Goal: Task Accomplishment & Management: Manage account settings

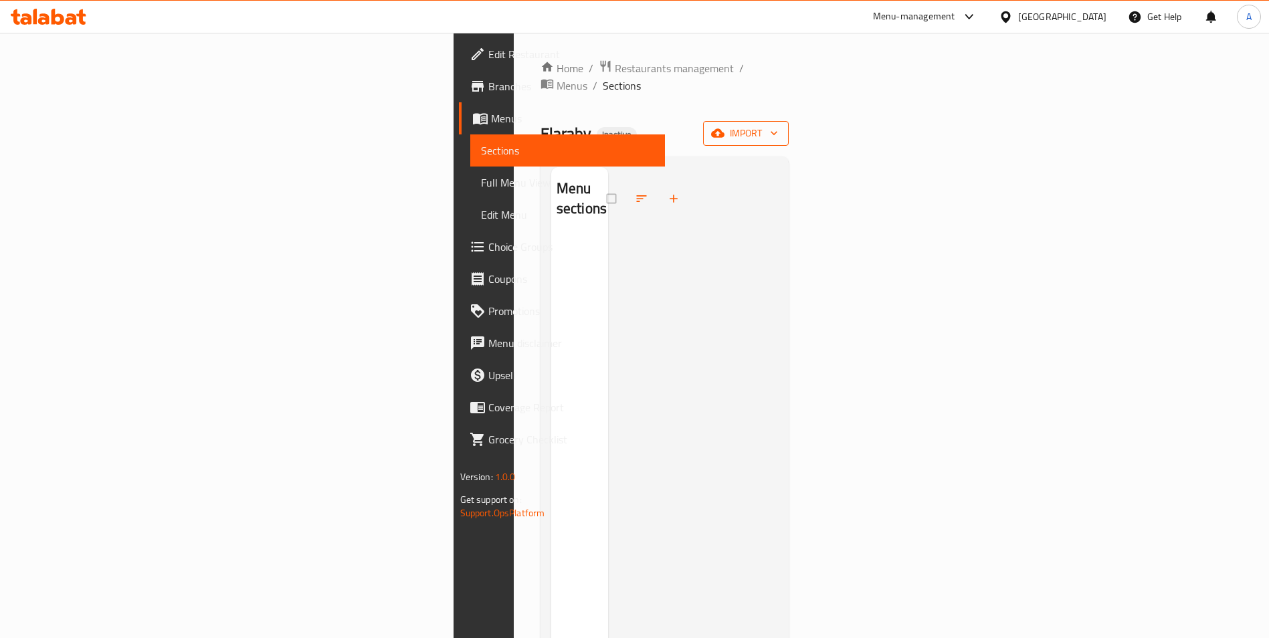
click at [778, 125] on span "import" at bounding box center [746, 133] width 64 height 17
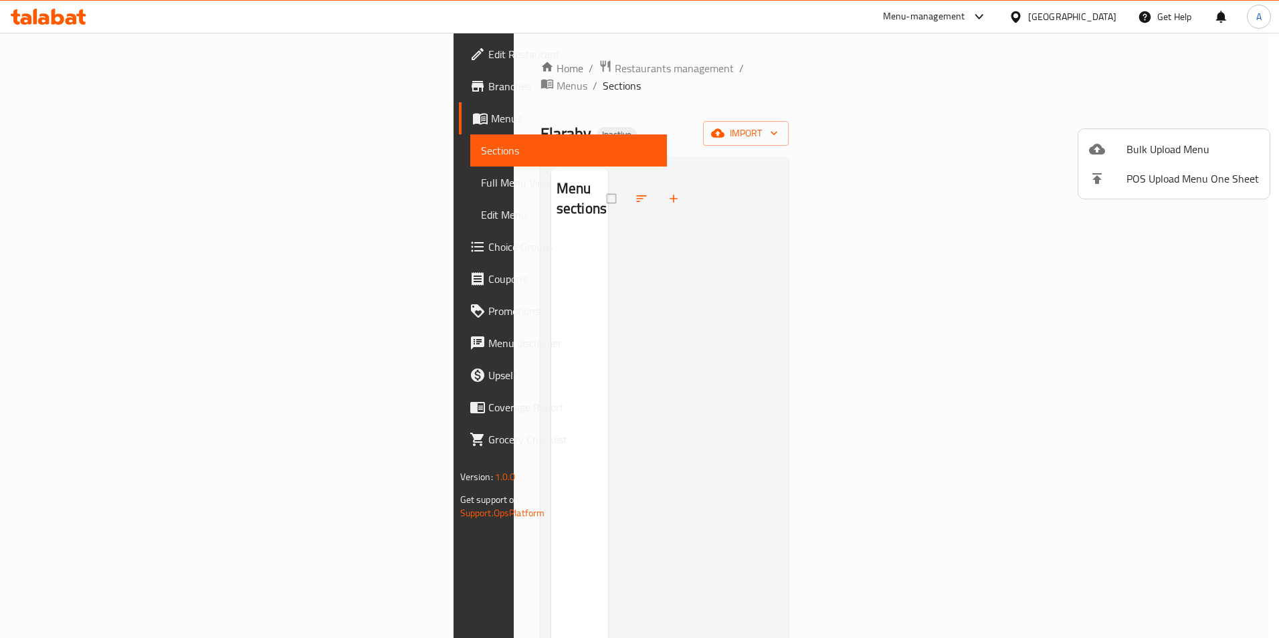
click at [1148, 148] on span "Bulk Upload Menu" at bounding box center [1192, 149] width 132 height 16
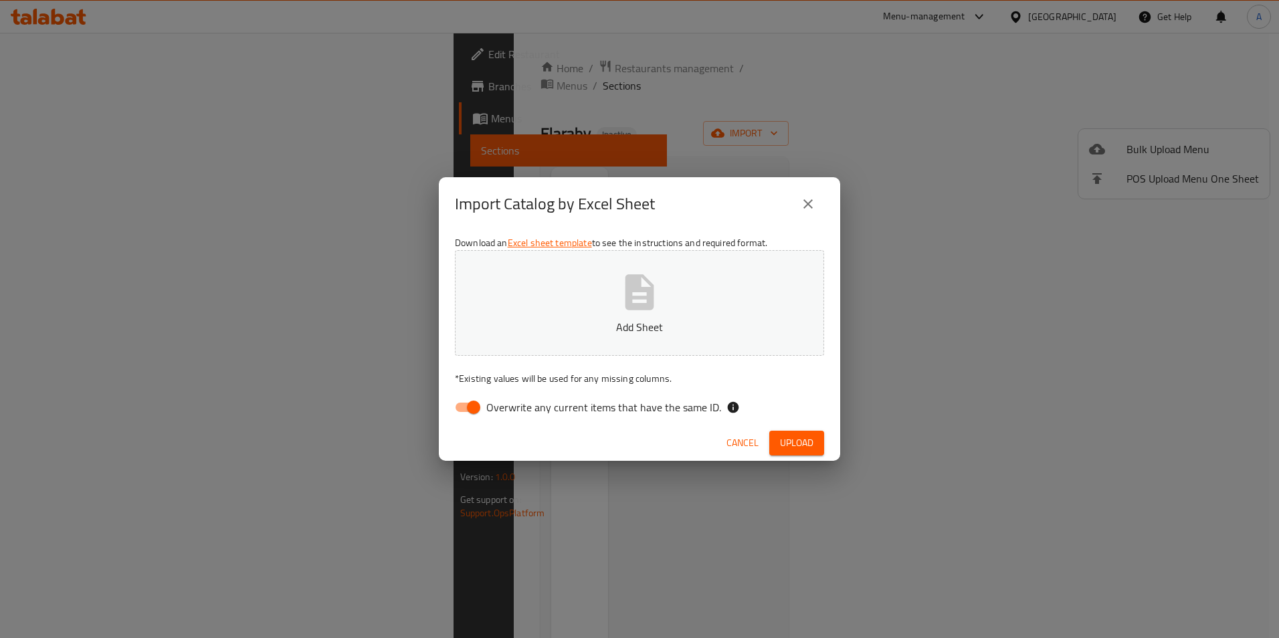
click at [484, 413] on input "Overwrite any current items that have the same ID." at bounding box center [473, 407] width 76 height 25
checkbox input "false"
click at [791, 437] on span "Upload" at bounding box center [796, 443] width 33 height 17
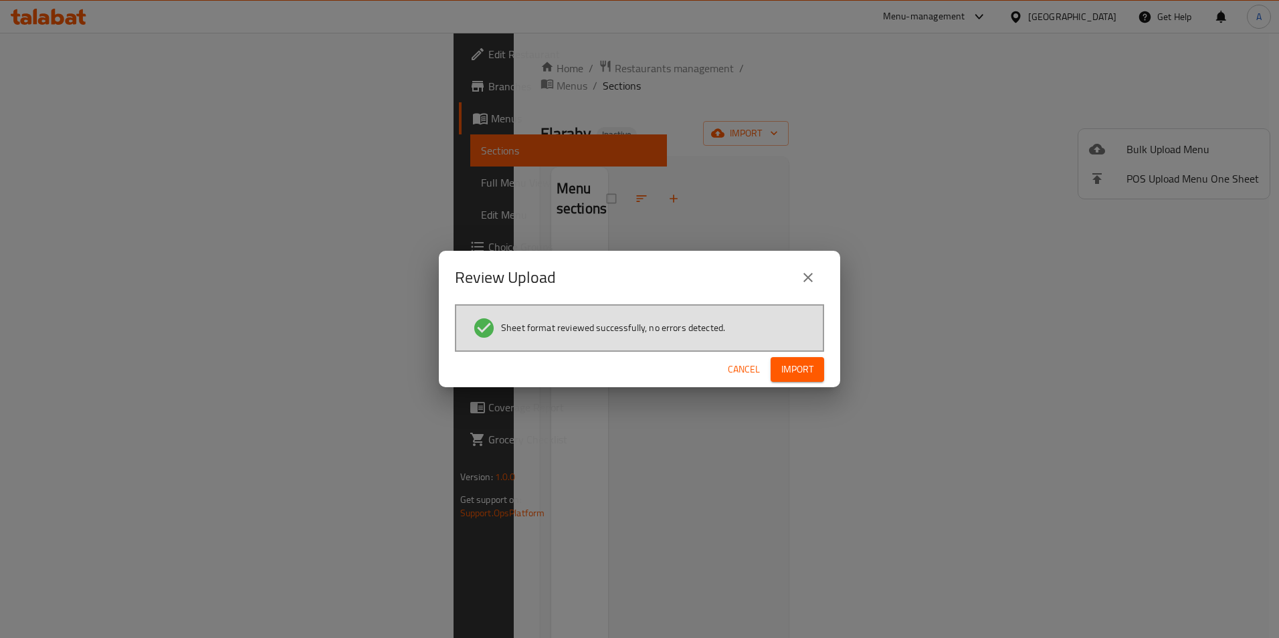
click at [809, 365] on span "Import" at bounding box center [797, 369] width 32 height 17
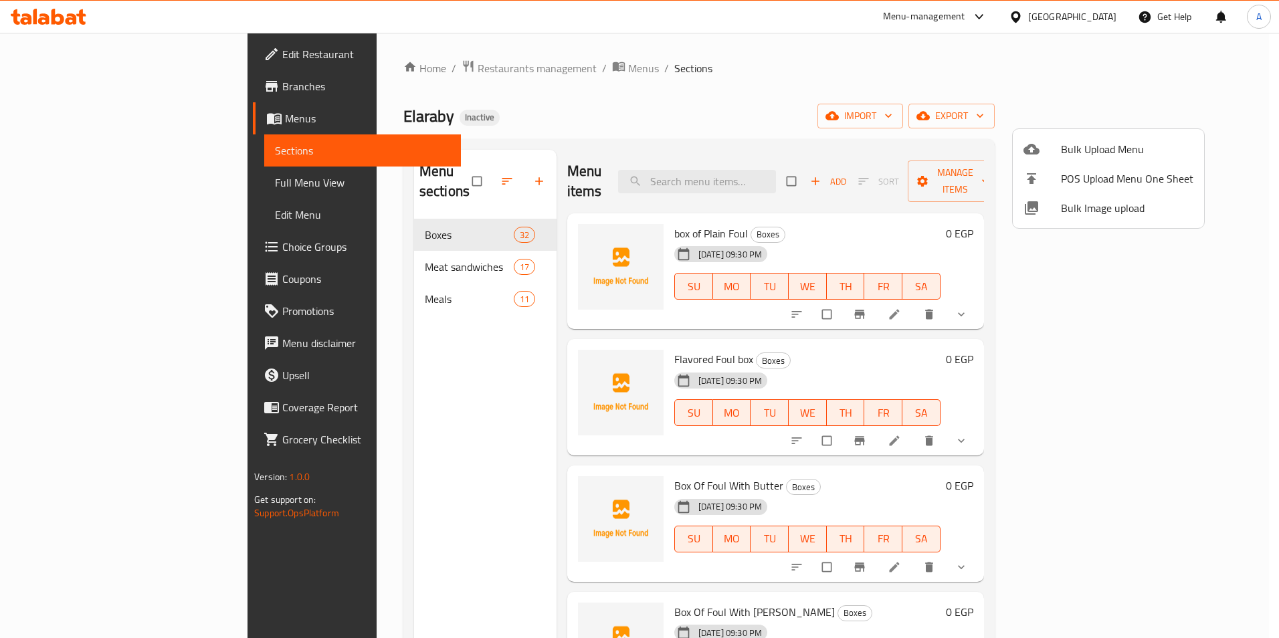
click at [146, 184] on div at bounding box center [639, 319] width 1279 height 638
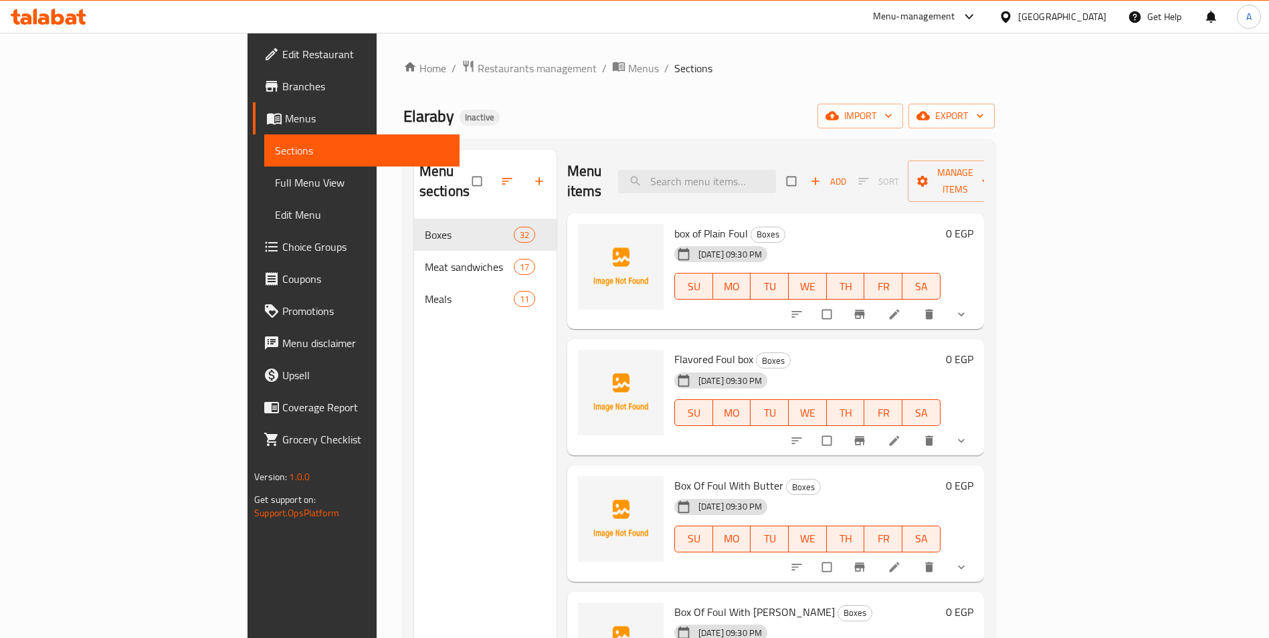
click at [275, 184] on span "Full Menu View" at bounding box center [362, 183] width 174 height 16
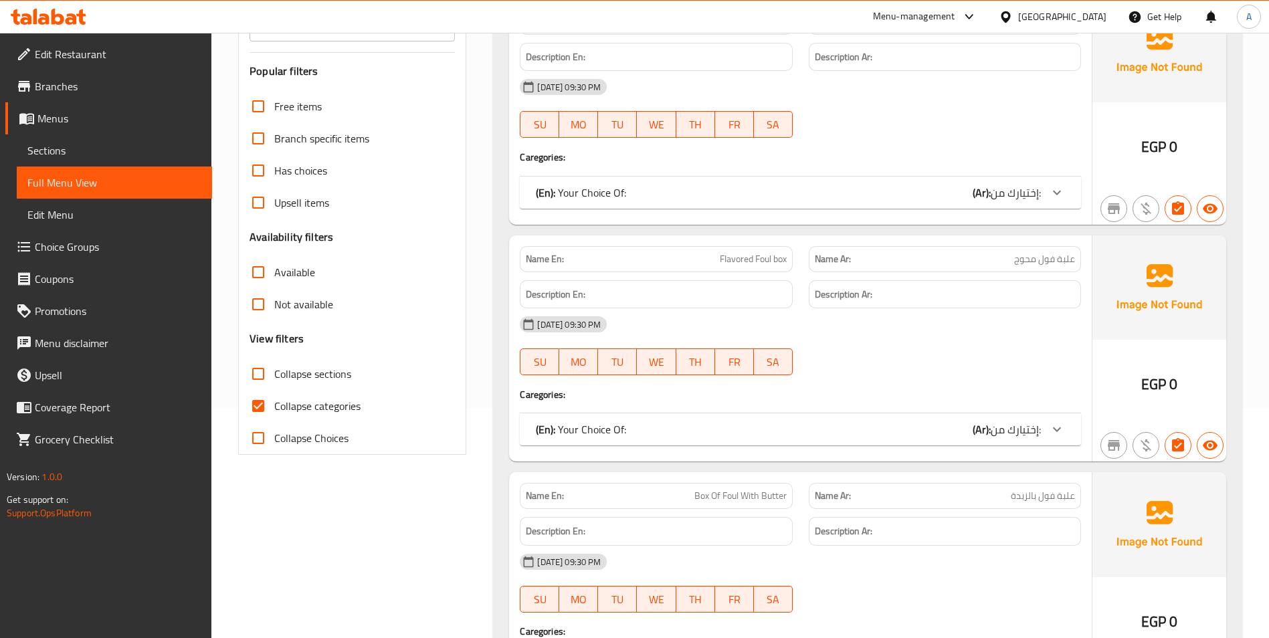
scroll to position [268, 0]
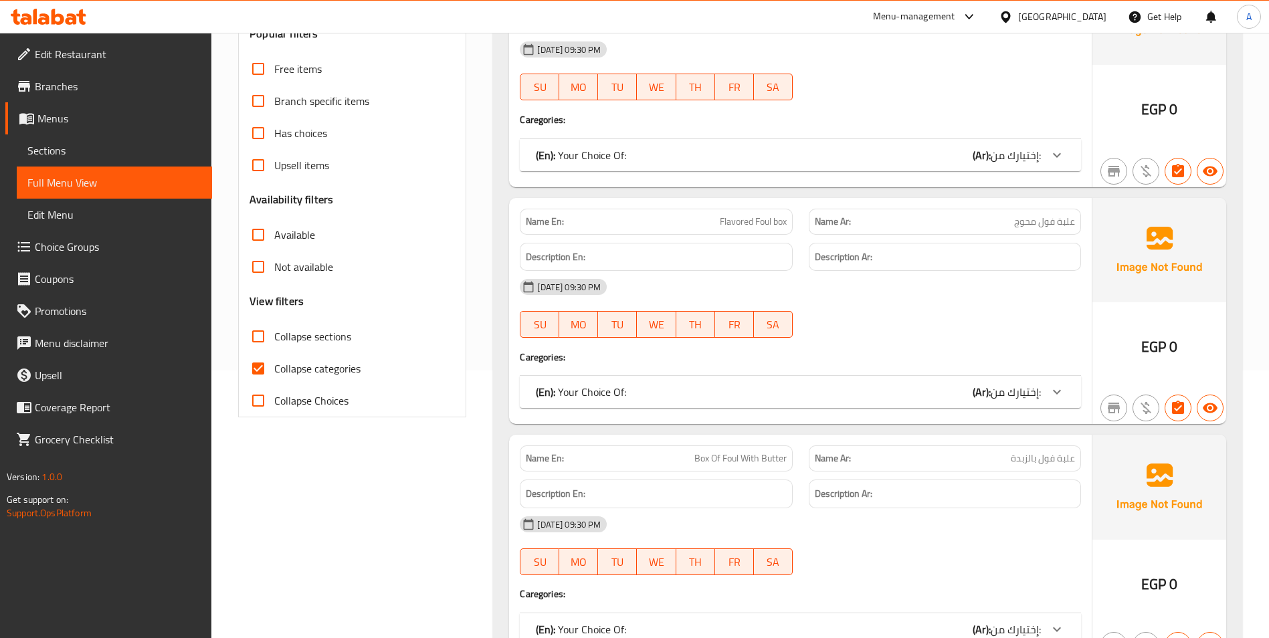
click at [286, 377] on span "Collapse categories" at bounding box center [317, 369] width 86 height 16
click at [274, 377] on input "Collapse categories" at bounding box center [258, 368] width 32 height 32
checkbox input "false"
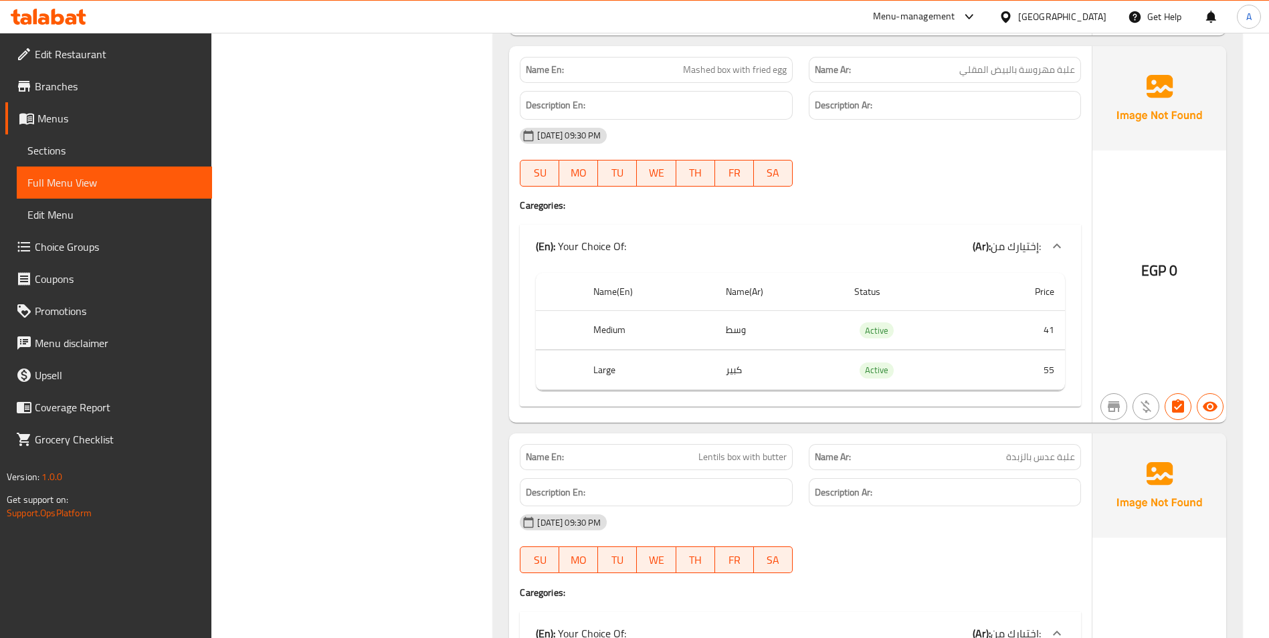
scroll to position [7157, 0]
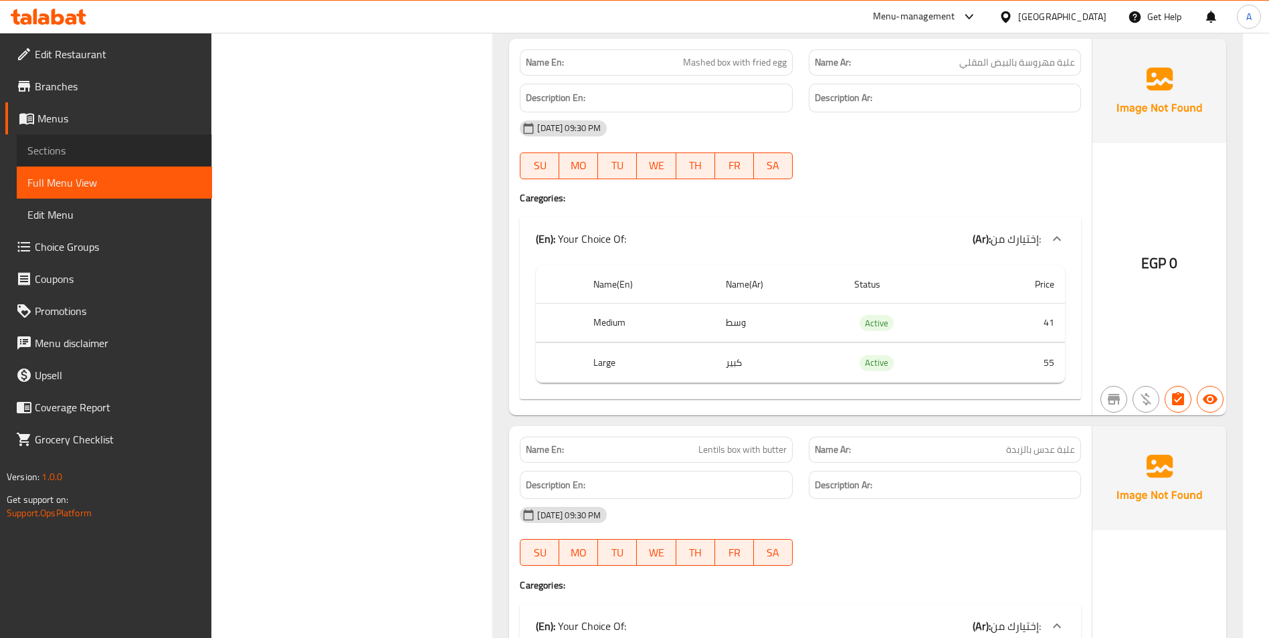
click at [83, 157] on span "Sections" at bounding box center [114, 150] width 174 height 16
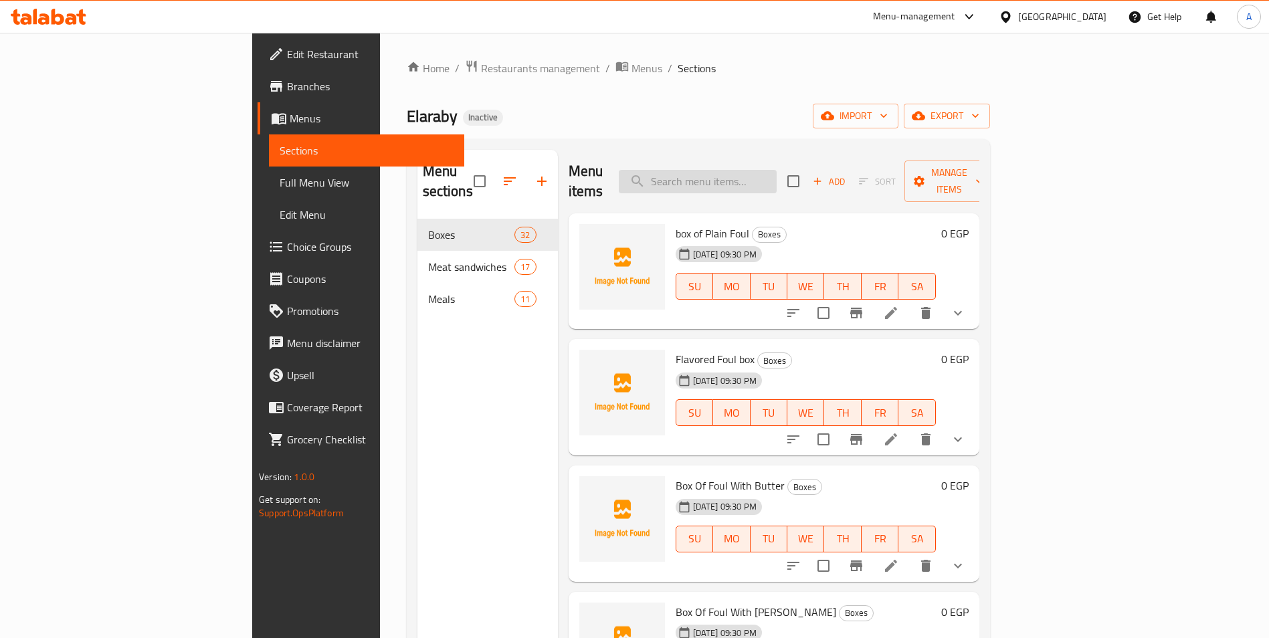
click at [777, 172] on input "search" at bounding box center [698, 181] width 158 height 23
paste input "Mesakaa Box"
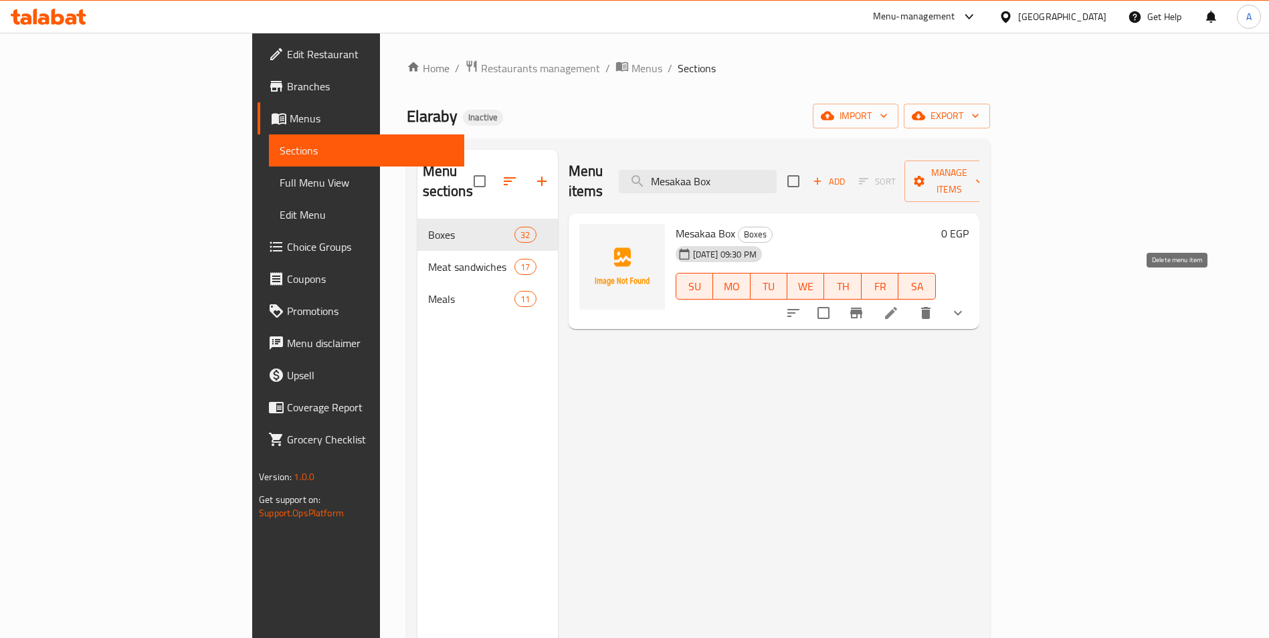
type input "Mesakaa Box"
click at [930, 307] on icon "delete" at bounding box center [925, 313] width 9 height 12
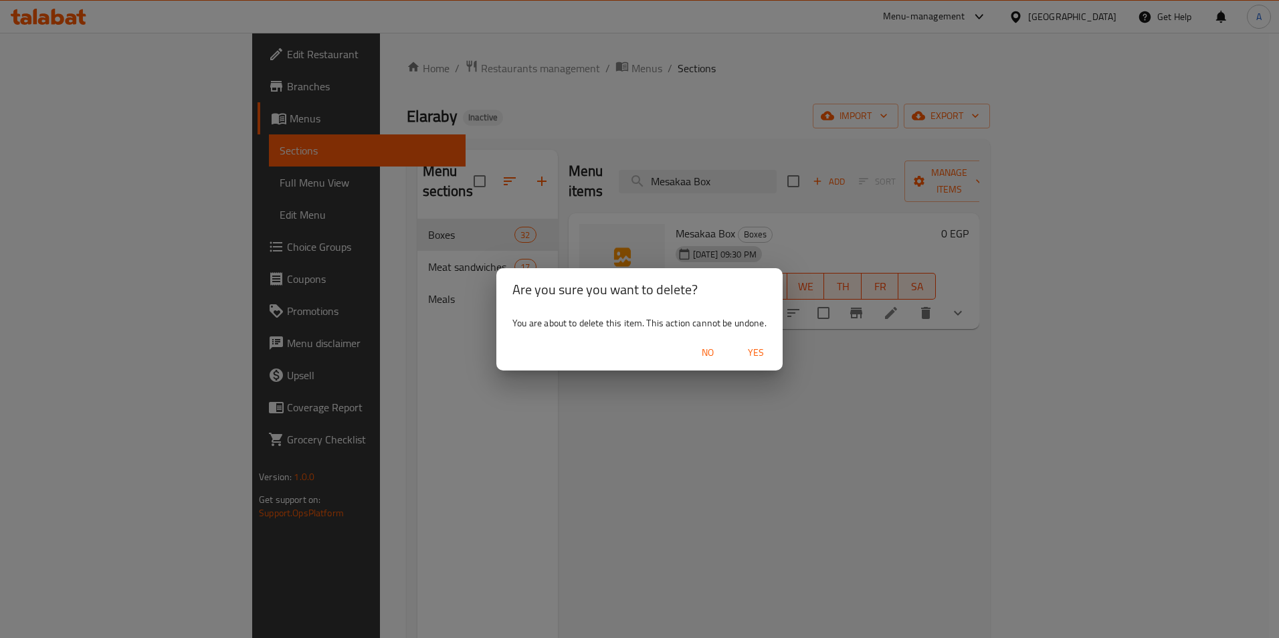
click at [767, 351] on span "Yes" at bounding box center [756, 352] width 32 height 17
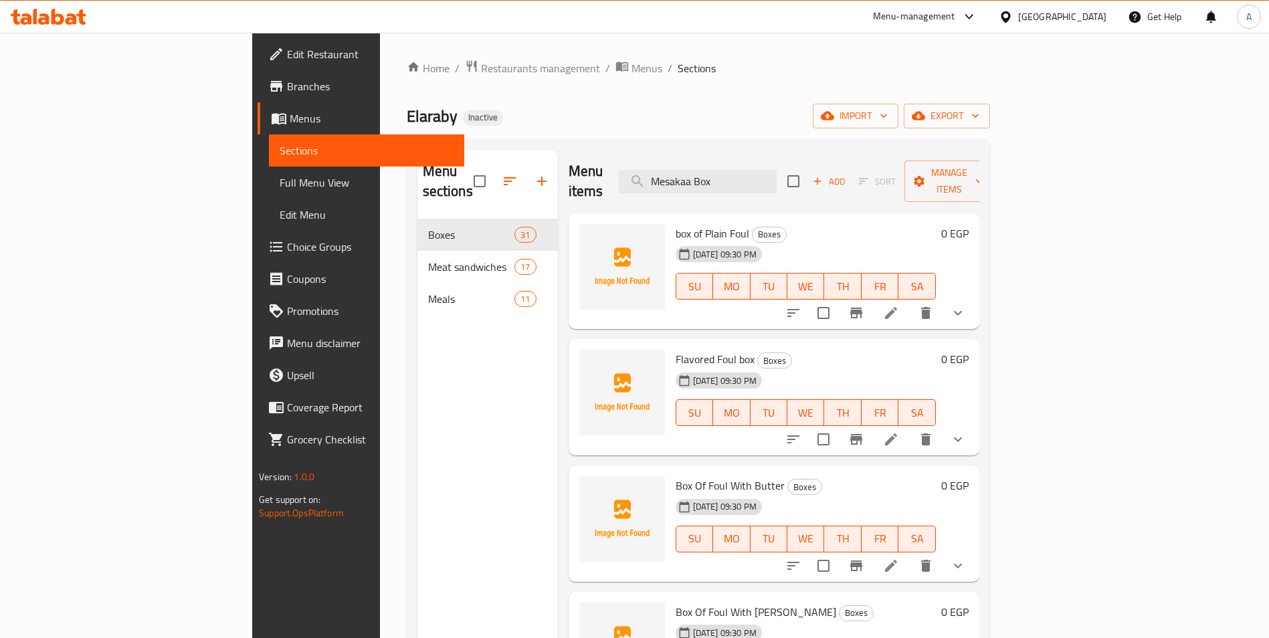
click at [280, 182] on span "Full Menu View" at bounding box center [367, 183] width 174 height 16
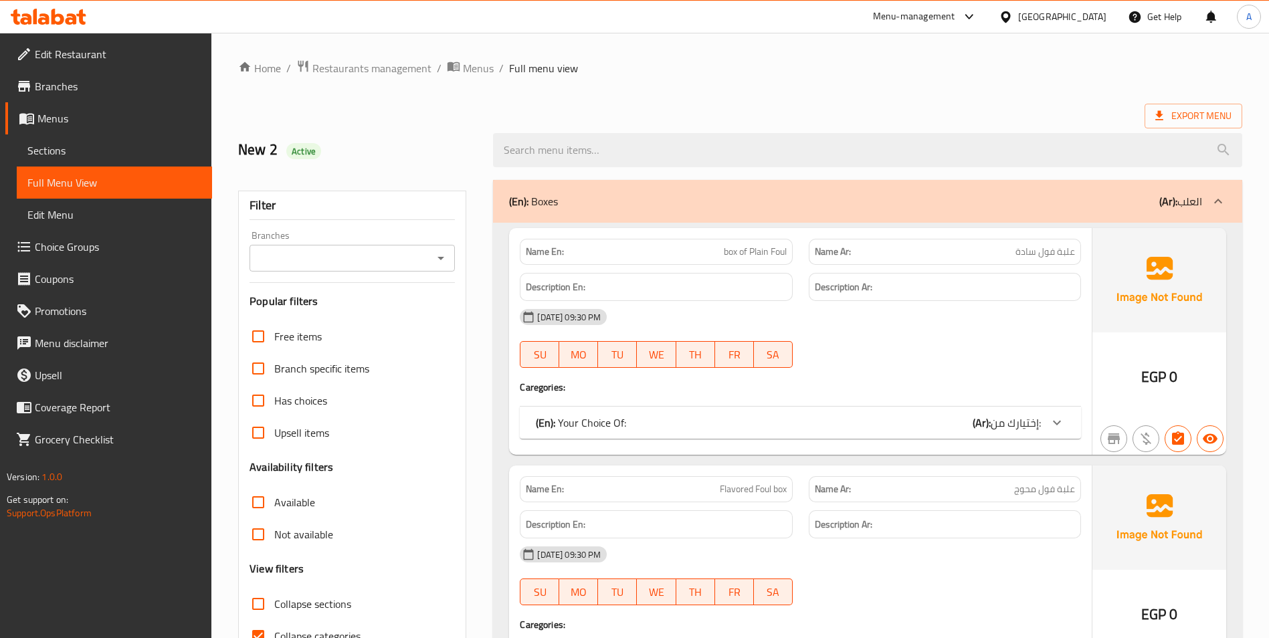
click at [734, 203] on div "(En): Boxes (Ar): العلب" at bounding box center [855, 201] width 693 height 16
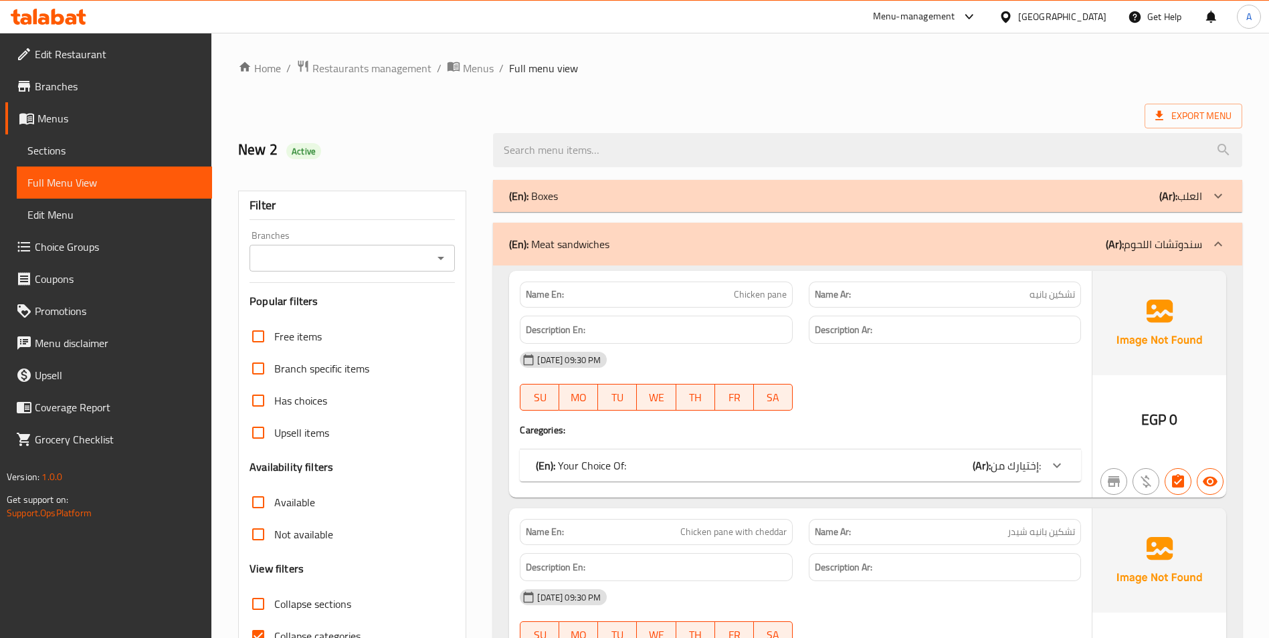
click at [817, 260] on div "(En): Meat sandwiches (Ar): سندوتشات اللحوم" at bounding box center [867, 244] width 749 height 43
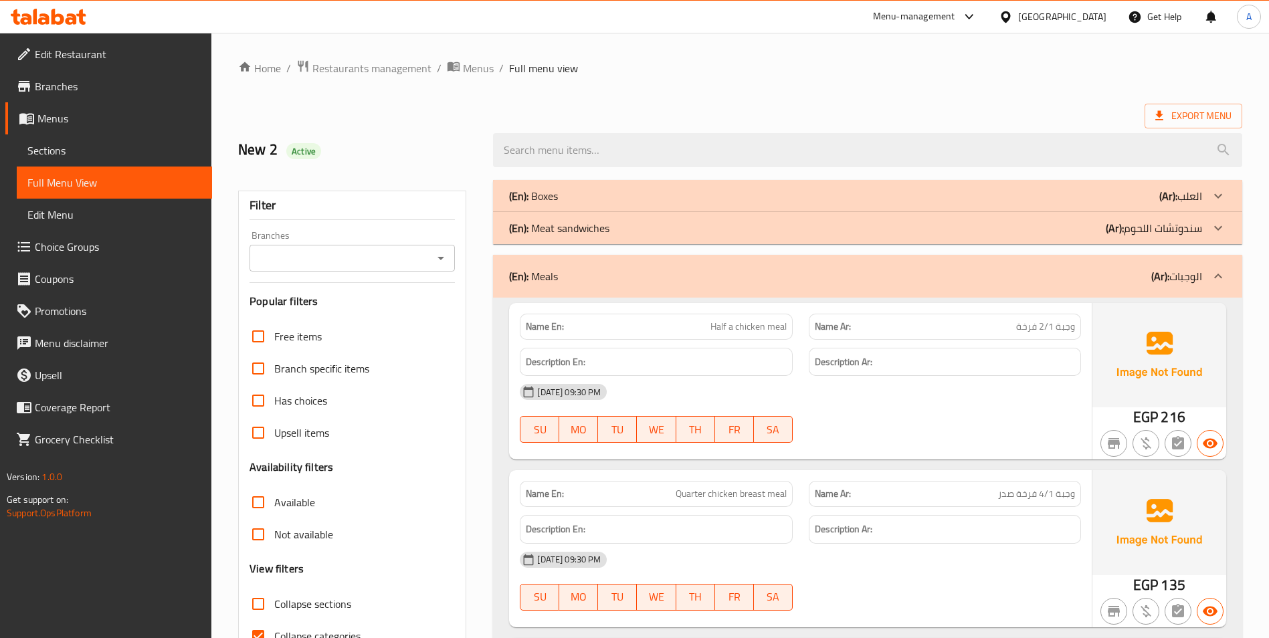
click at [793, 268] on div "(En): Meals (Ar): الوجبات" at bounding box center [855, 276] width 693 height 16
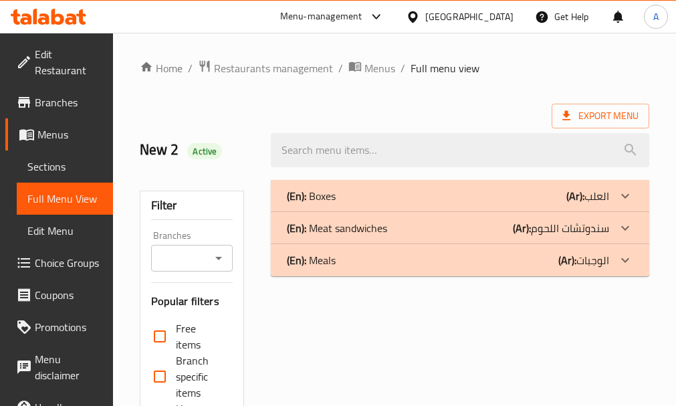
click at [474, 194] on div "(En): Boxes (Ar): العلب" at bounding box center [448, 196] width 322 height 16
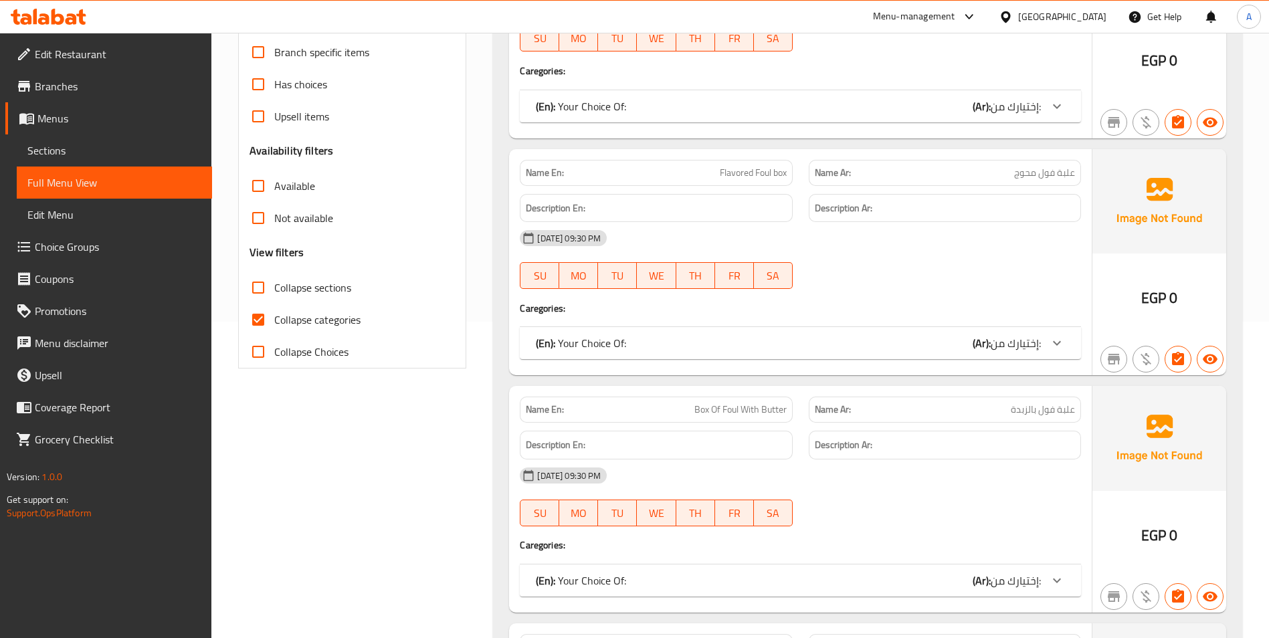
scroll to position [134, 0]
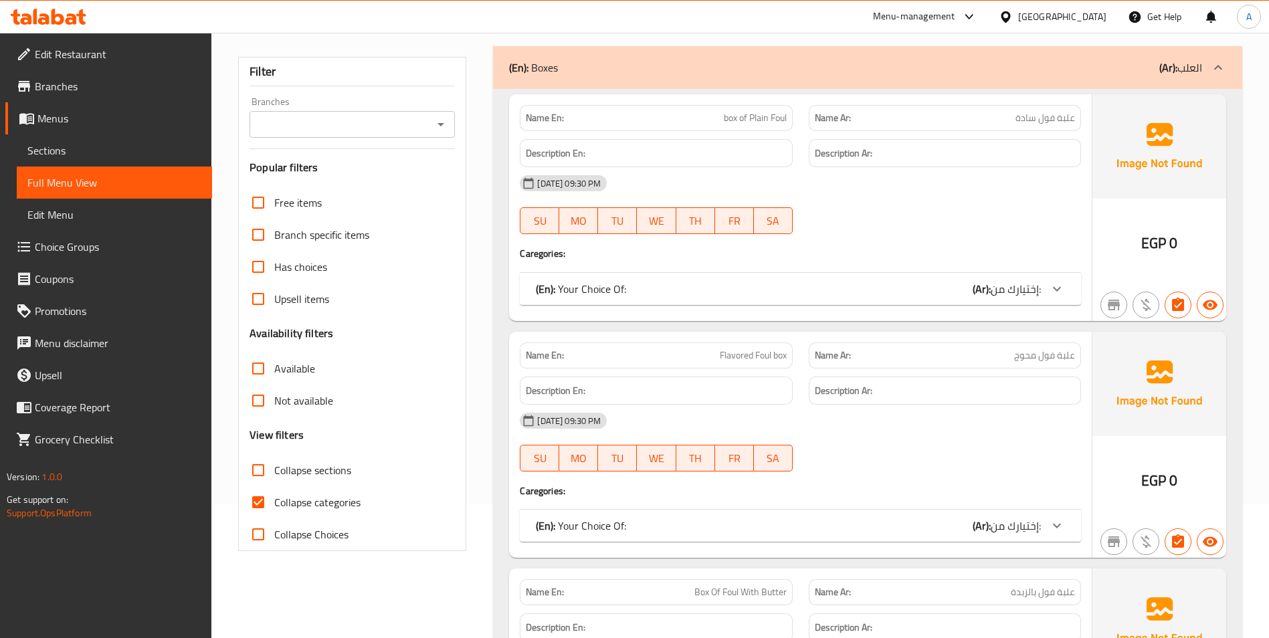
click at [290, 503] on span "Collapse categories" at bounding box center [317, 502] width 86 height 16
click at [274, 503] on input "Collapse categories" at bounding box center [258, 502] width 32 height 32
checkbox input "false"
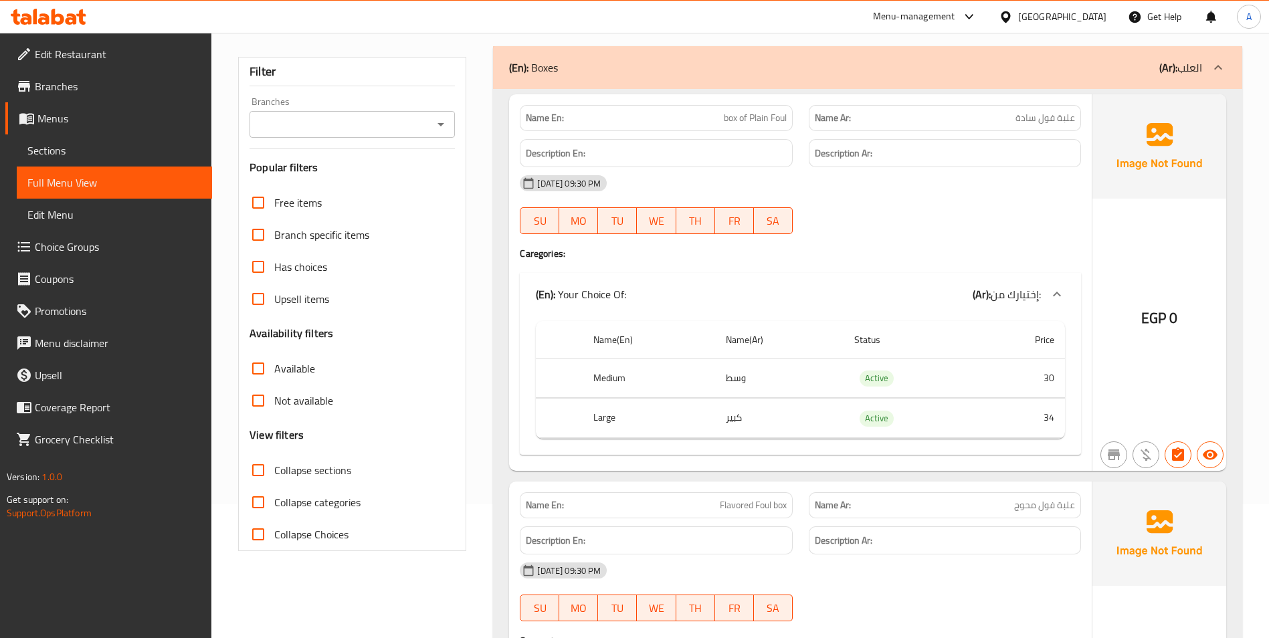
click at [845, 288] on div "(En): Your Choice Of: (Ar): إختيارك من:" at bounding box center [788, 294] width 505 height 16
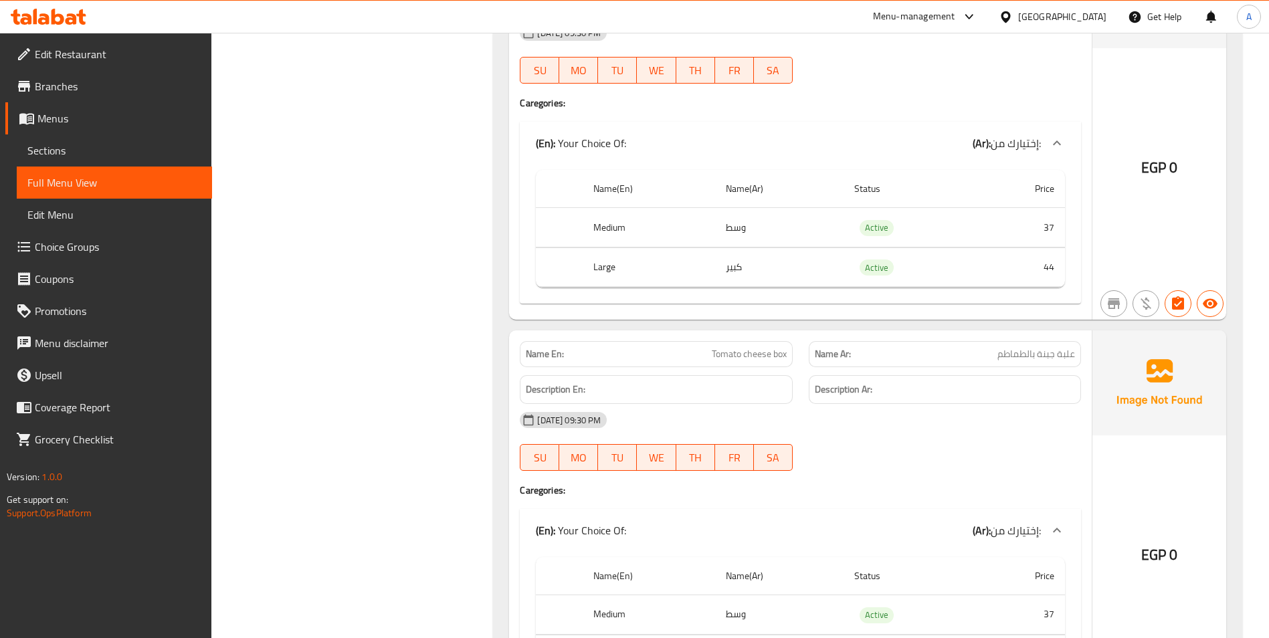
scroll to position [4748, 0]
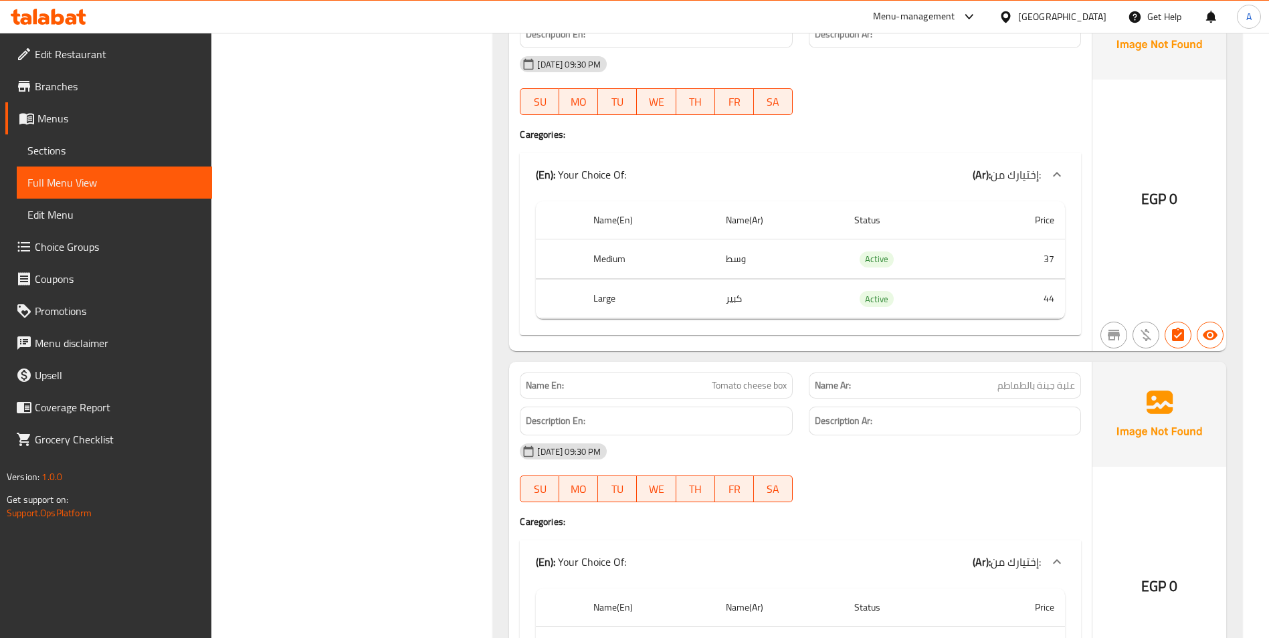
click at [1052, 464] on div "[DATE] 09:30 PM" at bounding box center [800, 451] width 577 height 32
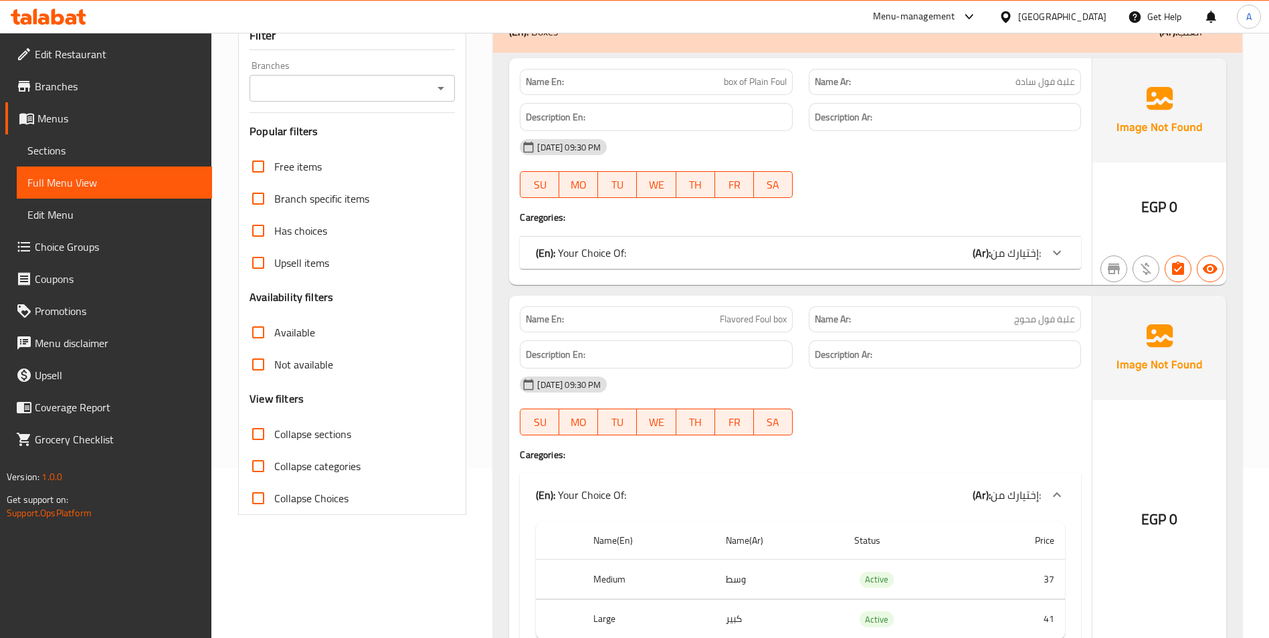
scroll to position [268, 0]
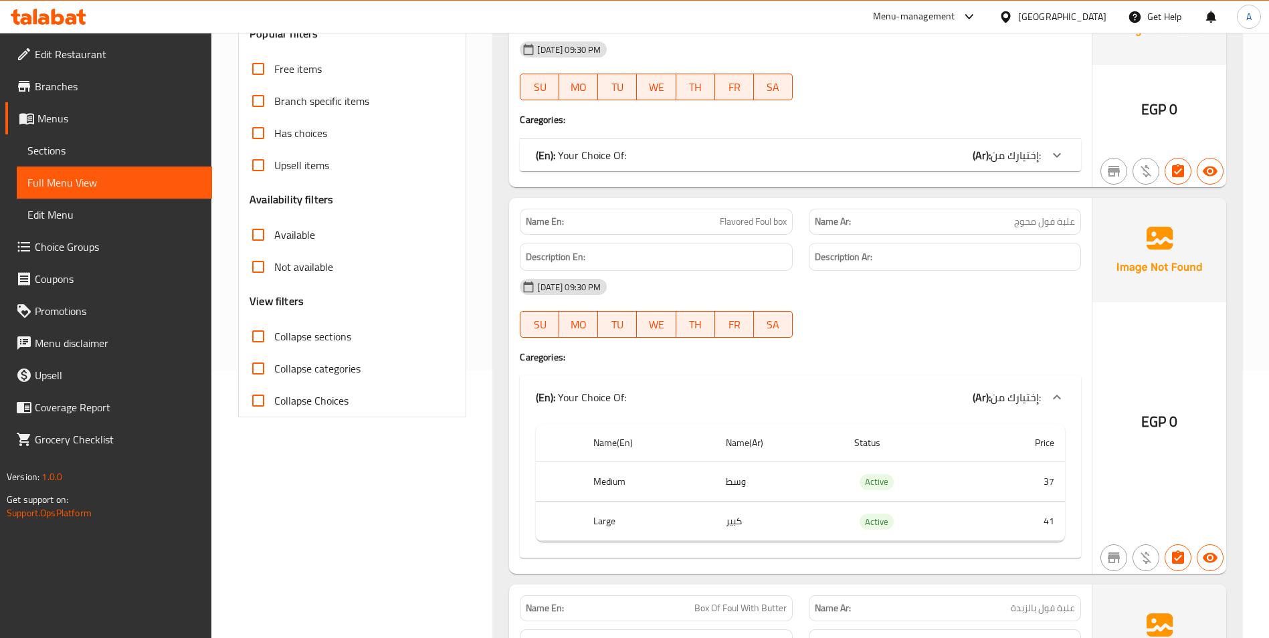
click at [264, 339] on input "Collapse sections" at bounding box center [258, 336] width 32 height 32
checkbox input "true"
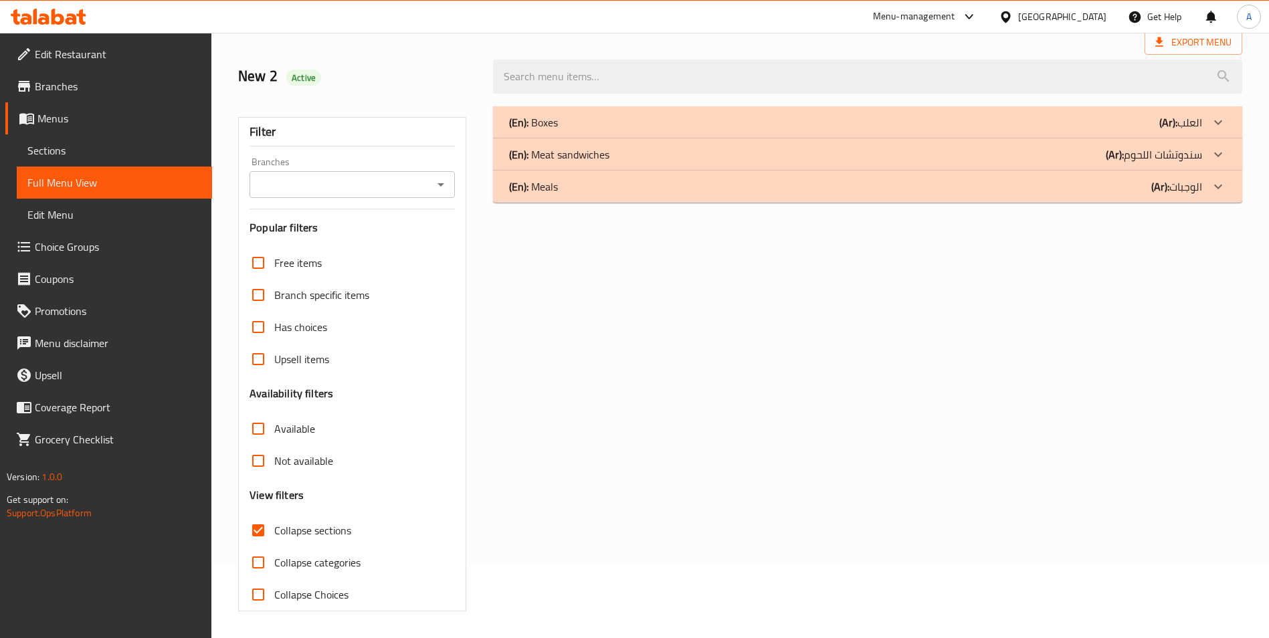
scroll to position [74, 0]
click at [889, 118] on div "(En): Boxes (Ar): العلب" at bounding box center [855, 122] width 693 height 16
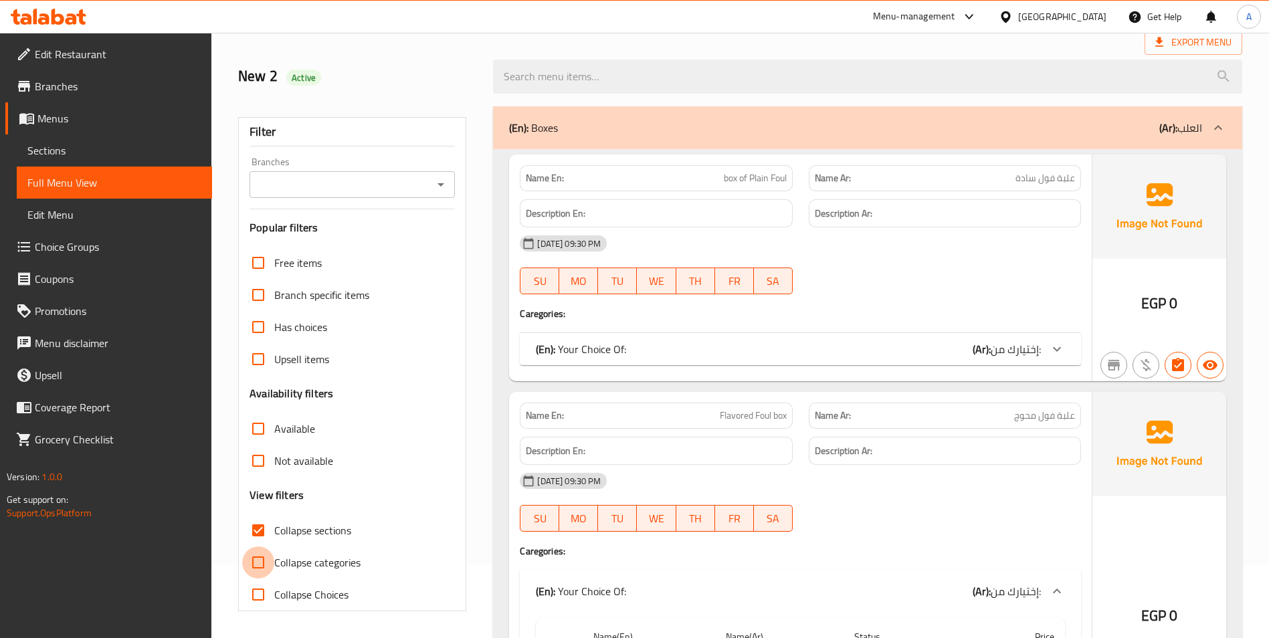
click at [270, 562] on input "Collapse categories" at bounding box center [258, 562] width 32 height 32
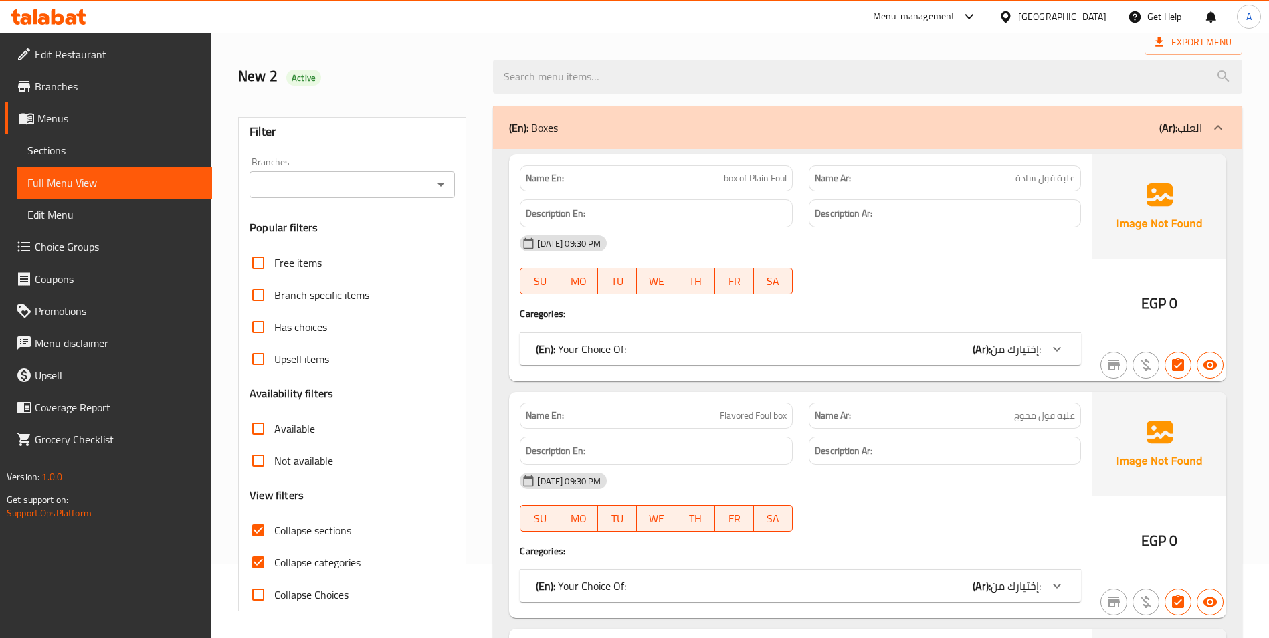
click at [272, 557] on input "Collapse categories" at bounding box center [258, 562] width 32 height 32
checkbox input "false"
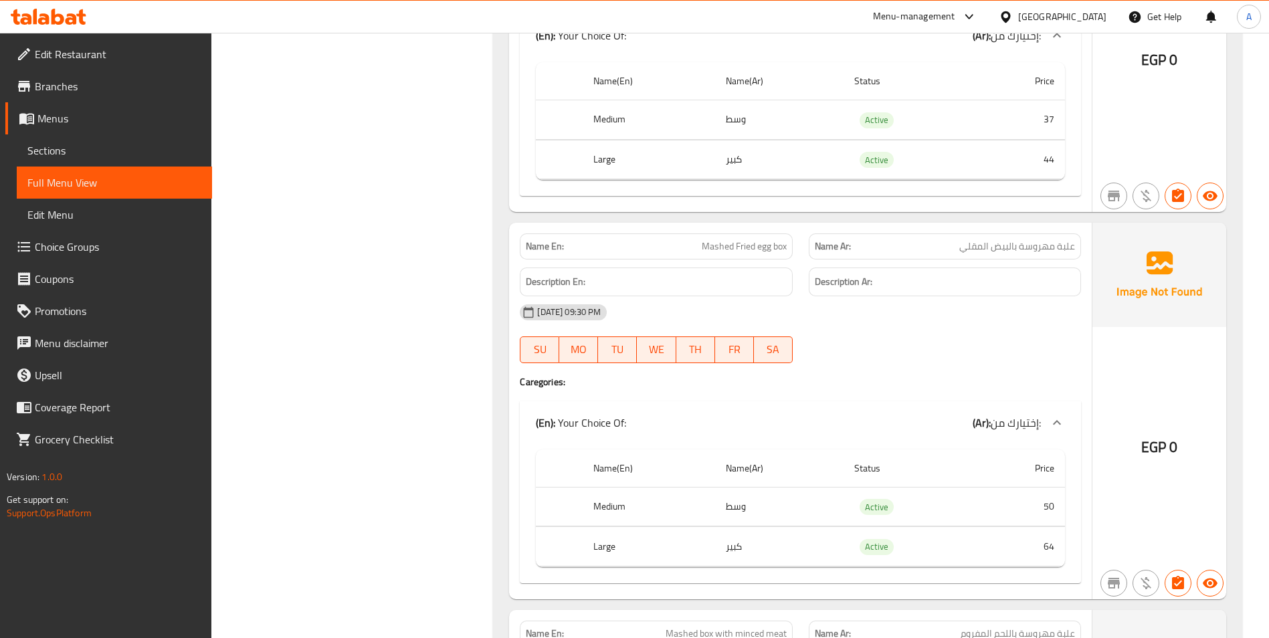
scroll to position [5491, 0]
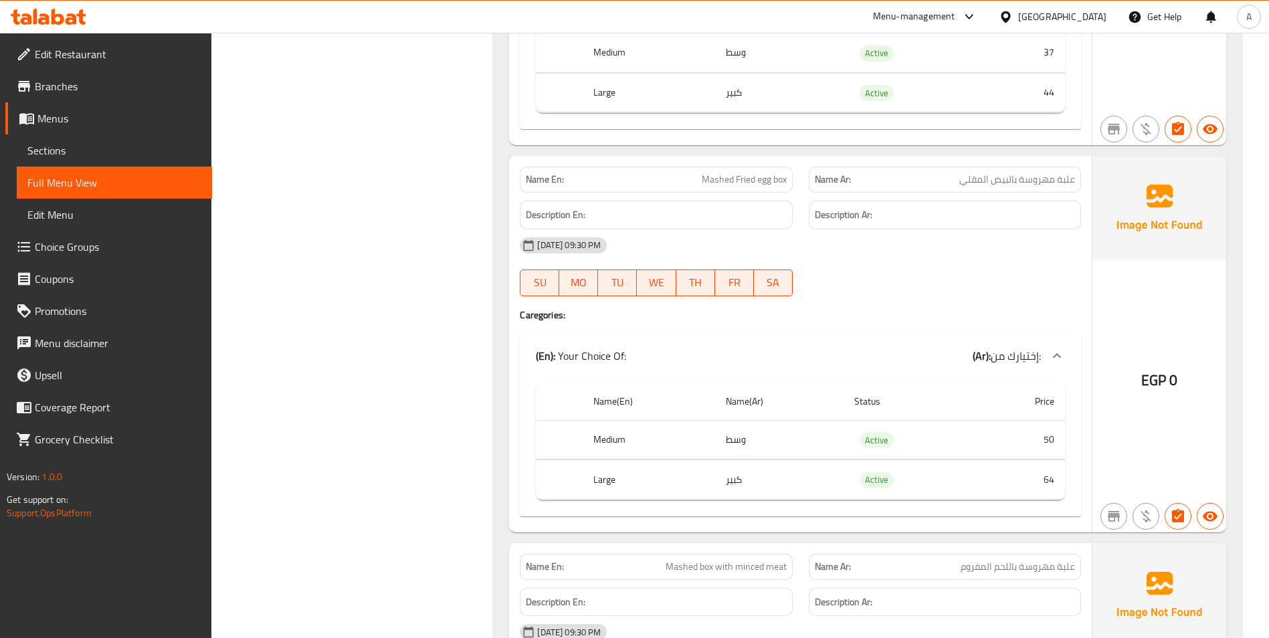
click at [1070, 182] on span "علبة مهروسة بالبيض المقلي" at bounding box center [1017, 180] width 116 height 14
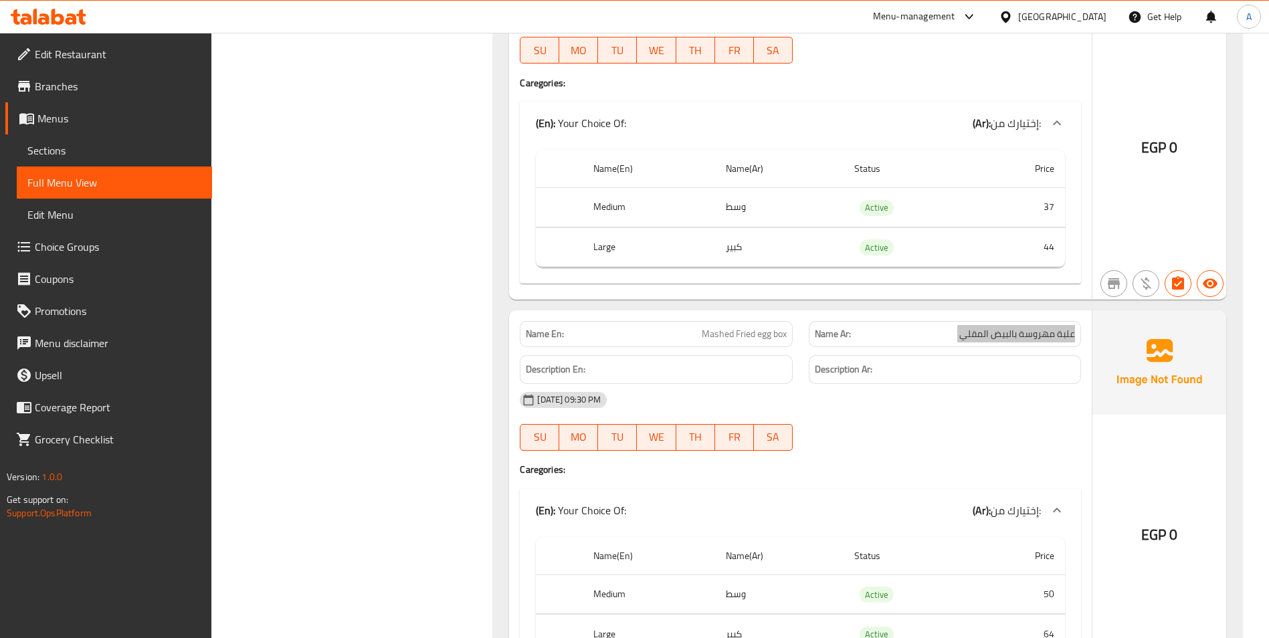
scroll to position [5358, 0]
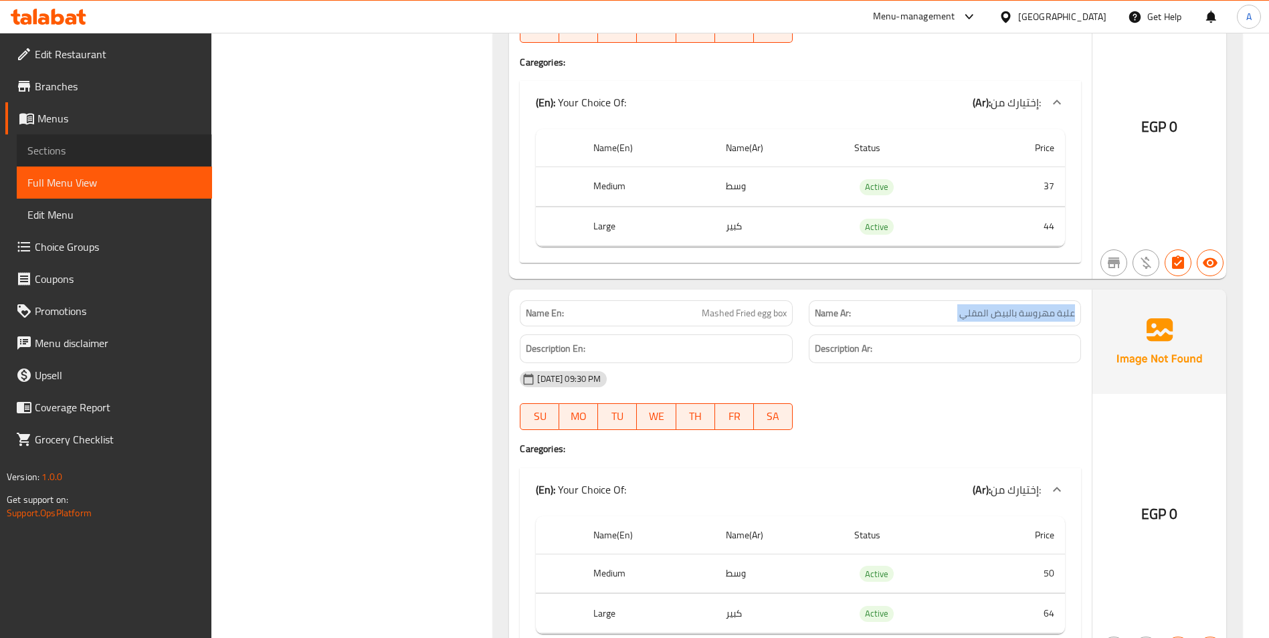
click at [64, 153] on span "Sections" at bounding box center [114, 150] width 174 height 16
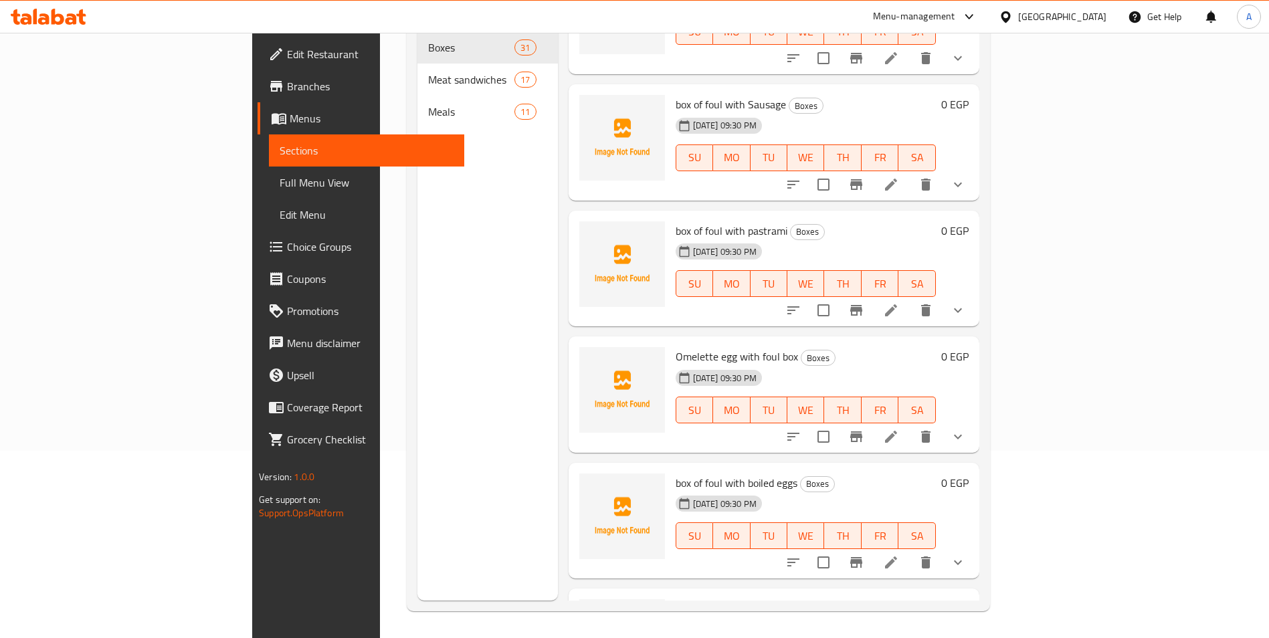
scroll to position [870, 0]
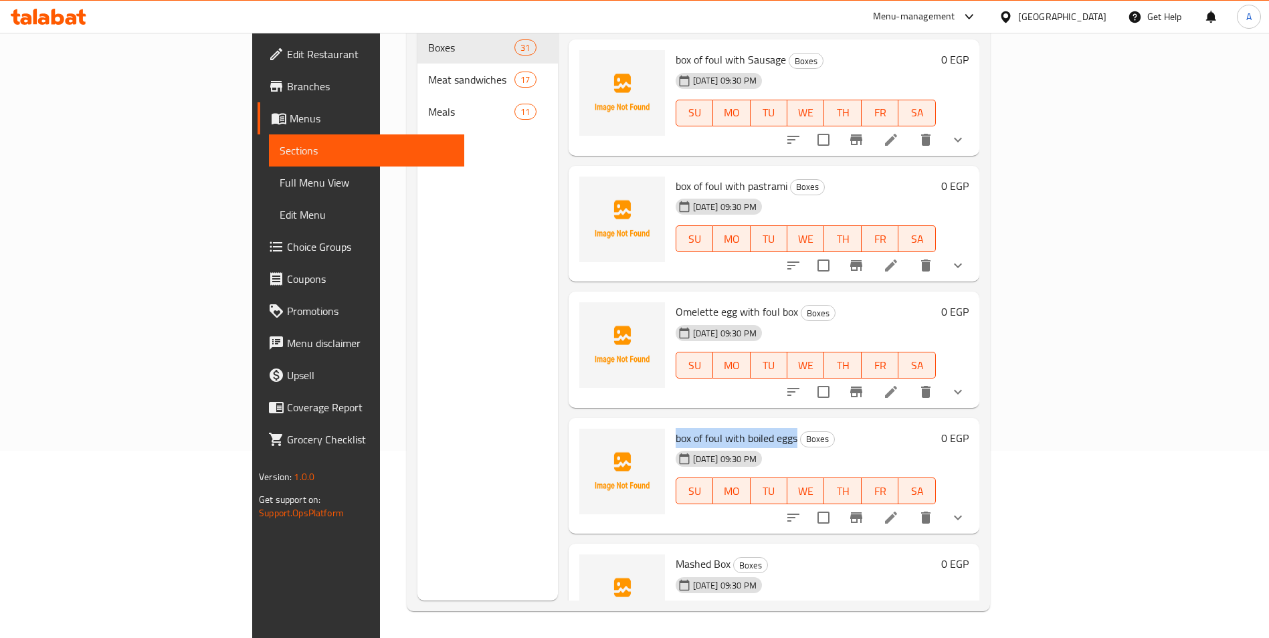
drag, startPoint x: 733, startPoint y: 420, endPoint x: 609, endPoint y: 419, distance: 123.7
click at [670, 423] on div "box of foul with boiled eggs Boxes 28-08-2025 09:30 PM SU MO TU WE TH FR SA" at bounding box center [805, 476] width 271 height 106
drag, startPoint x: 609, startPoint y: 419, endPoint x: 718, endPoint y: 290, distance: 168.5
click at [718, 302] on span "Omelette egg with foul box" at bounding box center [737, 312] width 122 height 20
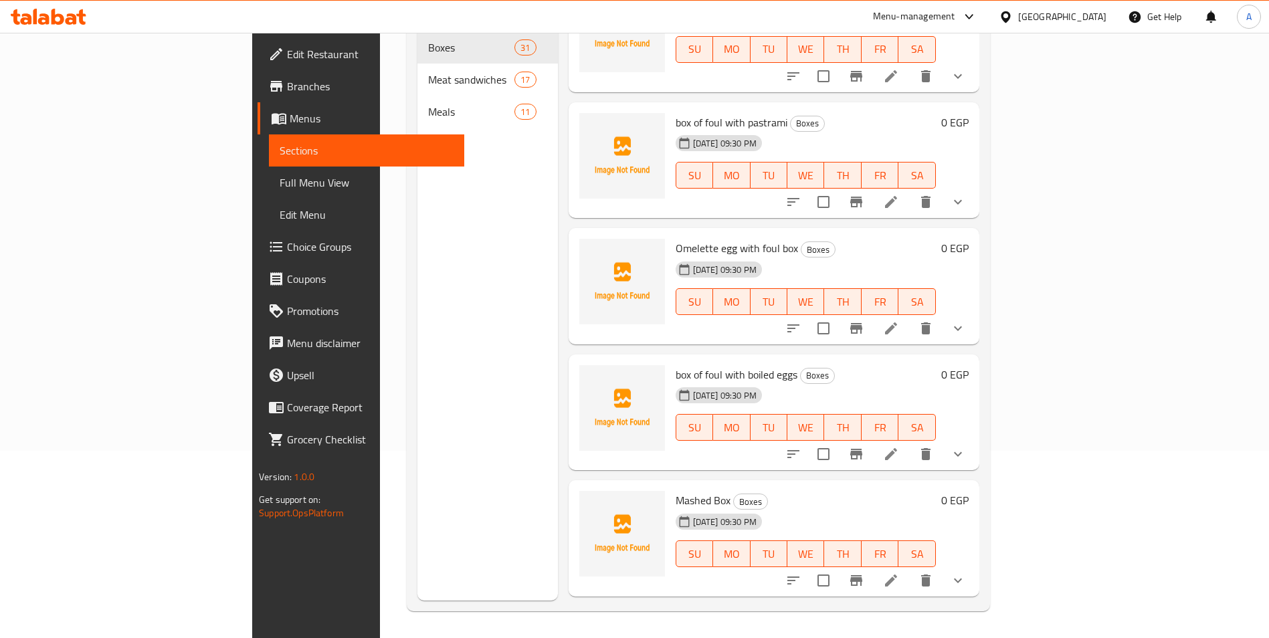
scroll to position [1385, 0]
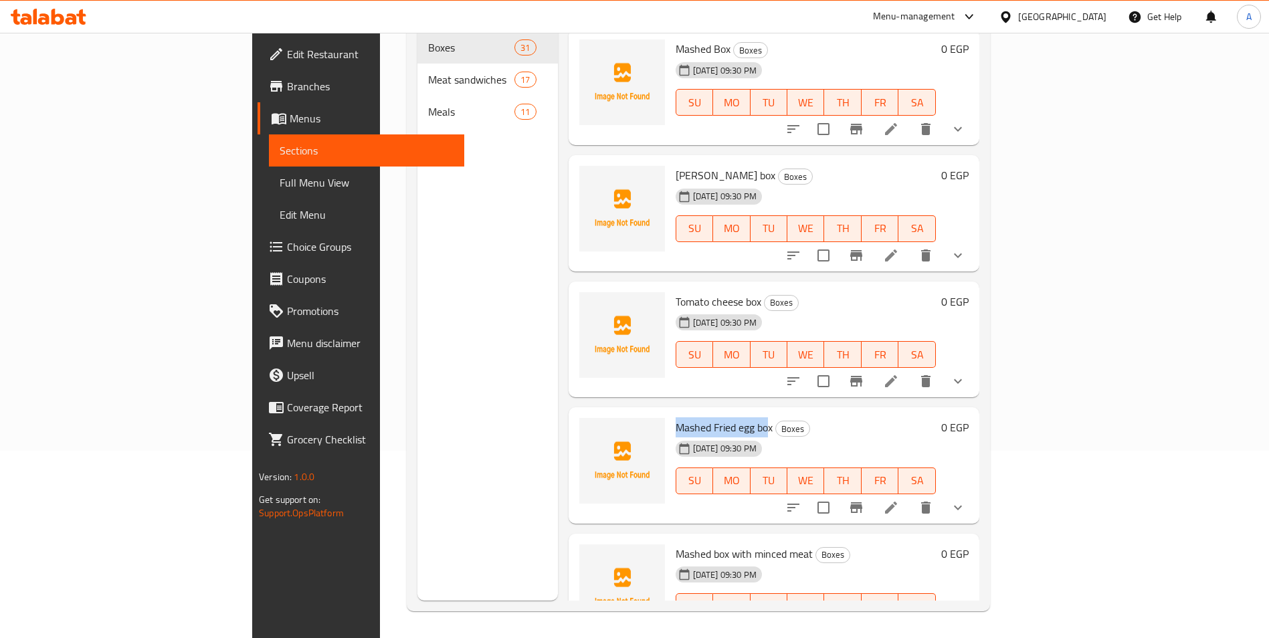
drag, startPoint x: 611, startPoint y: 404, endPoint x: 704, endPoint y: 411, distance: 93.2
click at [704, 413] on div "Mashed Fried egg box Boxes 28-08-2025 09:30 PM SU MO TU WE TH FR SA" at bounding box center [805, 466] width 271 height 106
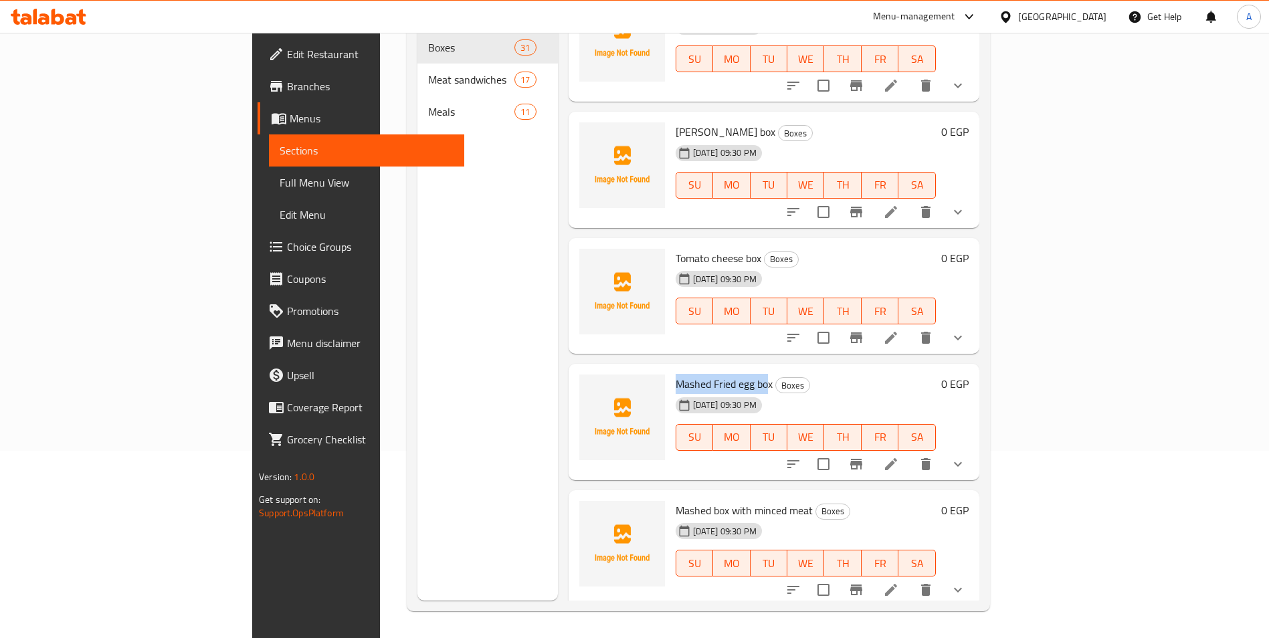
scroll to position [1451, 0]
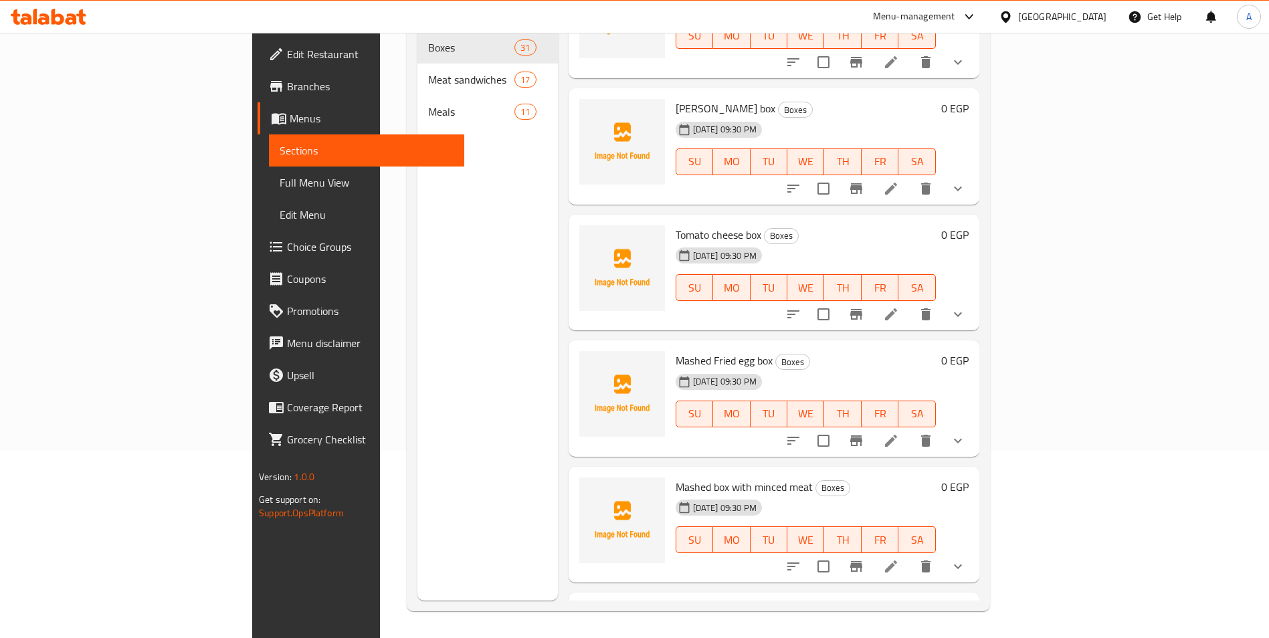
click at [710, 477] on span "Mashed box with minced meat" at bounding box center [744, 487] width 137 height 20
click at [721, 603] on span "Mashed box with boiled egg" at bounding box center [738, 613] width 124 height 20
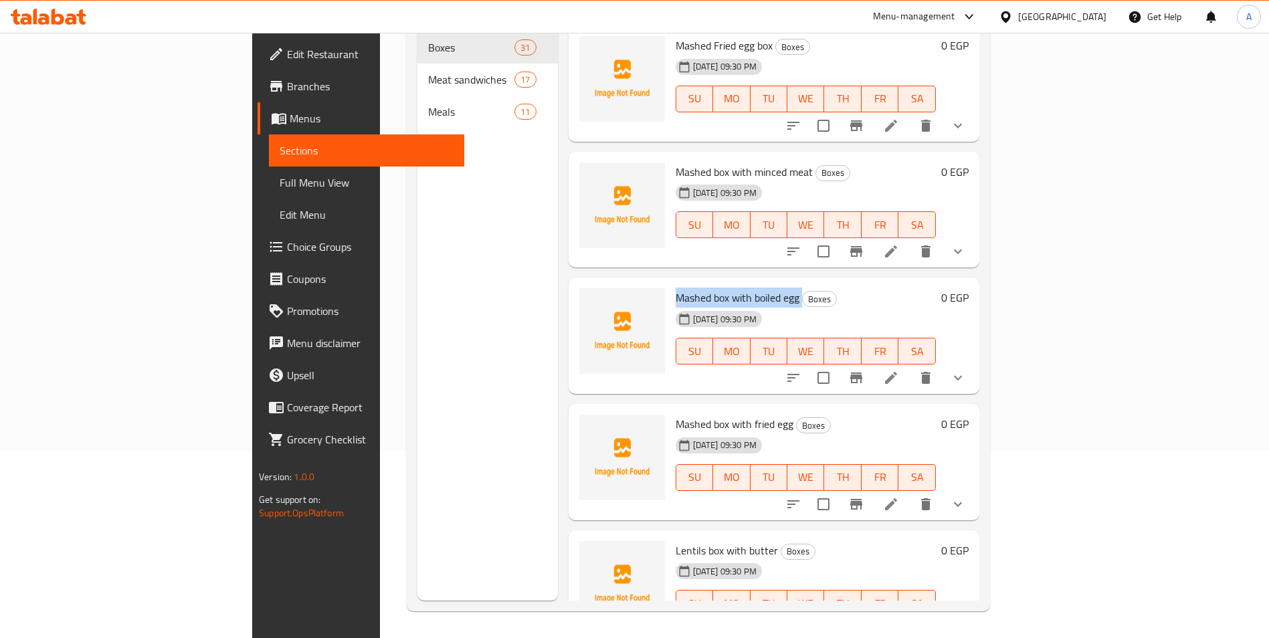
scroll to position [1786, 0]
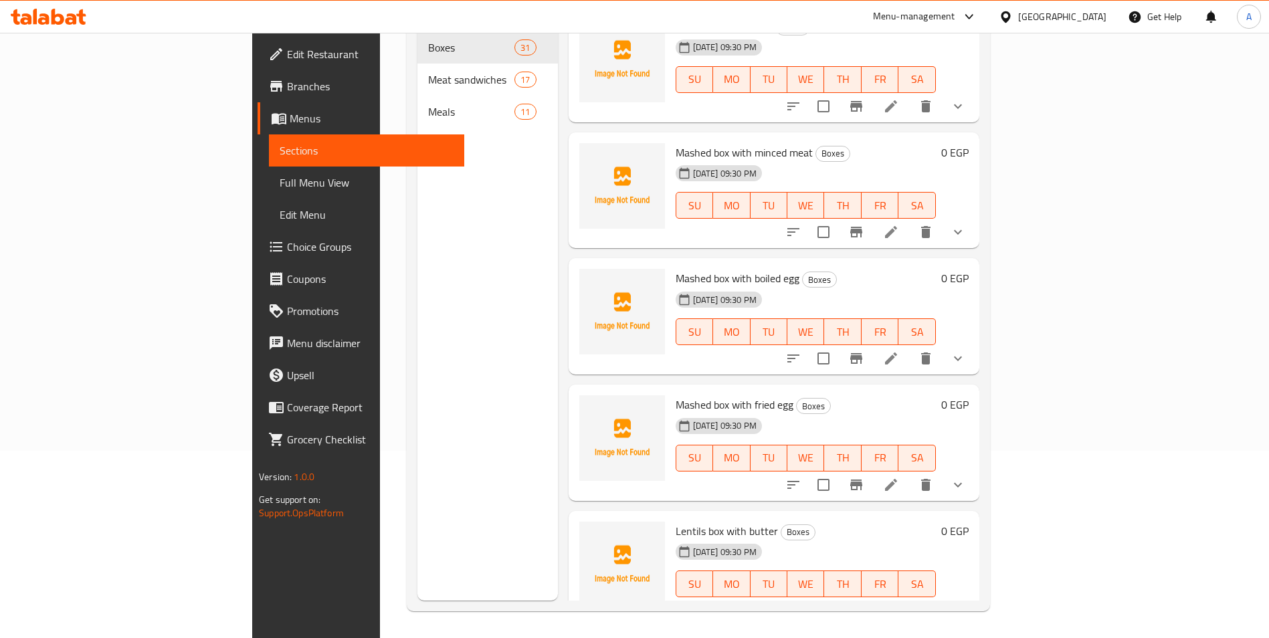
click at [679, 395] on span "Mashed box with fried egg" at bounding box center [735, 405] width 118 height 20
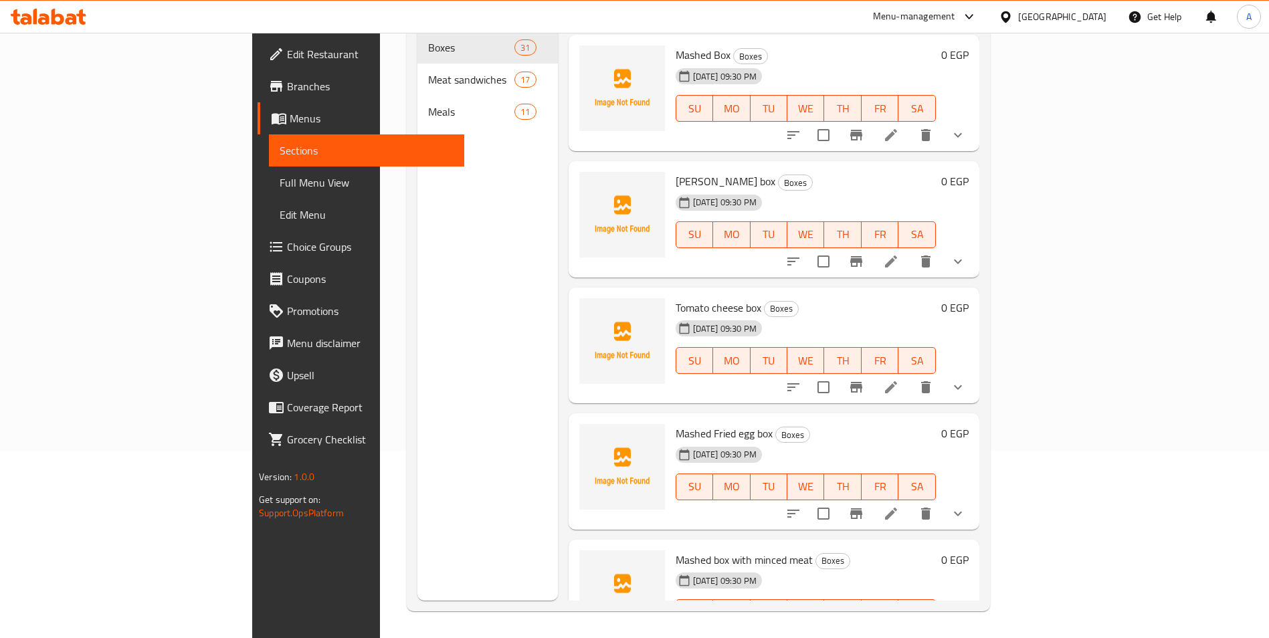
scroll to position [1251, 0]
click at [417, 245] on div "Menu sections Boxes 31 Meat sandwiches 17 Meals 11" at bounding box center [487, 282] width 140 height 638
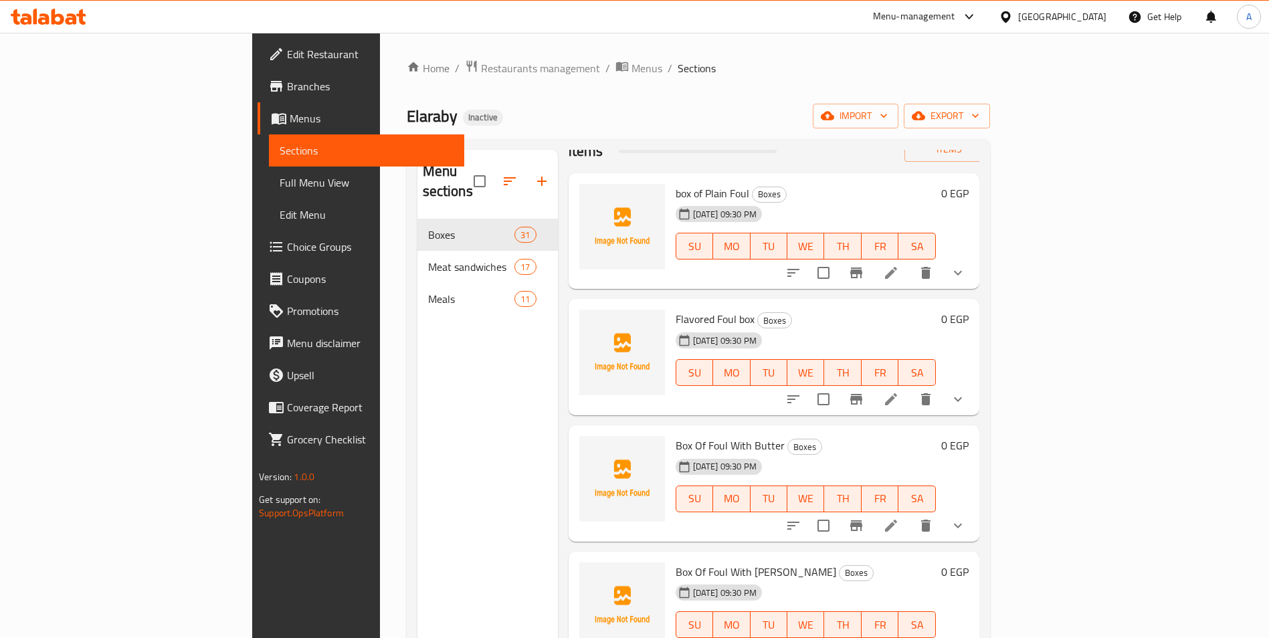
scroll to position [0, 0]
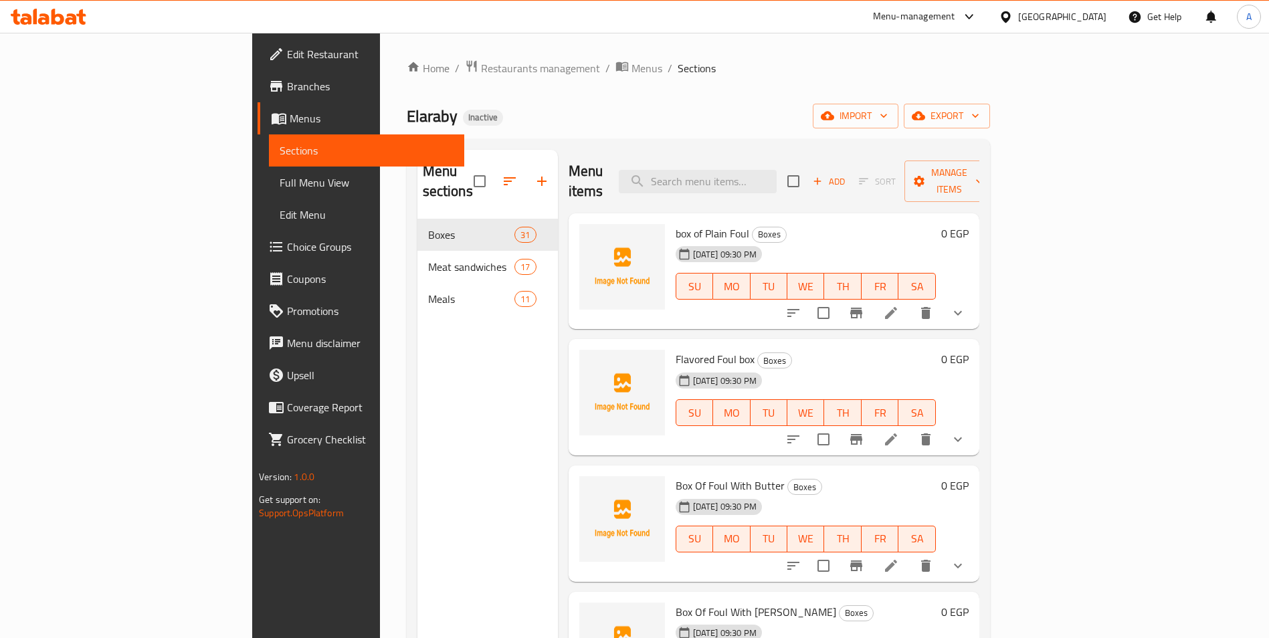
click at [781, 224] on h6 "box of Plain Foul Boxes" at bounding box center [806, 233] width 260 height 19
click at [777, 176] on input "search" at bounding box center [698, 181] width 158 height 23
paste input "مهروسة بالبيض المقلي"
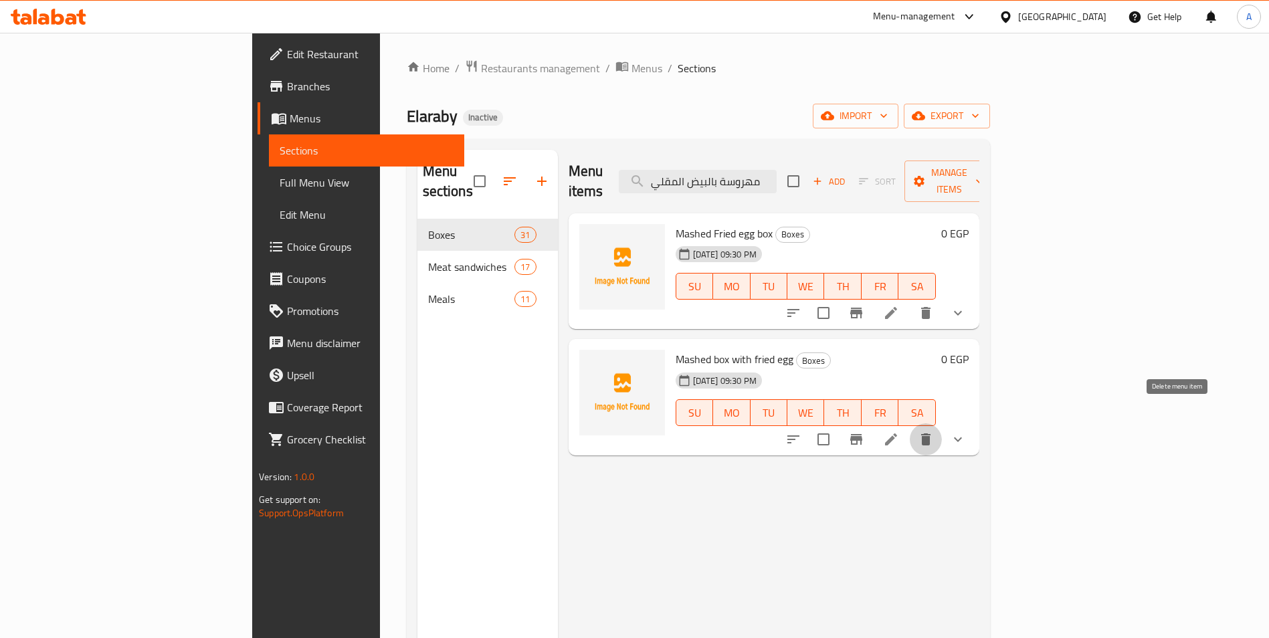
click at [930, 433] on icon "delete" at bounding box center [925, 439] width 9 height 12
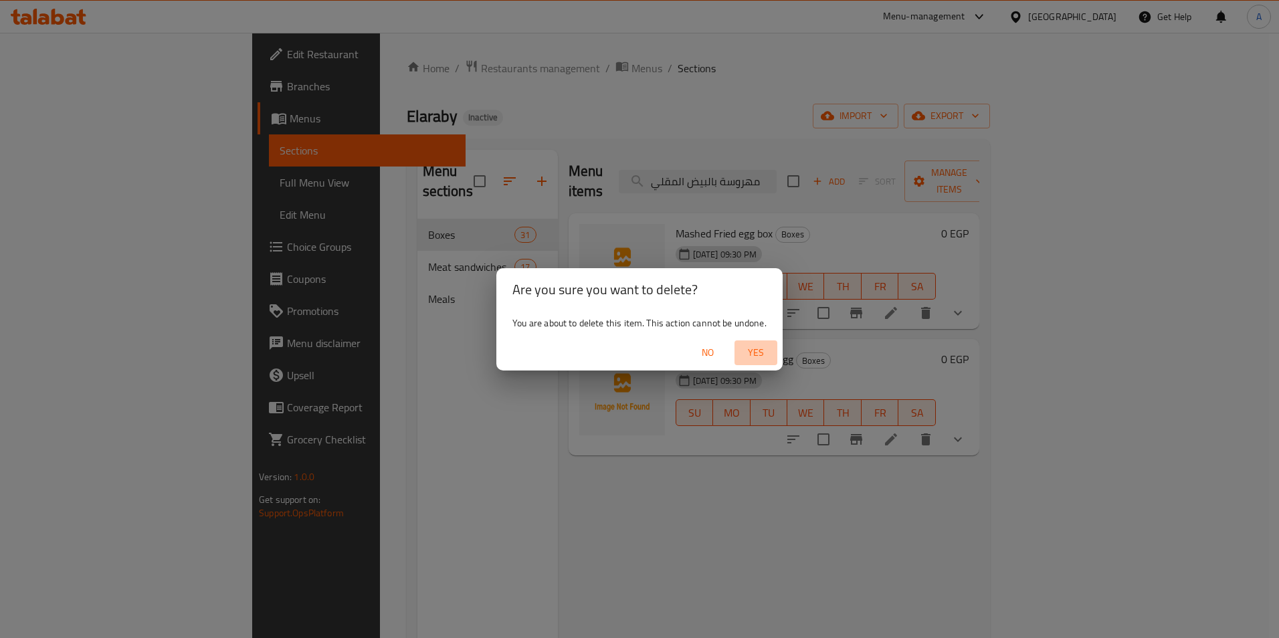
click at [744, 356] on span "Yes" at bounding box center [756, 352] width 32 height 17
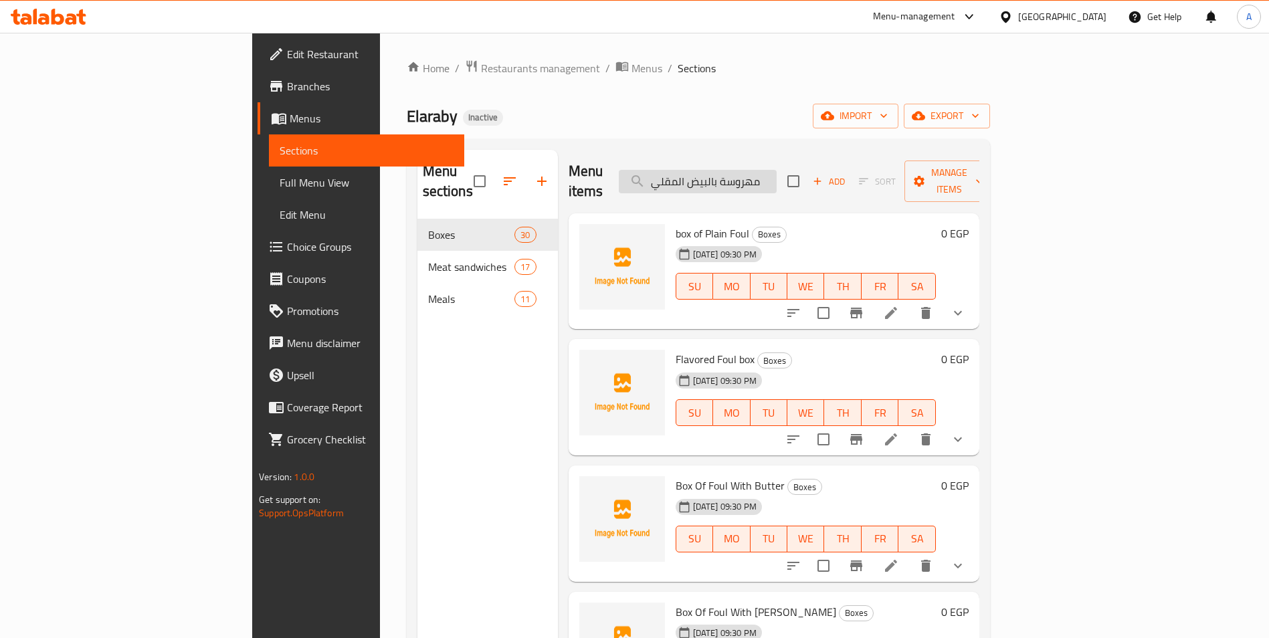
click at [777, 172] on input "مهروسة بالبيض المقلي" at bounding box center [698, 181] width 158 height 23
paste input "Small Taamia patty"
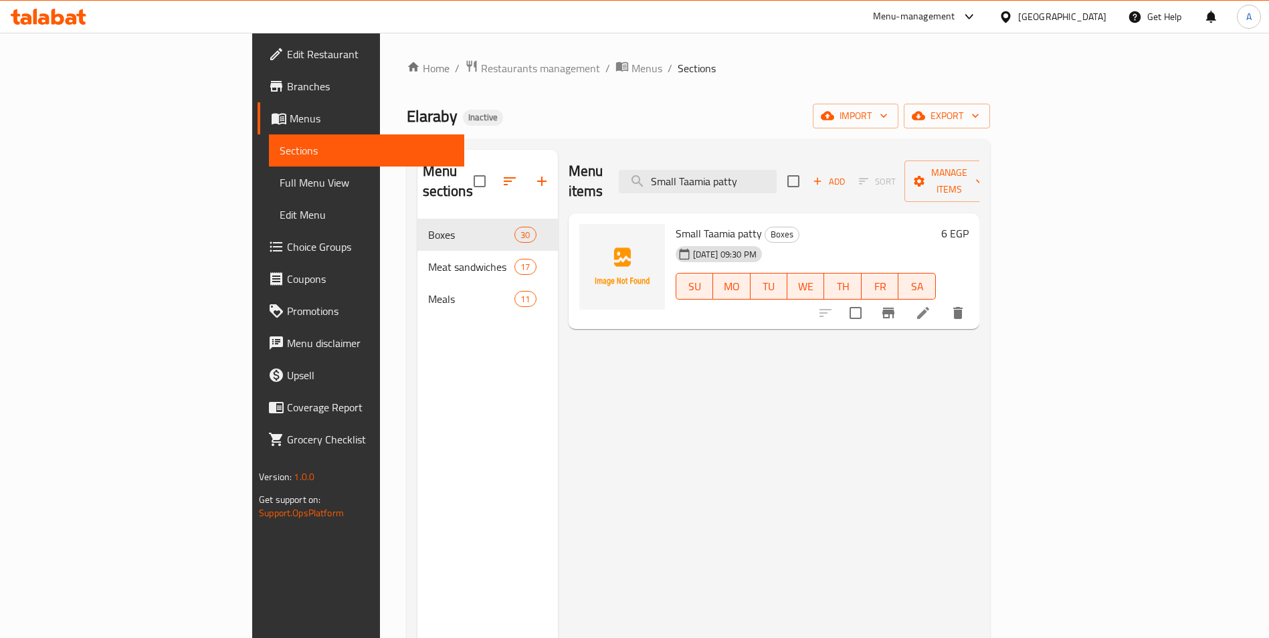
type input "Small Taamia patty"
click at [962, 307] on icon "delete" at bounding box center [957, 313] width 9 height 12
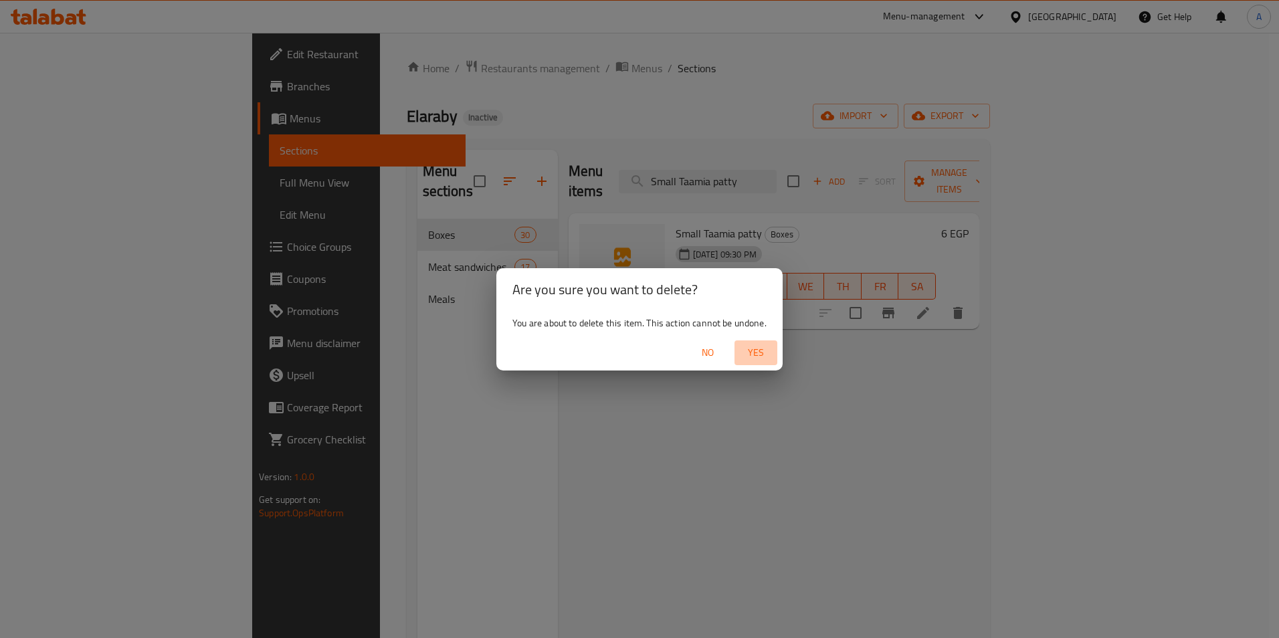
click at [760, 345] on span "Yes" at bounding box center [756, 352] width 32 height 17
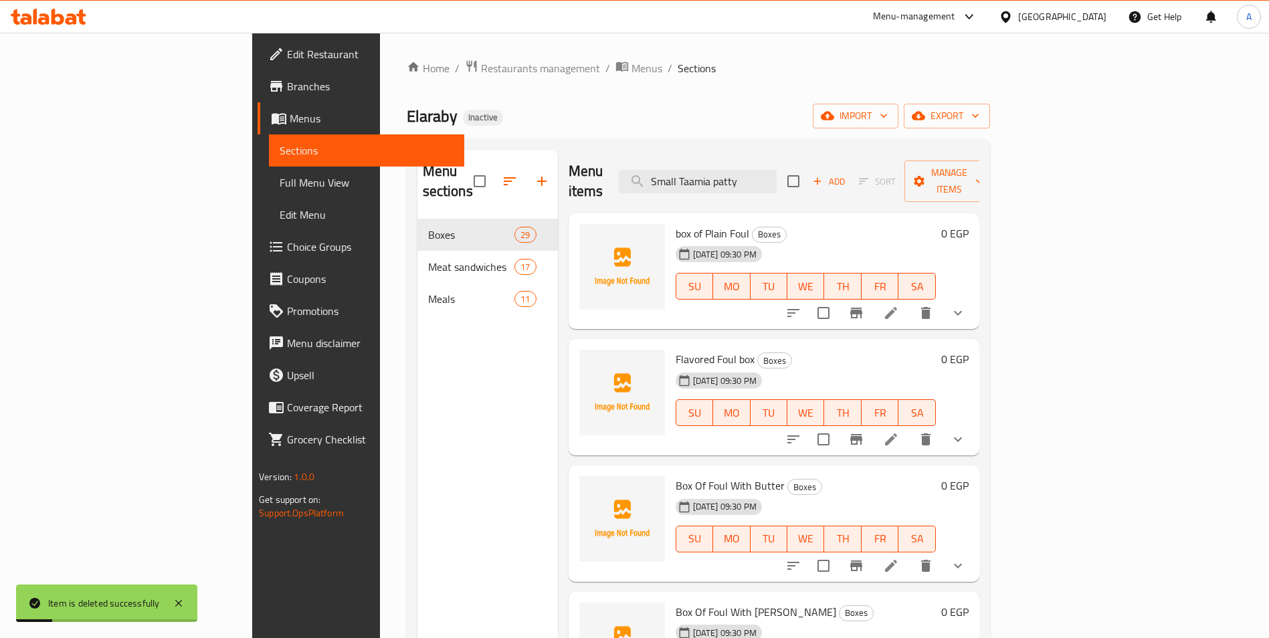
click at [280, 179] on span "Full Menu View" at bounding box center [367, 183] width 174 height 16
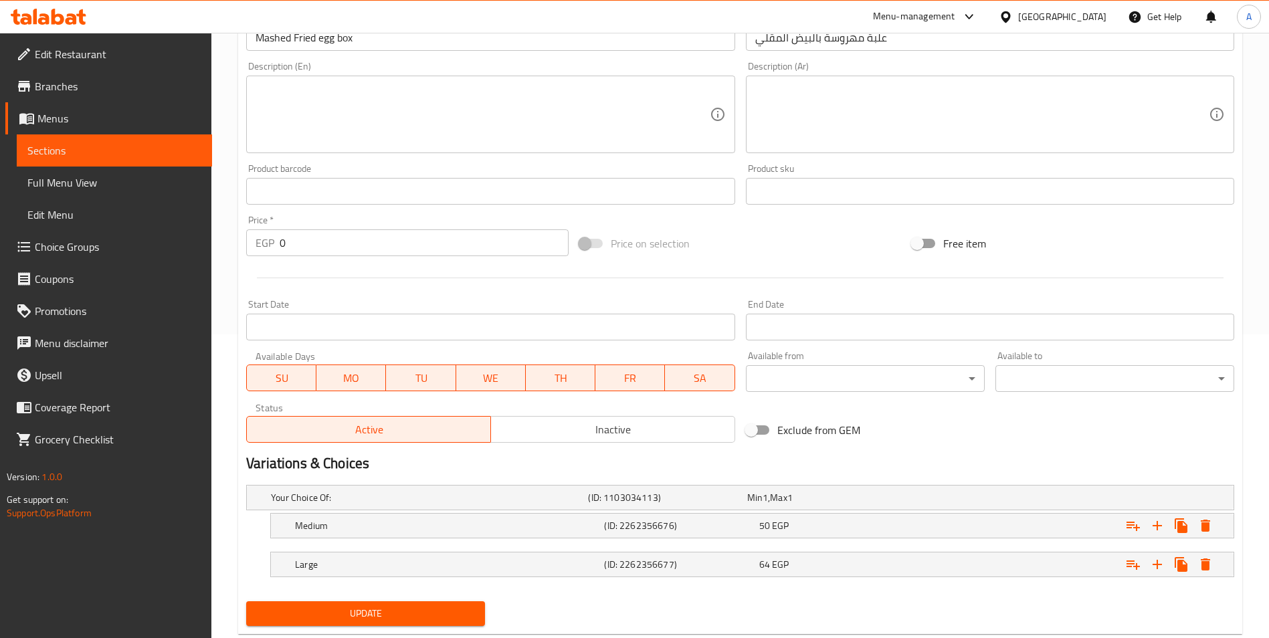
scroll to position [337, 0]
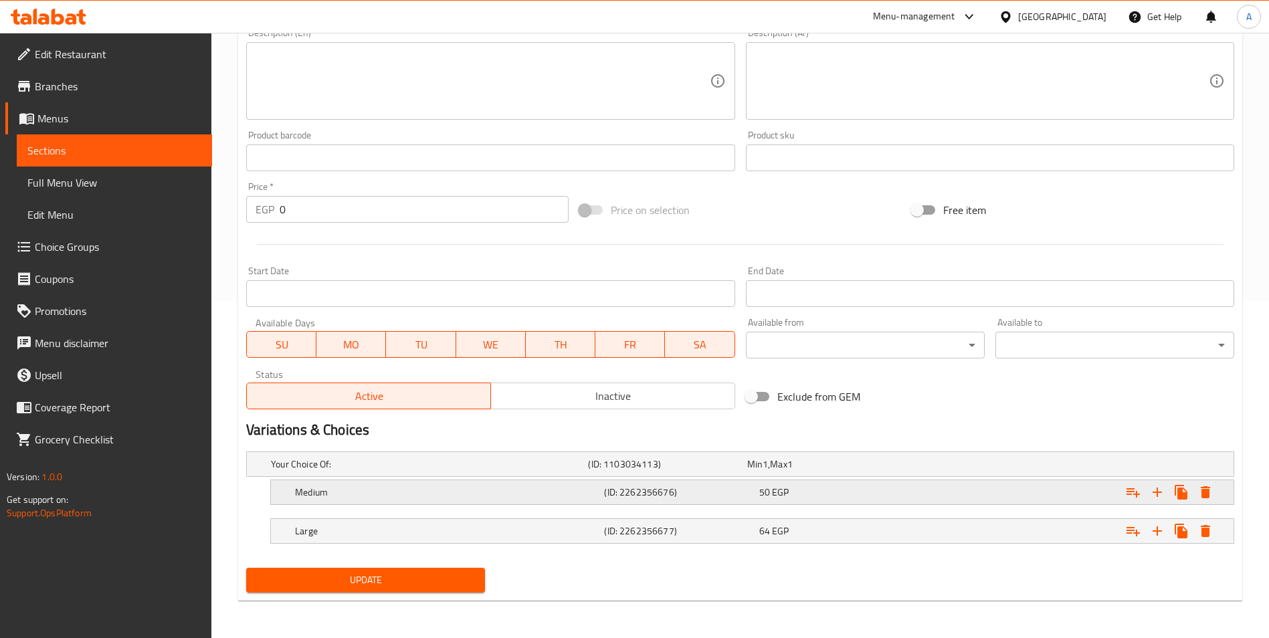
click at [730, 492] on h5 "(ID: 2262356676)" at bounding box center [678, 492] width 149 height 13
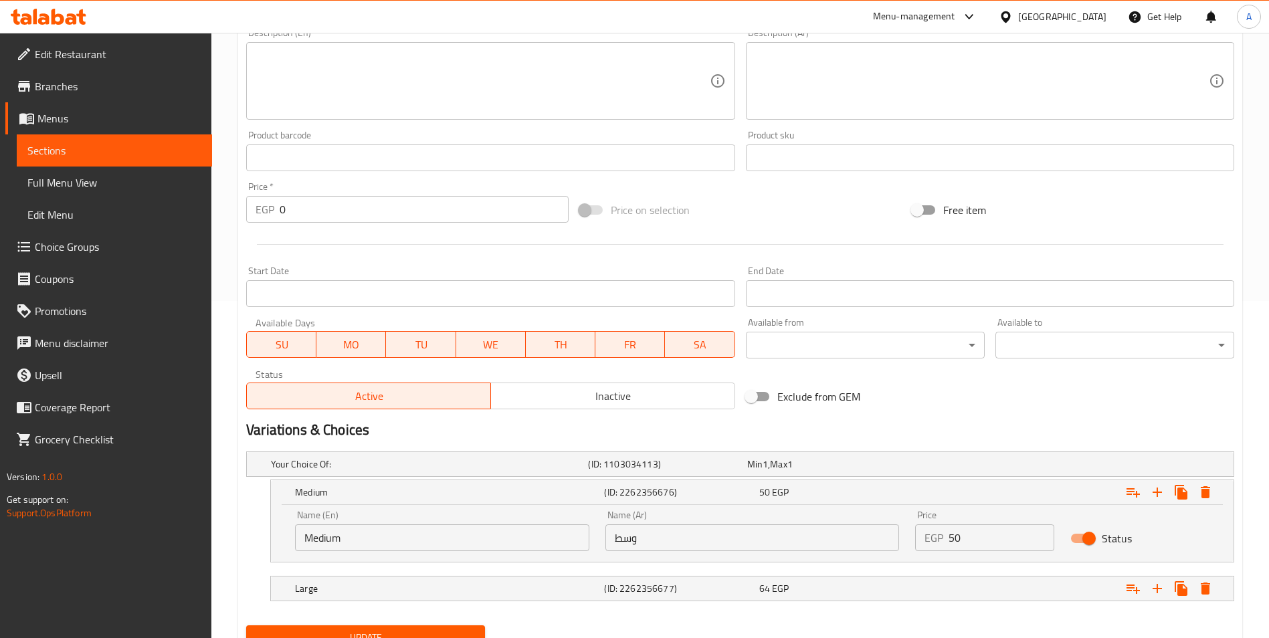
click at [964, 536] on input "50" at bounding box center [1001, 537] width 106 height 27
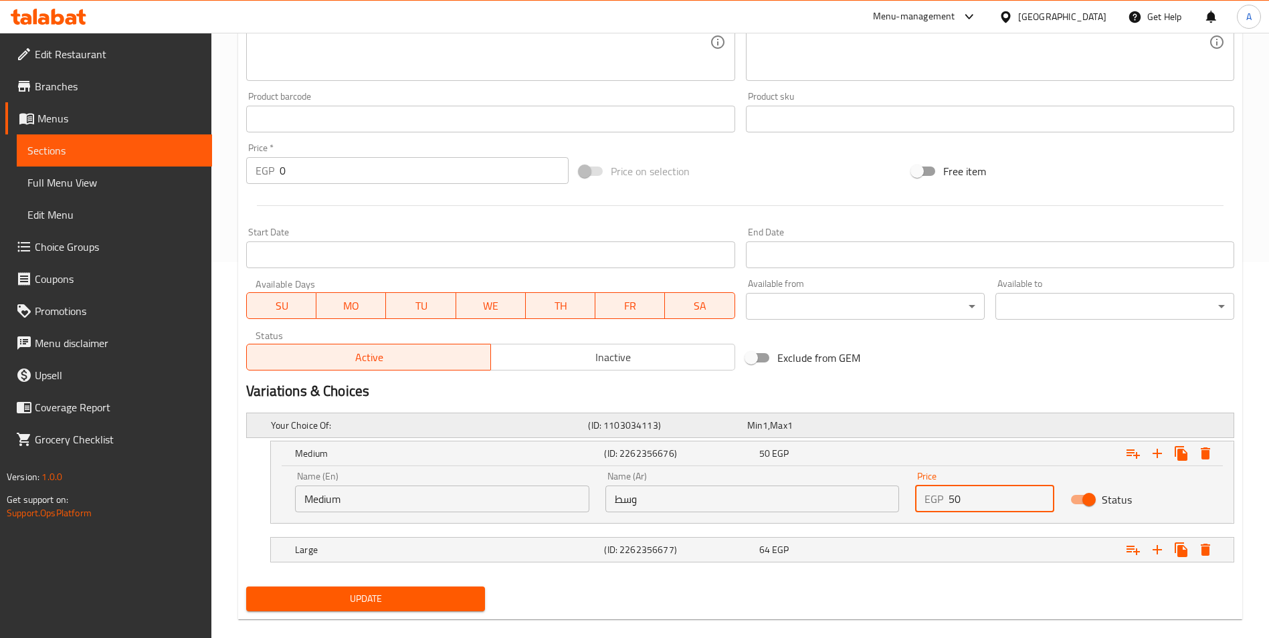
scroll to position [395, 0]
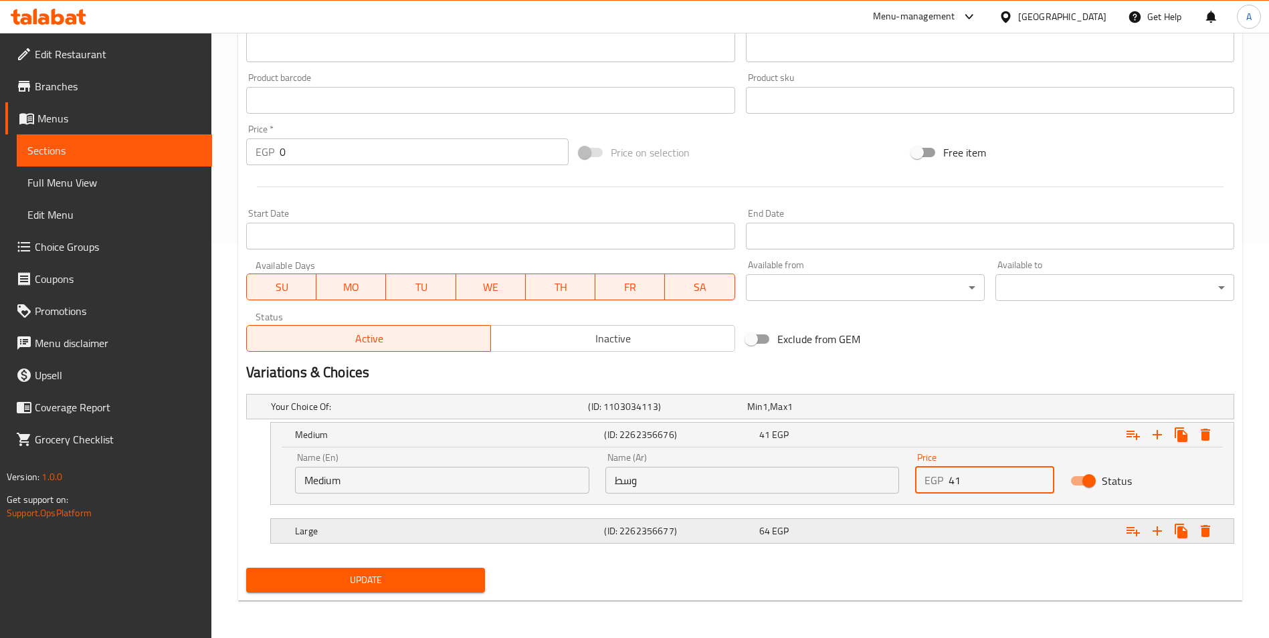
type input "41"
click at [930, 520] on div "Expand" at bounding box center [1065, 530] width 309 height 29
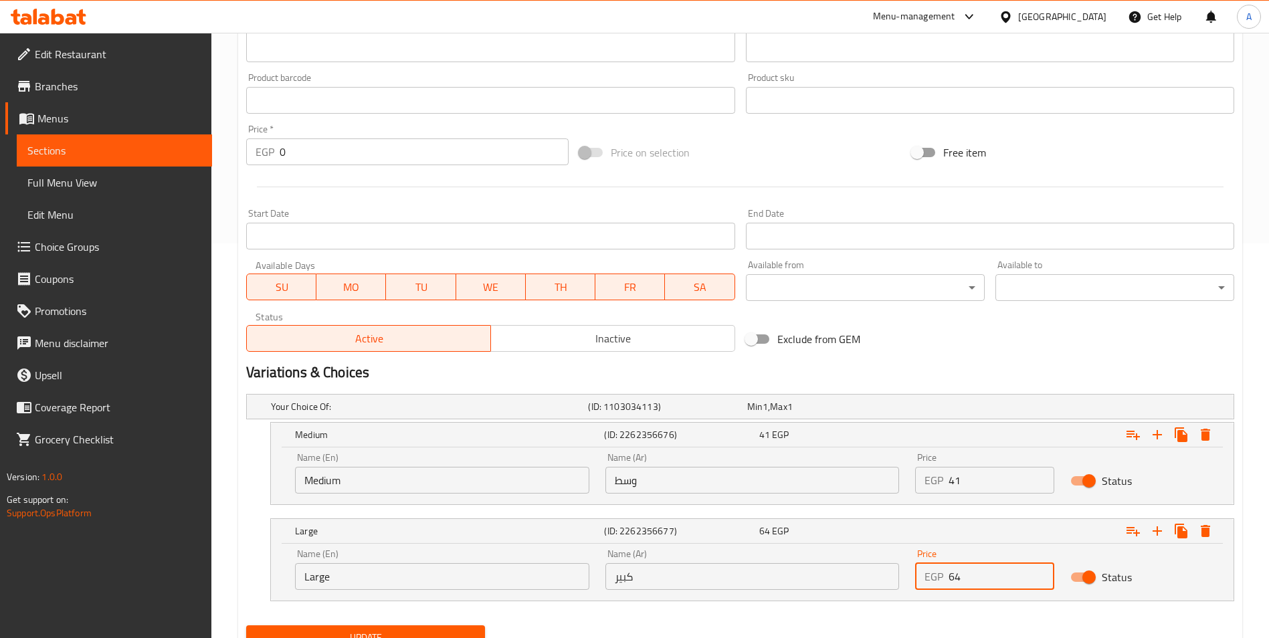
click at [971, 571] on input "64" at bounding box center [1001, 576] width 106 height 27
type input "55"
click at [477, 627] on button "Update" at bounding box center [365, 637] width 239 height 25
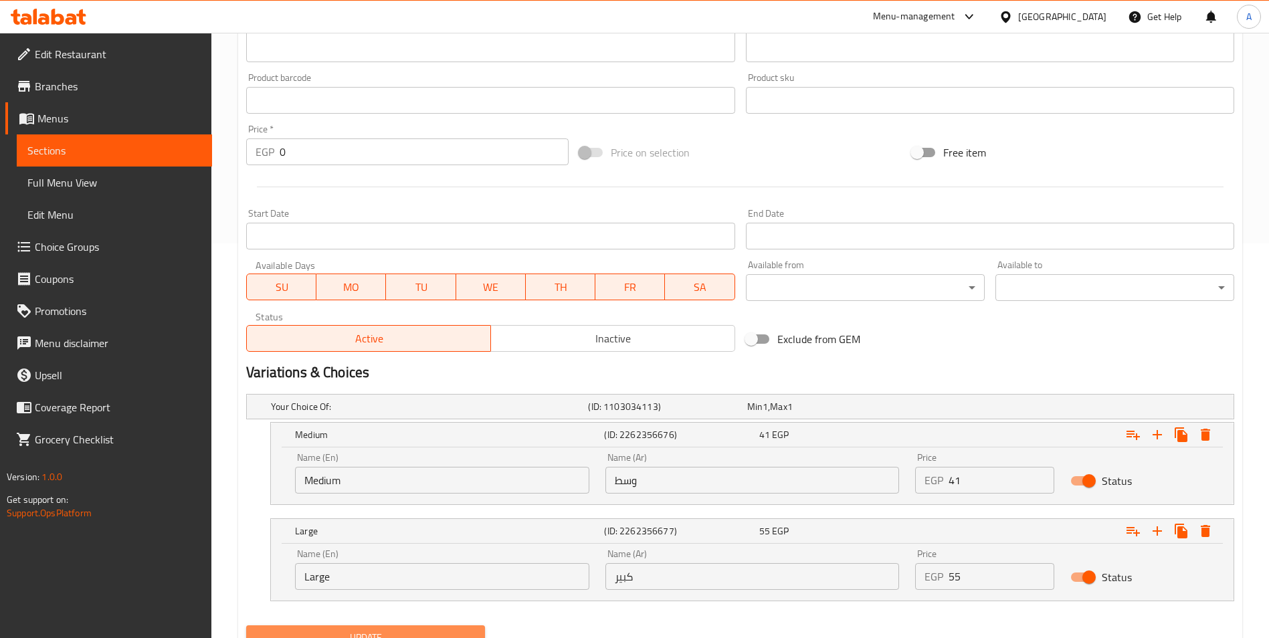
click at [460, 626] on button "Update" at bounding box center [365, 637] width 239 height 25
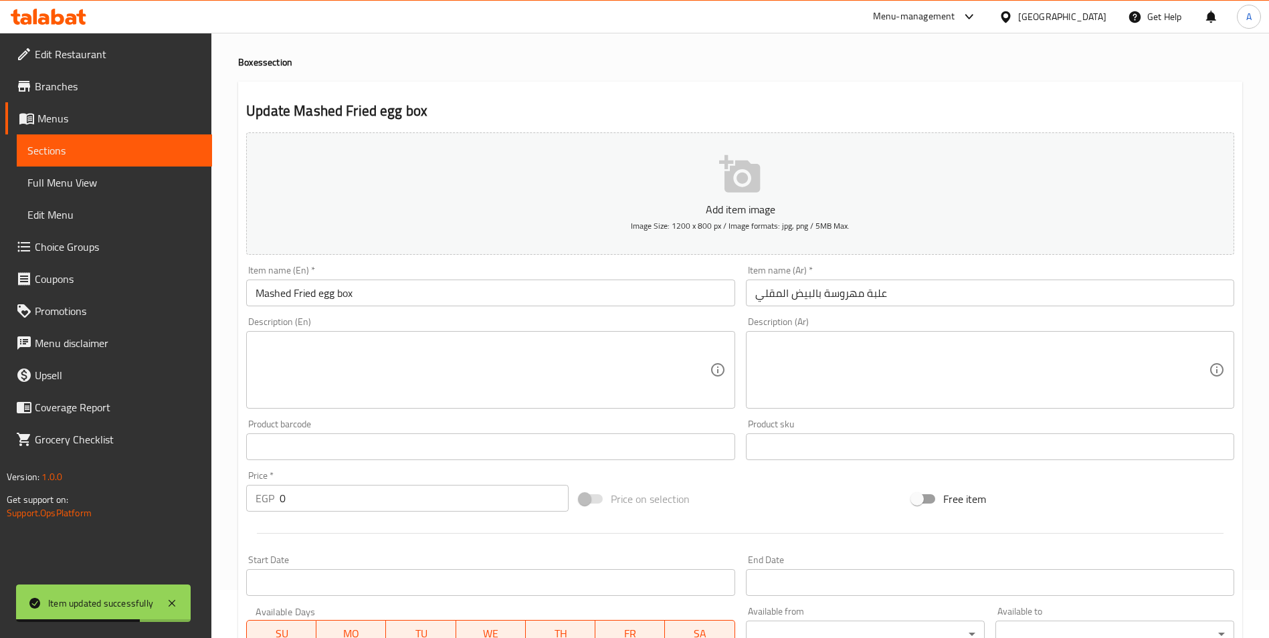
scroll to position [0, 0]
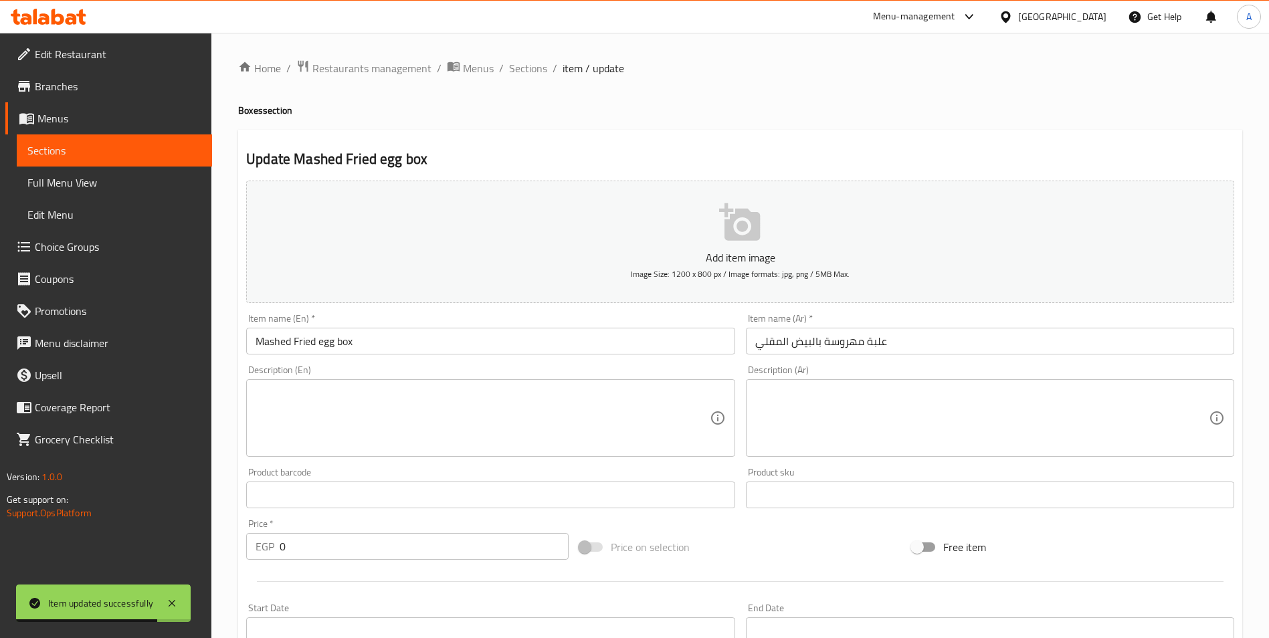
click at [278, 340] on input "Mashed Fried egg box" at bounding box center [490, 341] width 488 height 27
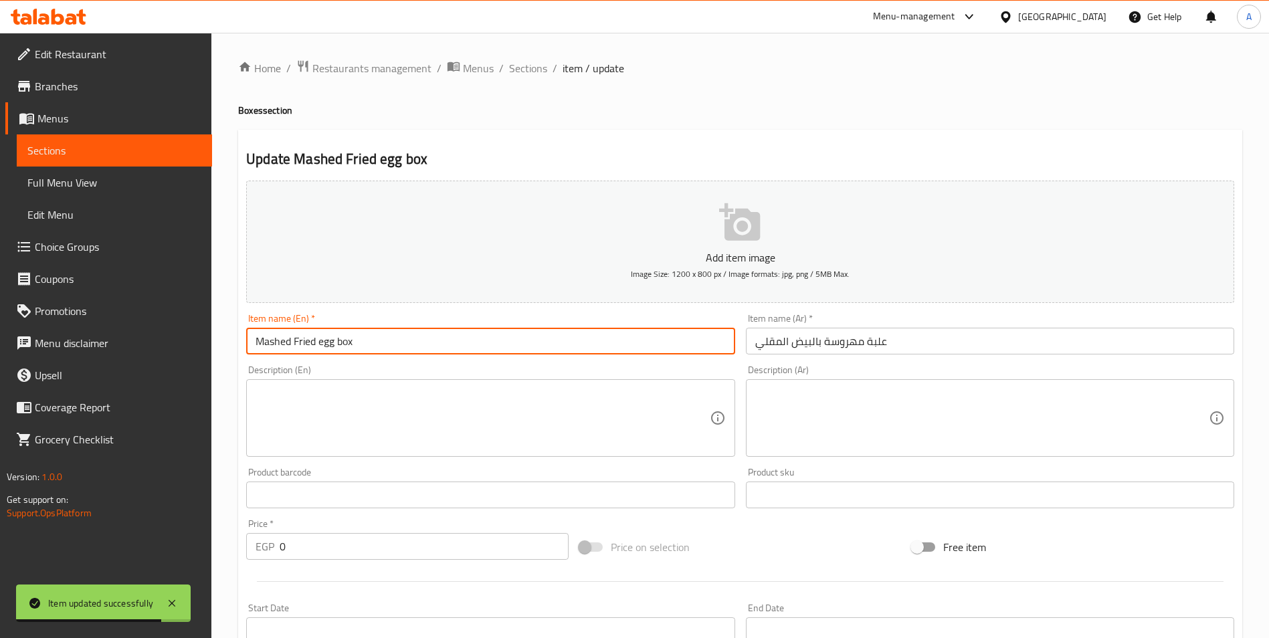
click at [278, 340] on input "Mashed Fried egg box" at bounding box center [490, 341] width 488 height 27
click at [293, 340] on input "Mashed Fried egg box" at bounding box center [490, 341] width 488 height 27
drag, startPoint x: 293, startPoint y: 340, endPoint x: 185, endPoint y: 340, distance: 108.4
click at [185, 340] on div "Edit Restaurant Branches Menus Sections Full Menu View Edit Menu Choice Groups …" at bounding box center [634, 561] width 1269 height 1057
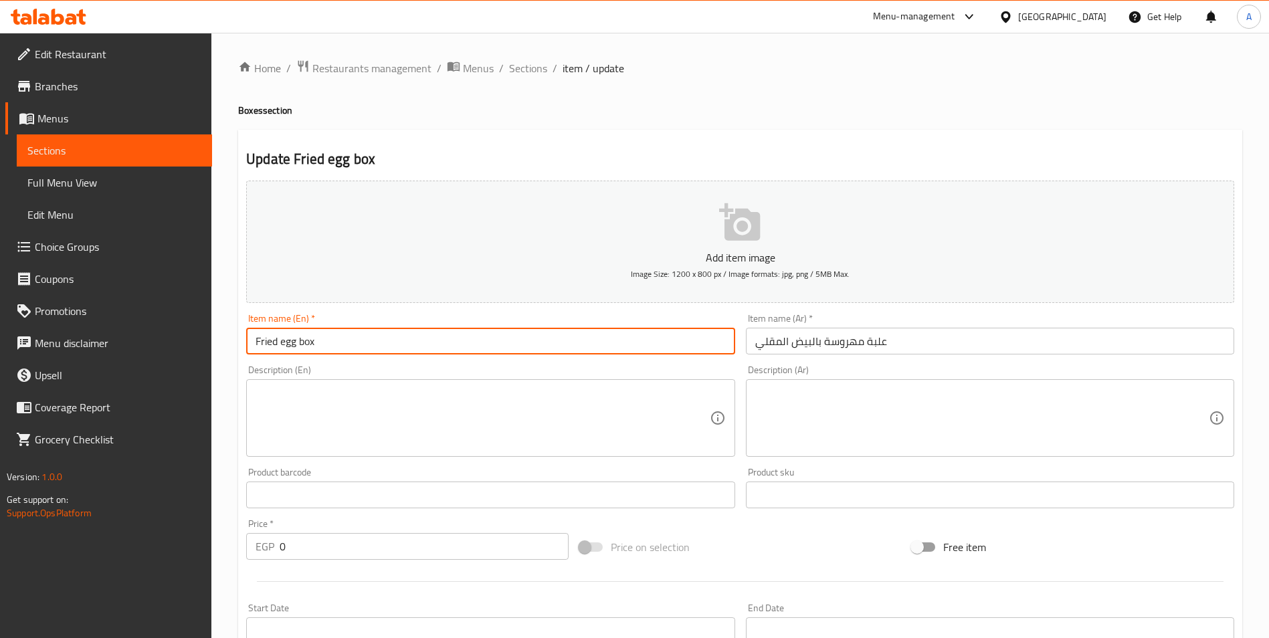
click at [298, 344] on input "Fried egg box" at bounding box center [490, 341] width 488 height 27
click at [340, 340] on input "Fried egg with Mahrosa box" at bounding box center [490, 341] width 488 height 27
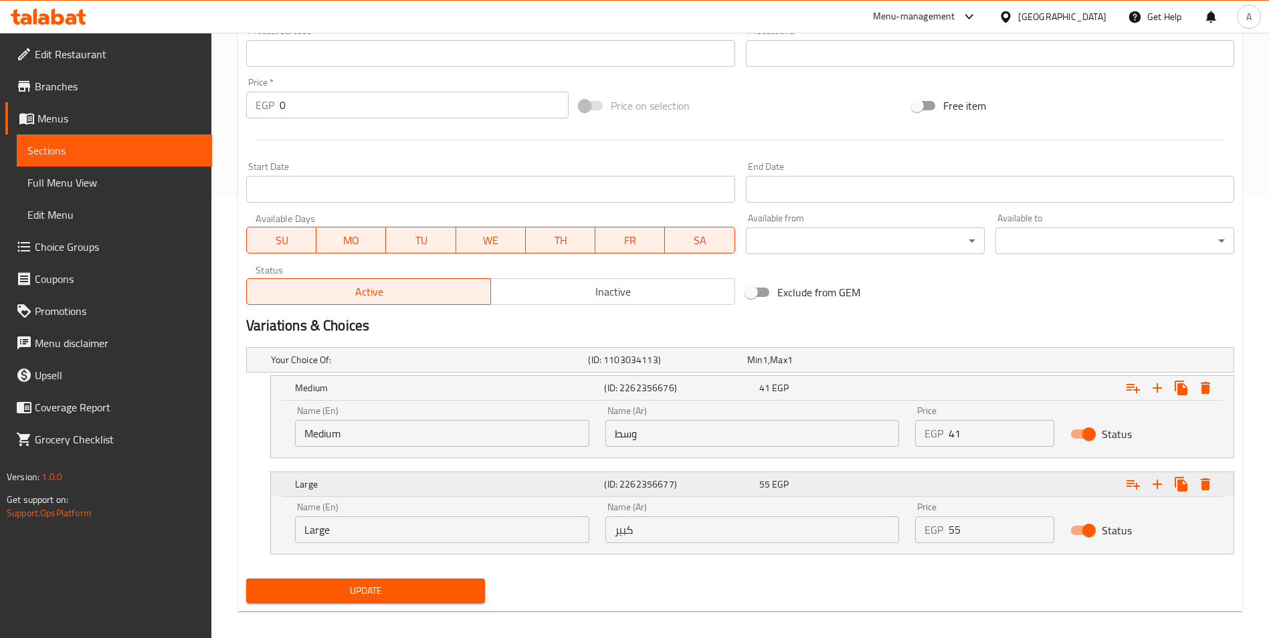
scroll to position [452, 0]
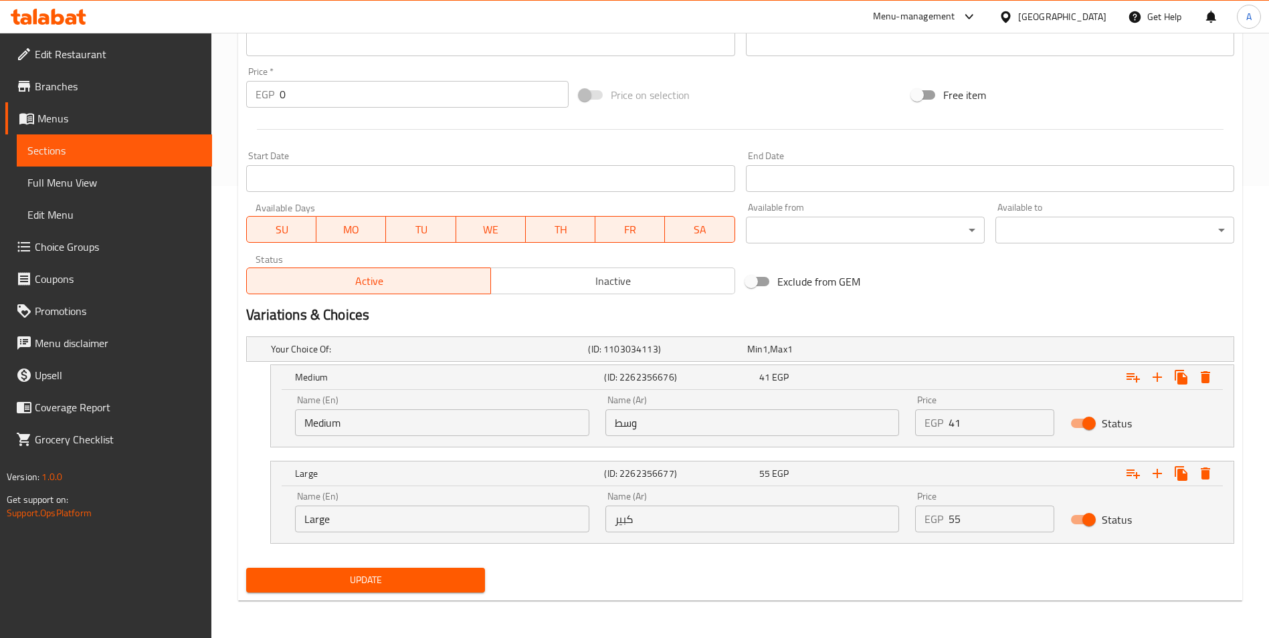
type input "Fried egg with Mahrosa box"
click at [384, 572] on span "Update" at bounding box center [365, 580] width 217 height 17
click at [381, 572] on span "Update" at bounding box center [365, 580] width 217 height 17
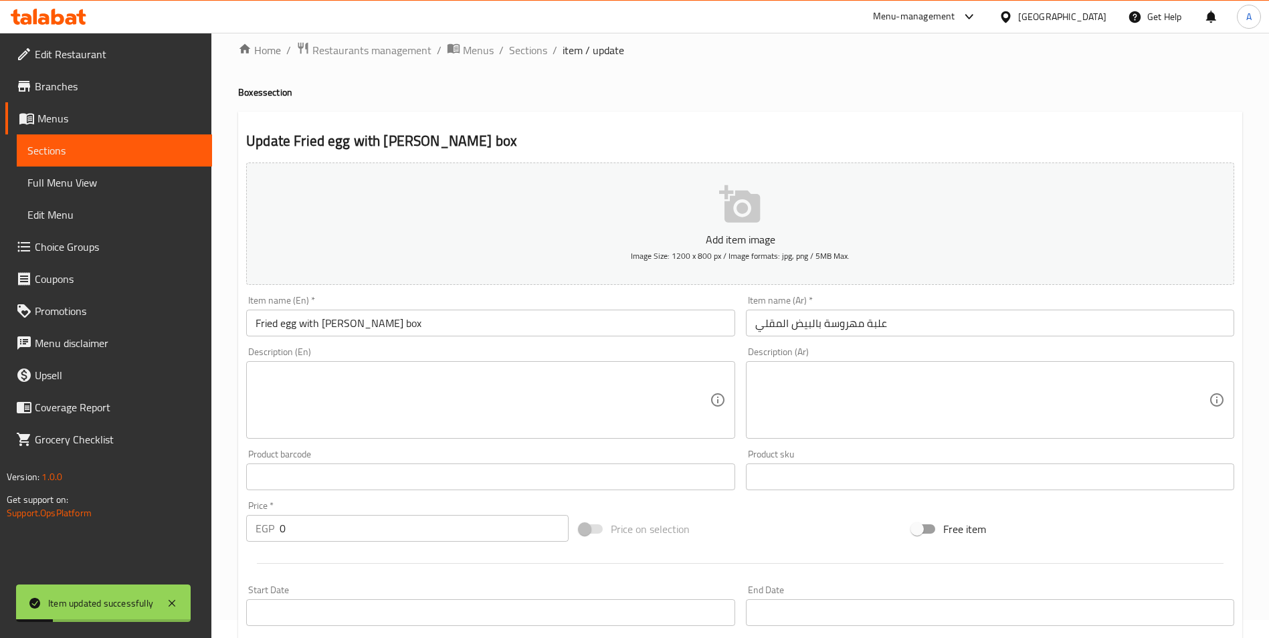
scroll to position [0, 0]
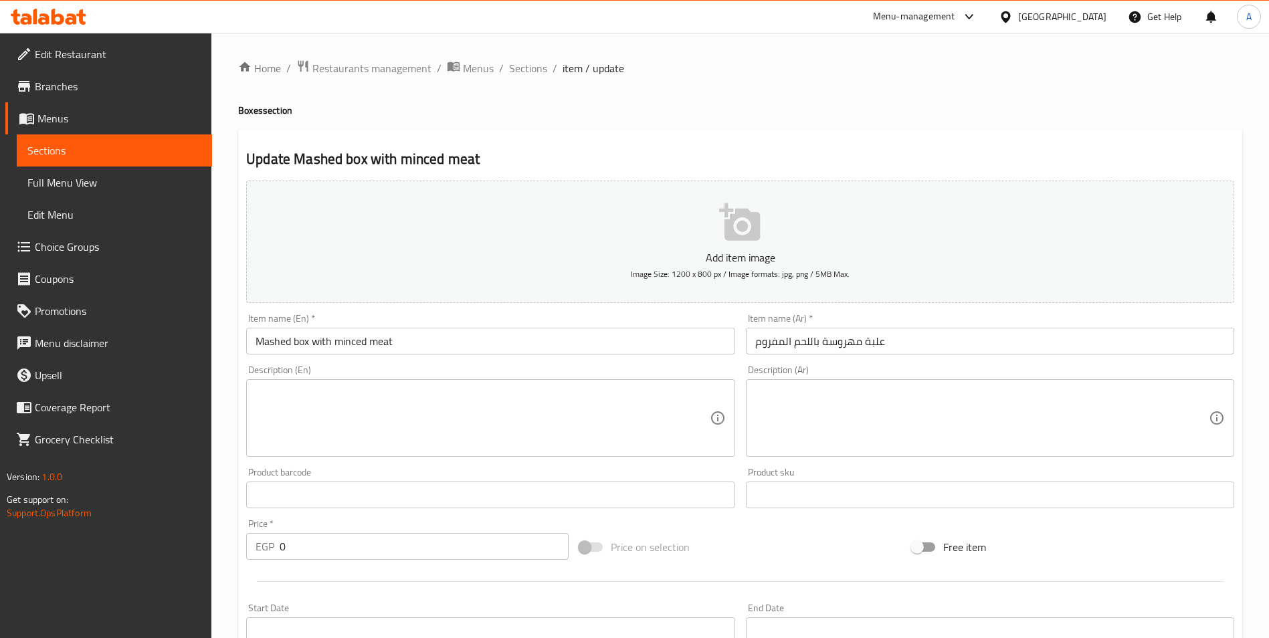
click at [273, 344] on input "Mashed box with minced meat" at bounding box center [490, 341] width 488 height 27
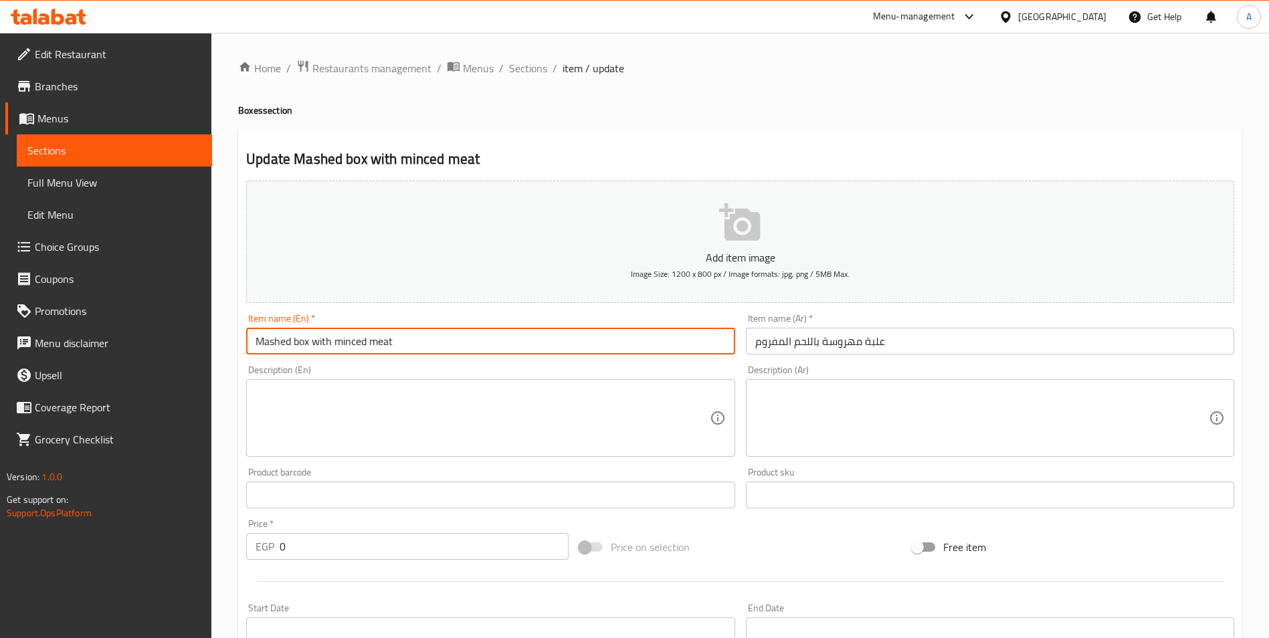
click at [273, 344] on input "Mashed box with minced meat" at bounding box center [490, 341] width 488 height 27
click at [328, 343] on input "box with minced meat" at bounding box center [490, 341] width 488 height 27
click at [254, 340] on input "box with minced meat" at bounding box center [490, 341] width 488 height 27
paste input "Mahrosa"
click at [467, 348] on input "Mahrosa box with minced meat" at bounding box center [490, 341] width 488 height 27
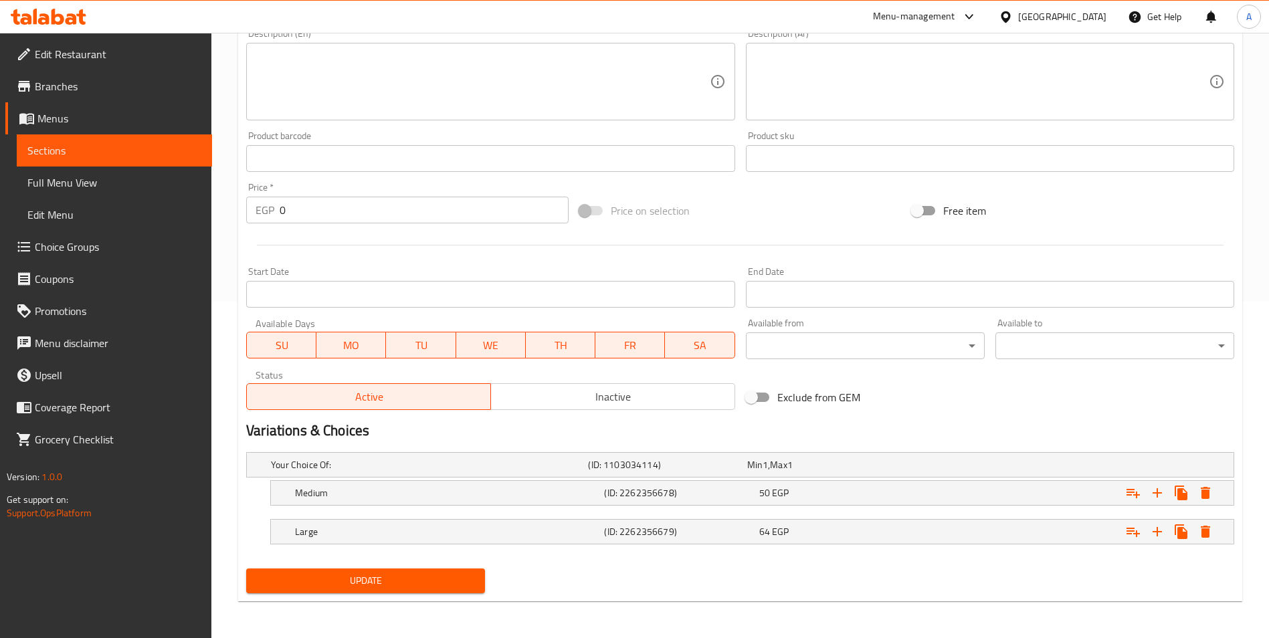
scroll to position [337, 0]
type input "Mahrosa box with minced meat"
click at [408, 579] on span "Update" at bounding box center [365, 580] width 217 height 17
click at [430, 581] on span "Update" at bounding box center [365, 580] width 217 height 17
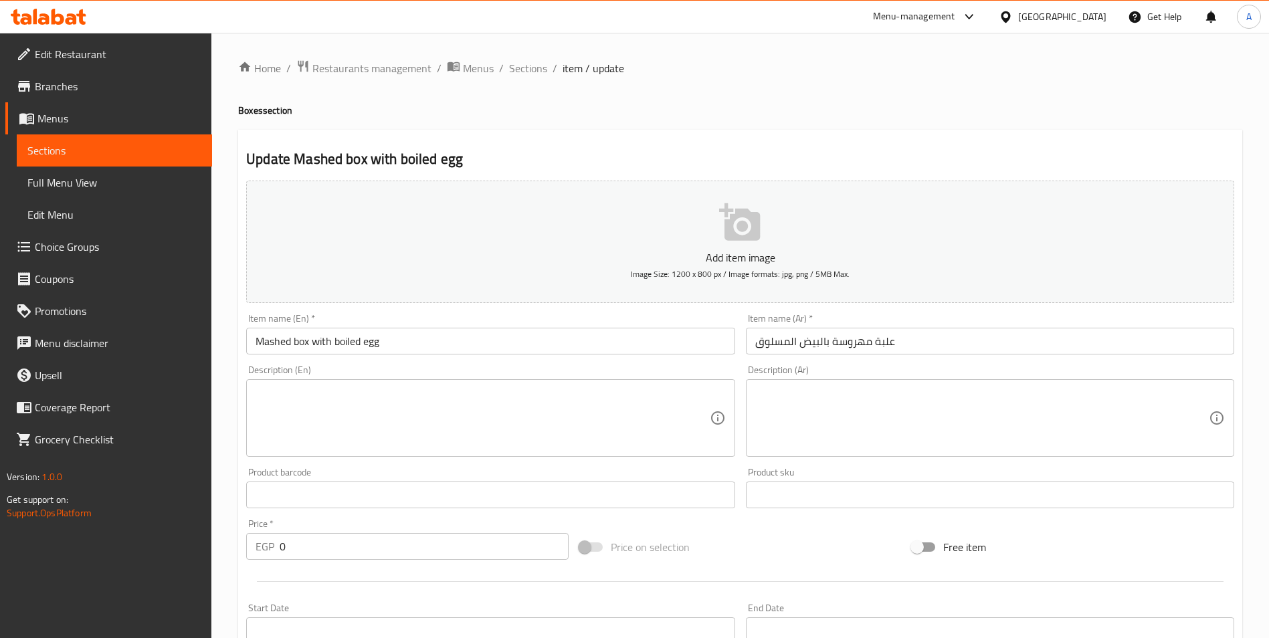
click at [267, 354] on input "Mashed box with boiled egg" at bounding box center [490, 341] width 488 height 27
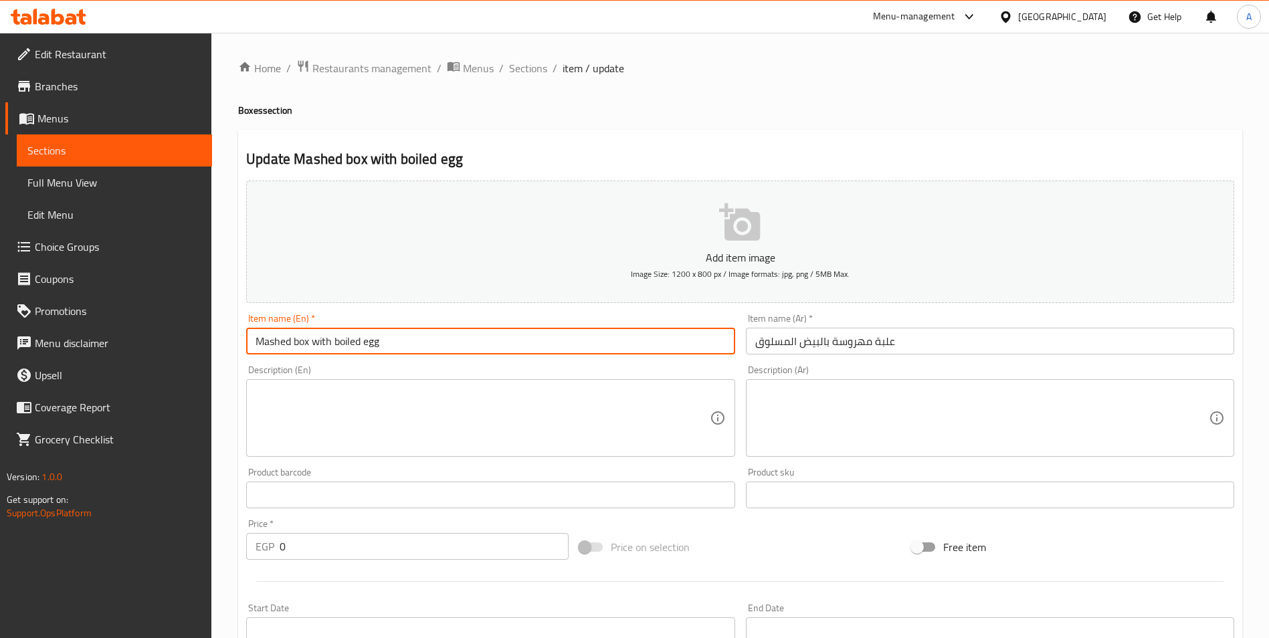
click at [274, 342] on input "Mashed box with boiled egg" at bounding box center [490, 341] width 488 height 27
paste input "hrosa"
type input "Mahrosa box with boiled egg"
click at [740, 466] on div "Product sku Product sku" at bounding box center [989, 488] width 499 height 52
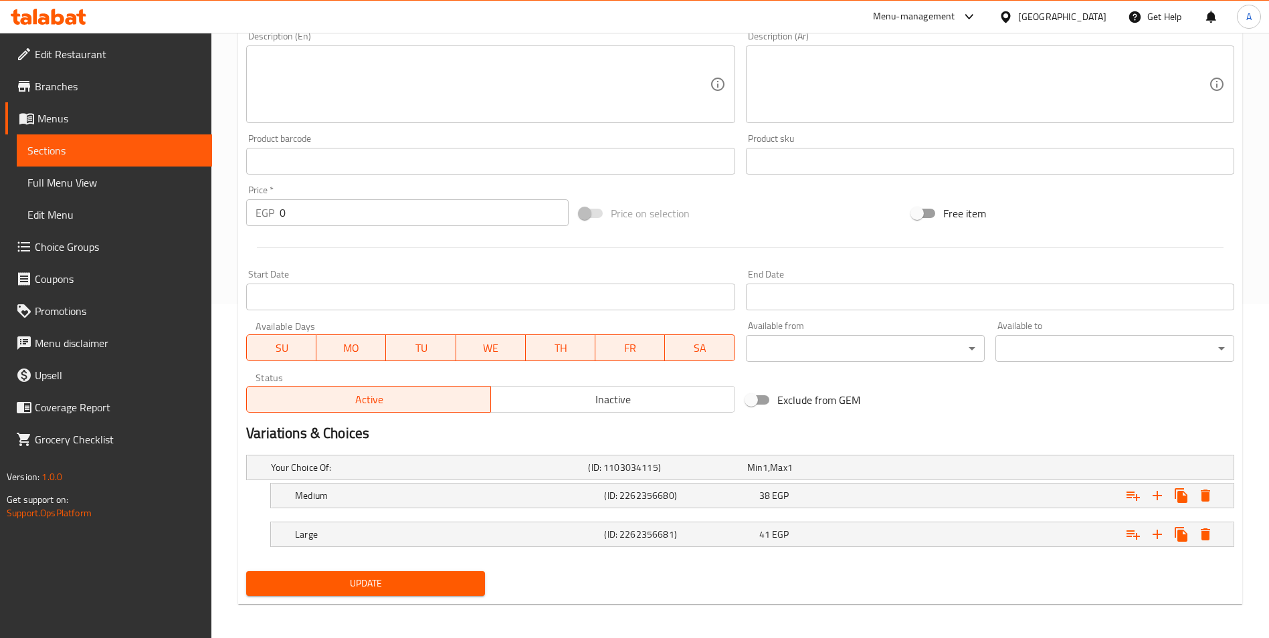
scroll to position [334, 0]
click at [458, 583] on span "Update" at bounding box center [365, 583] width 217 height 17
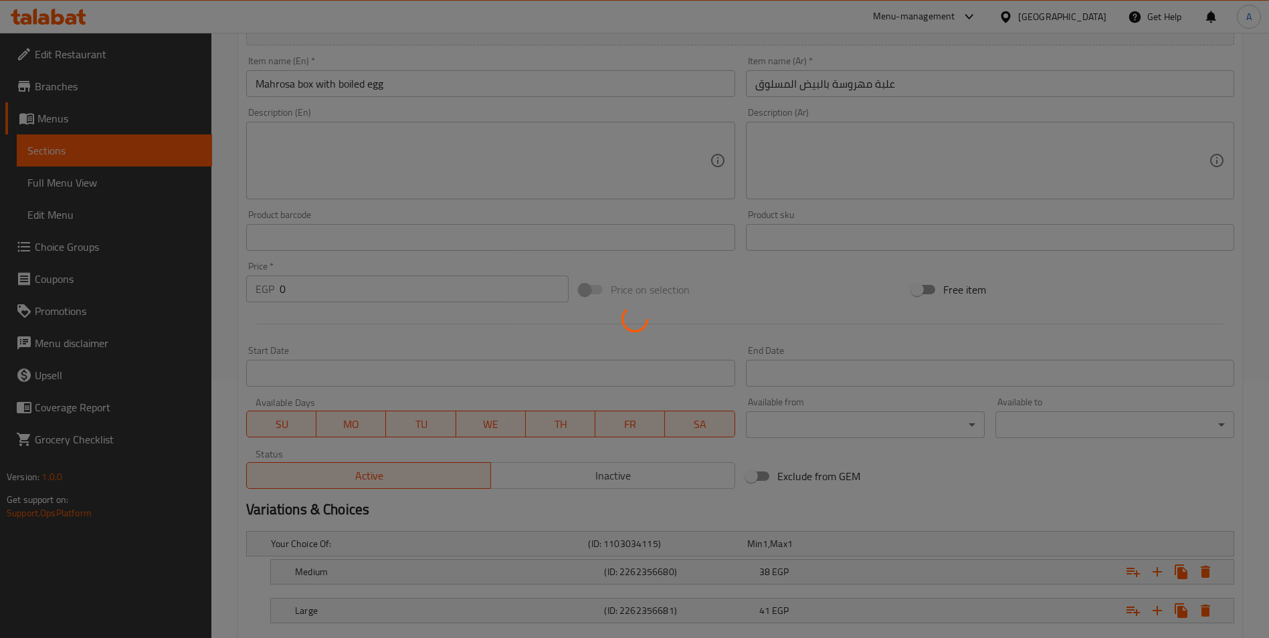
scroll to position [0, 0]
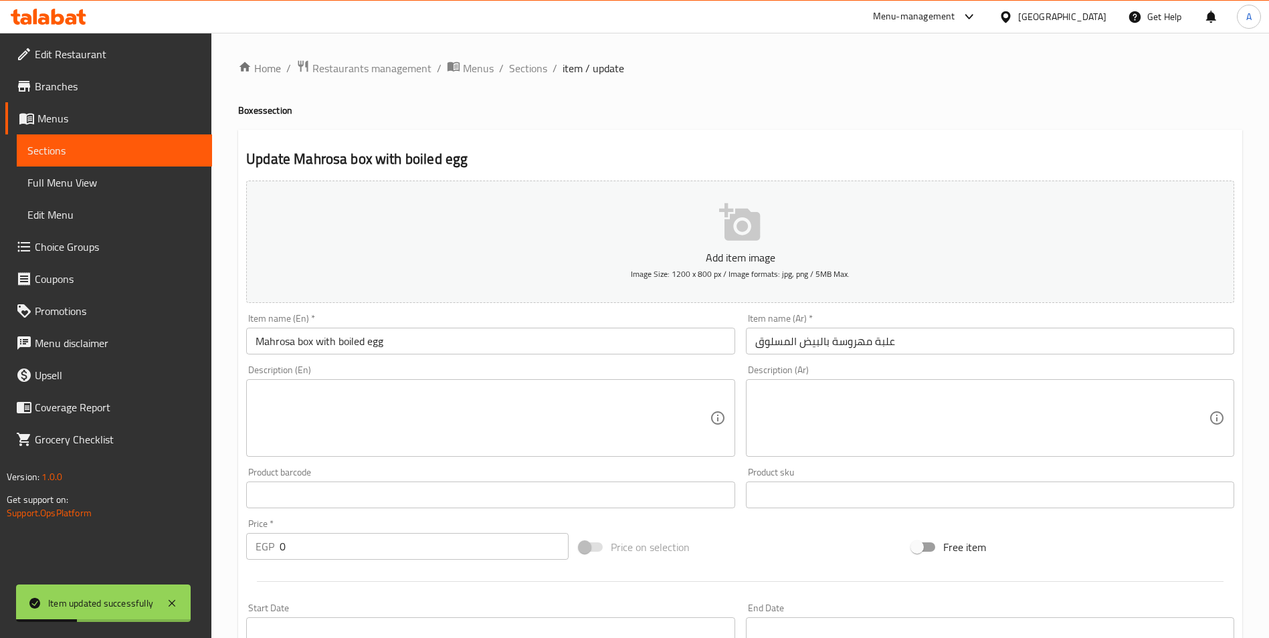
click at [107, 168] on link "Full Menu View" at bounding box center [114, 183] width 195 height 32
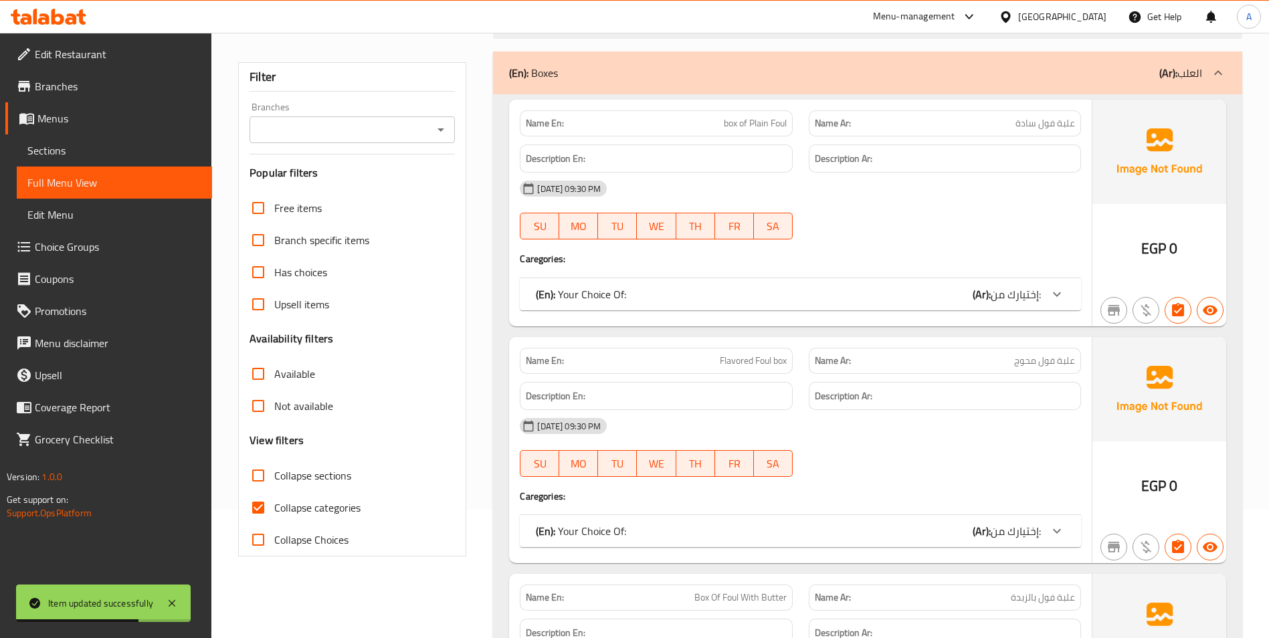
scroll to position [134, 0]
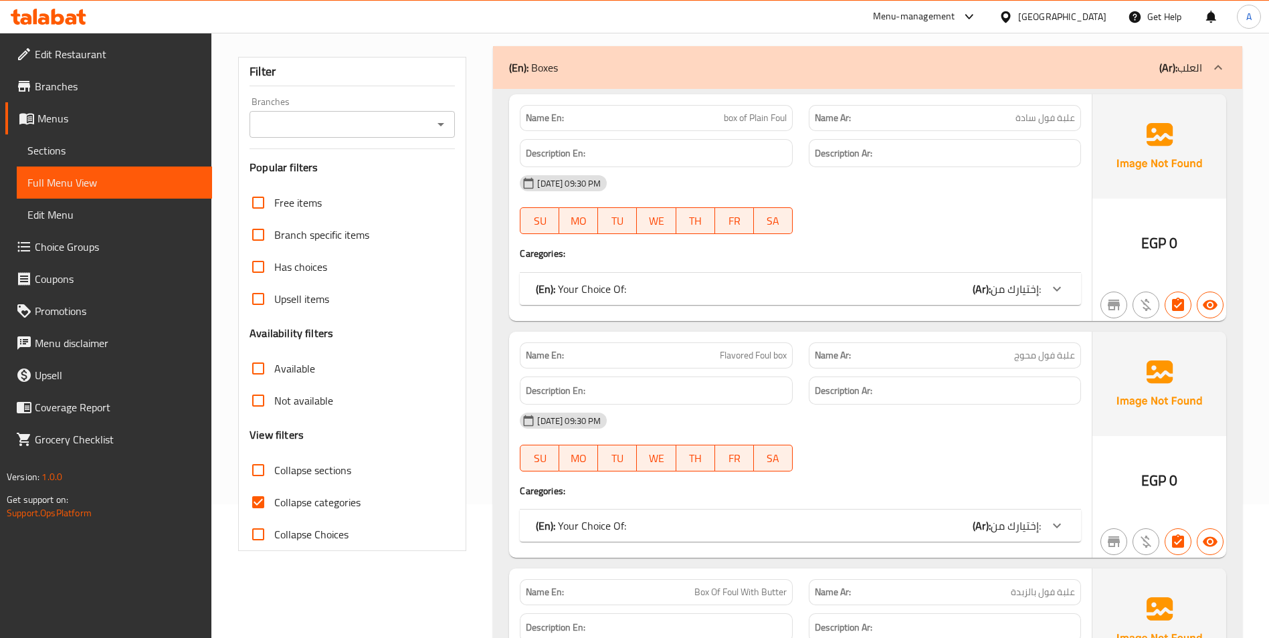
click at [943, 449] on div "28-08-2025 09:30 PM SU MO TU WE TH FR SA" at bounding box center [800, 442] width 577 height 75
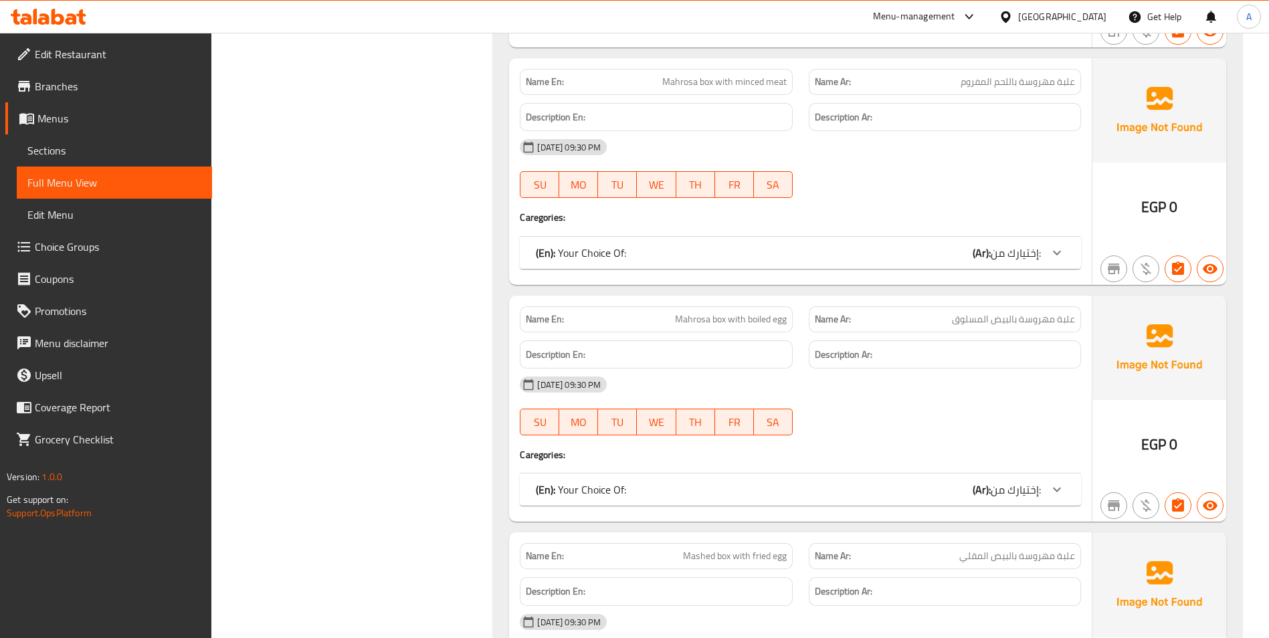
click at [1001, 487] on span "إختيارك من:" at bounding box center [1016, 490] width 50 height 20
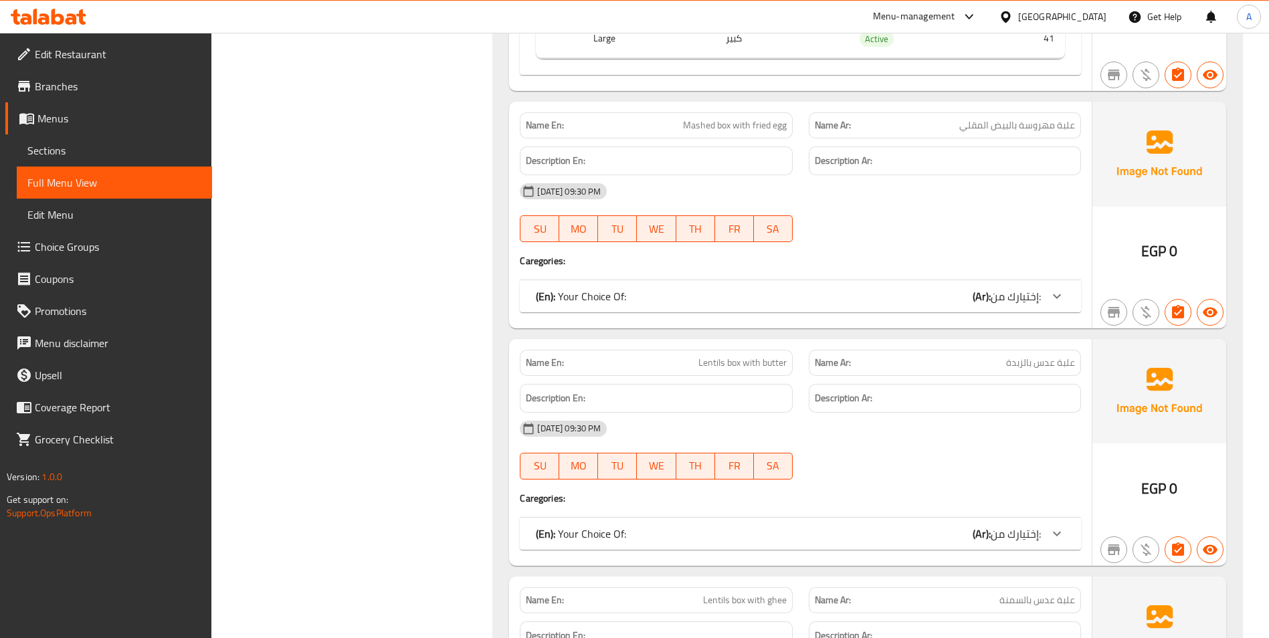
scroll to position [4331, 0]
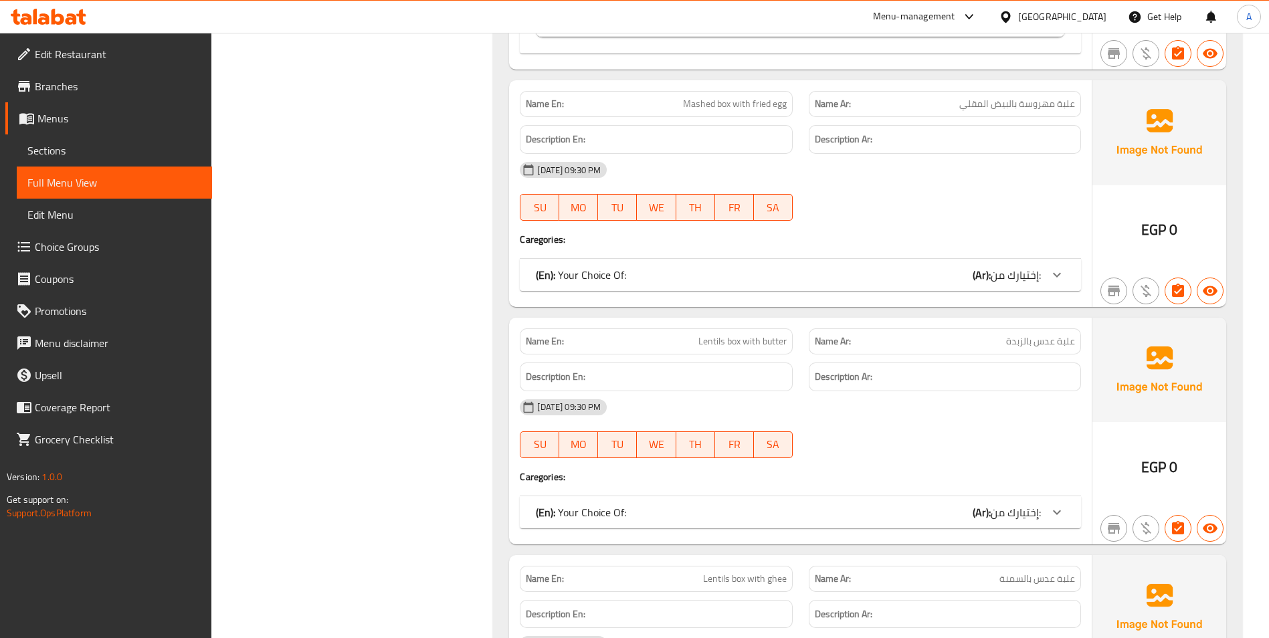
click at [1029, 272] on span "إختيارك من:" at bounding box center [1016, 275] width 50 height 20
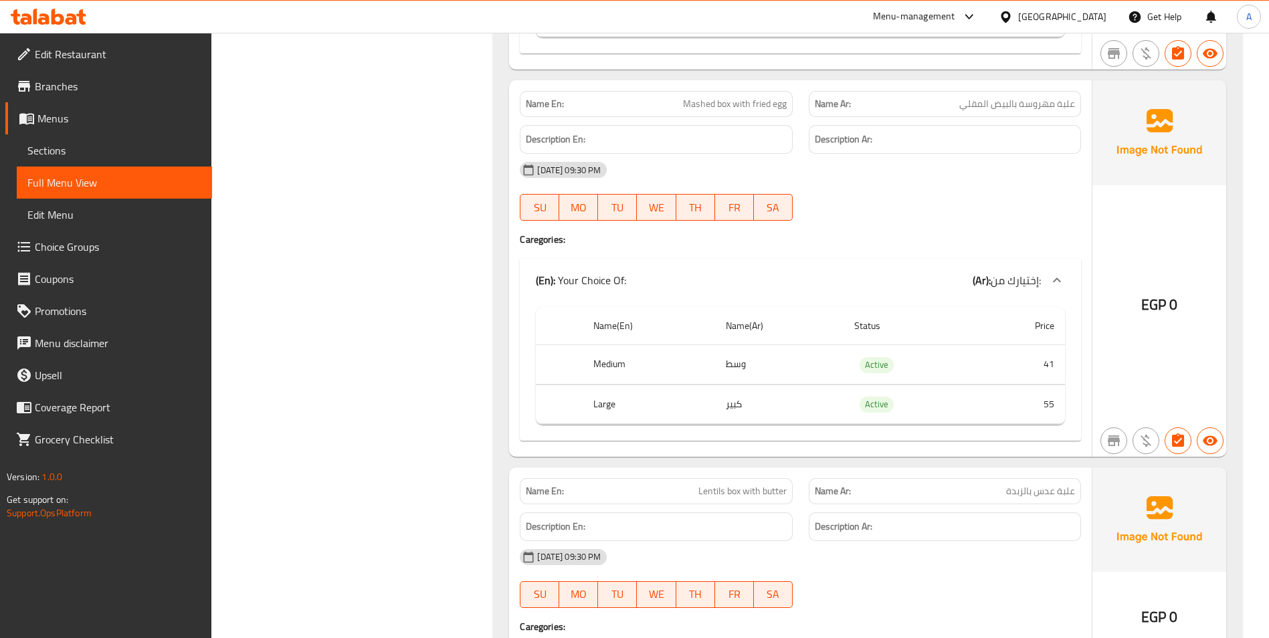
click at [1025, 199] on div "28-08-2025 09:30 PM SU MO TU WE TH FR SA" at bounding box center [800, 191] width 577 height 75
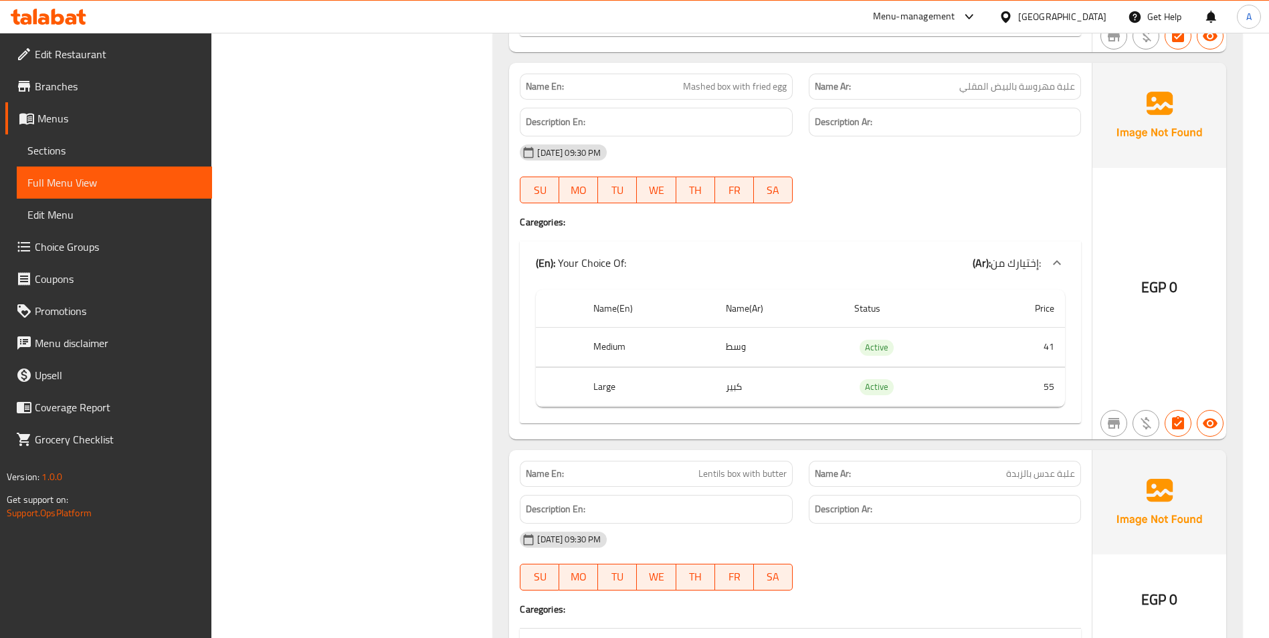
scroll to position [4197, 0]
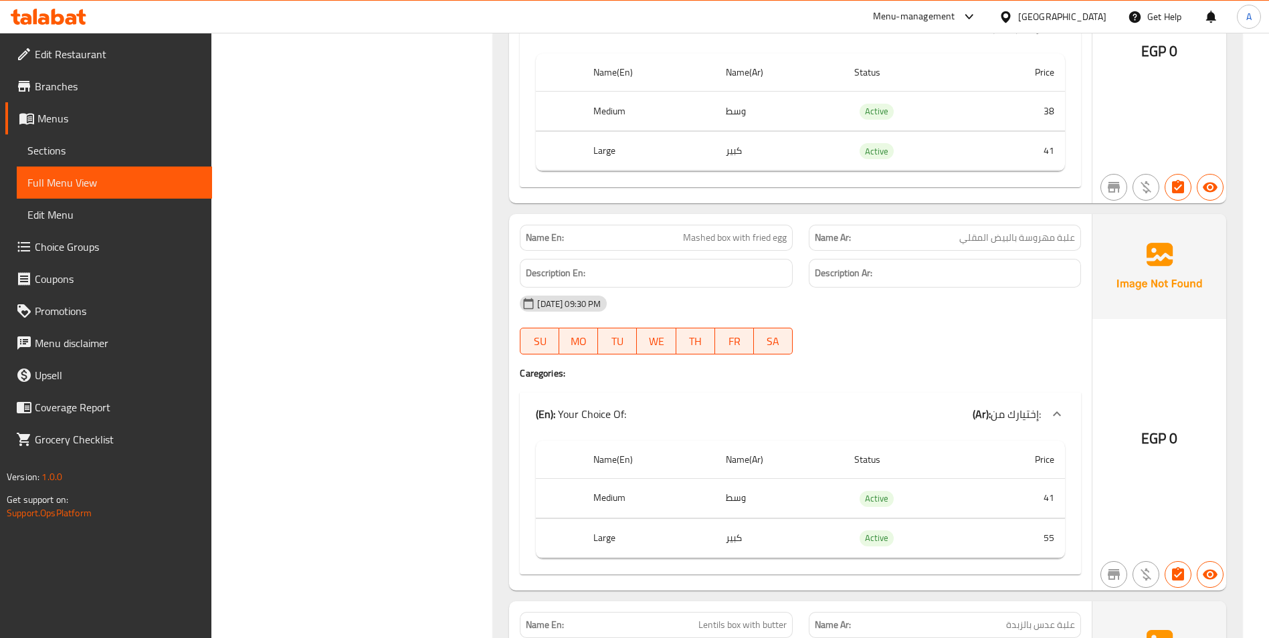
click at [1033, 236] on span "علبة مهروسة بالبيض المقلي" at bounding box center [1017, 238] width 116 height 14
copy span "علبة مهروسة بالبيض المقلي"
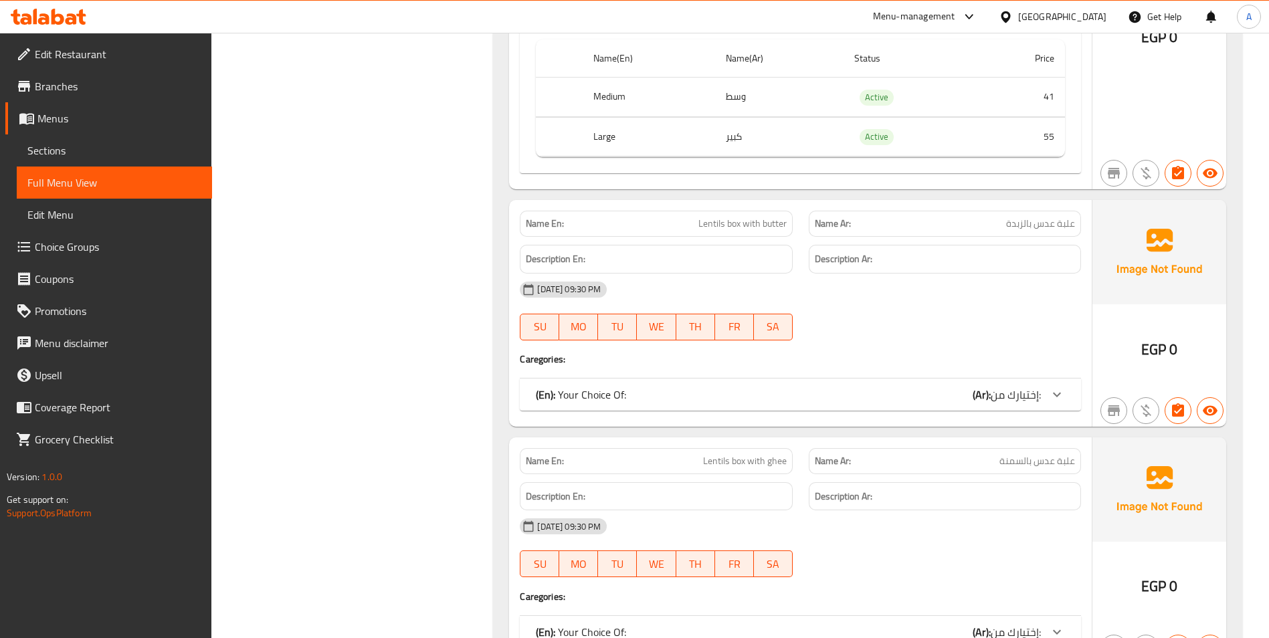
scroll to position [4732, 0]
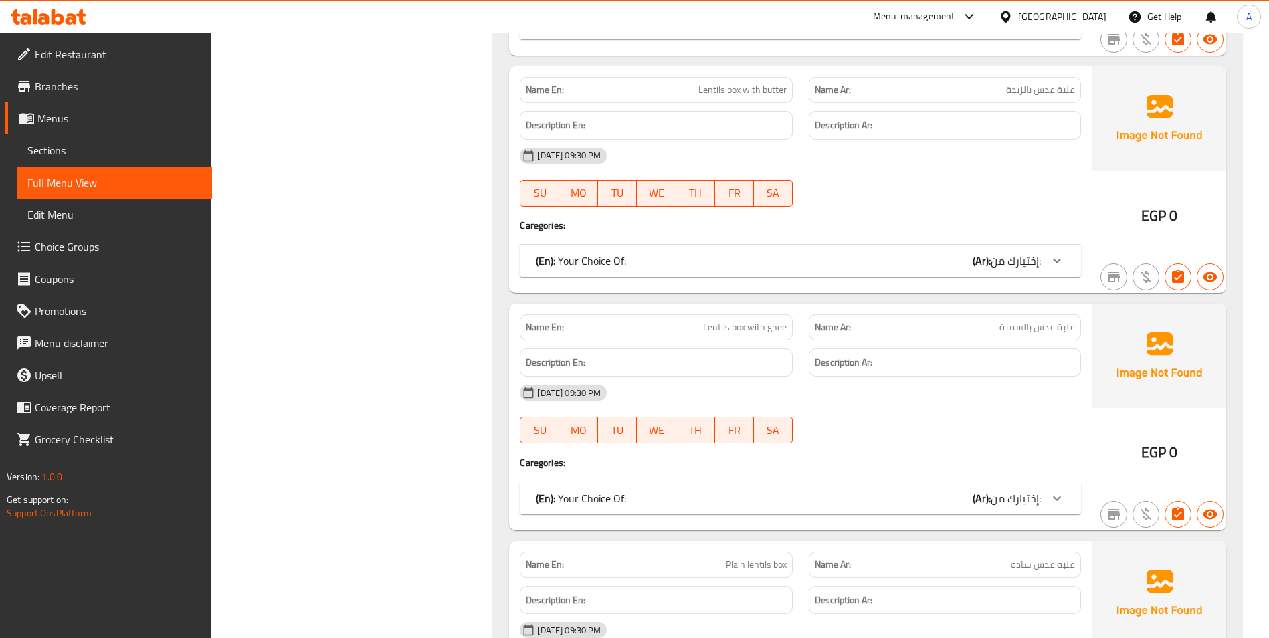
click at [944, 275] on div "(En): Your Choice Of: (Ar): إختيارك من:" at bounding box center [800, 261] width 561 height 32
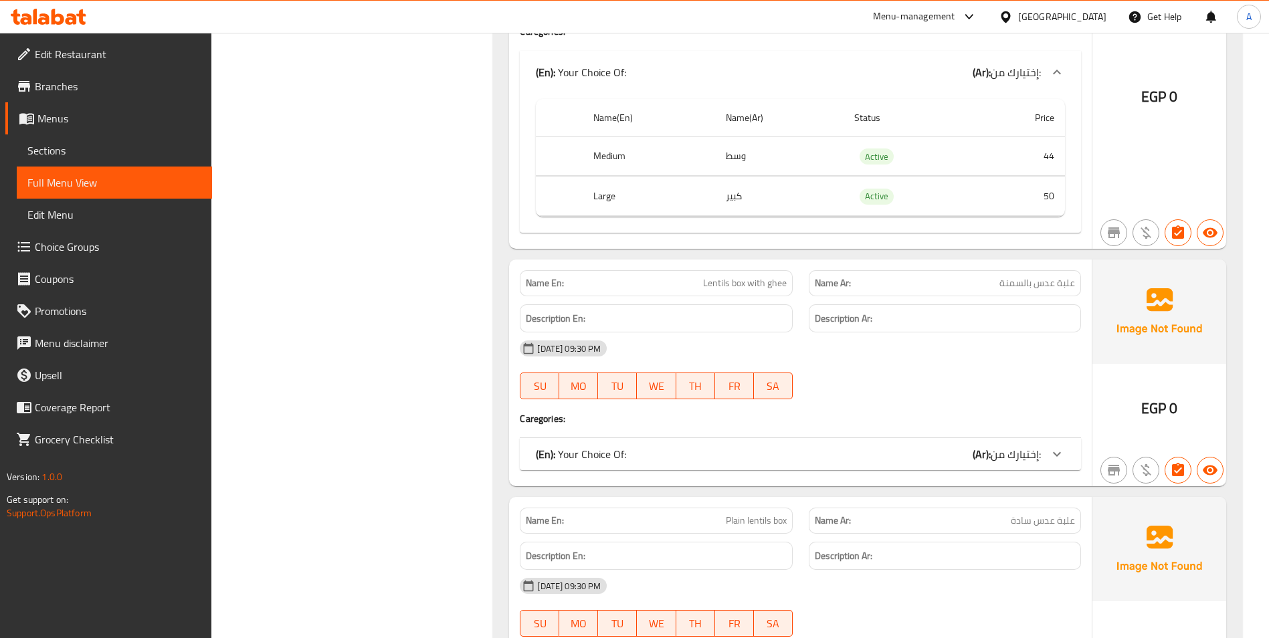
scroll to position [5000, 0]
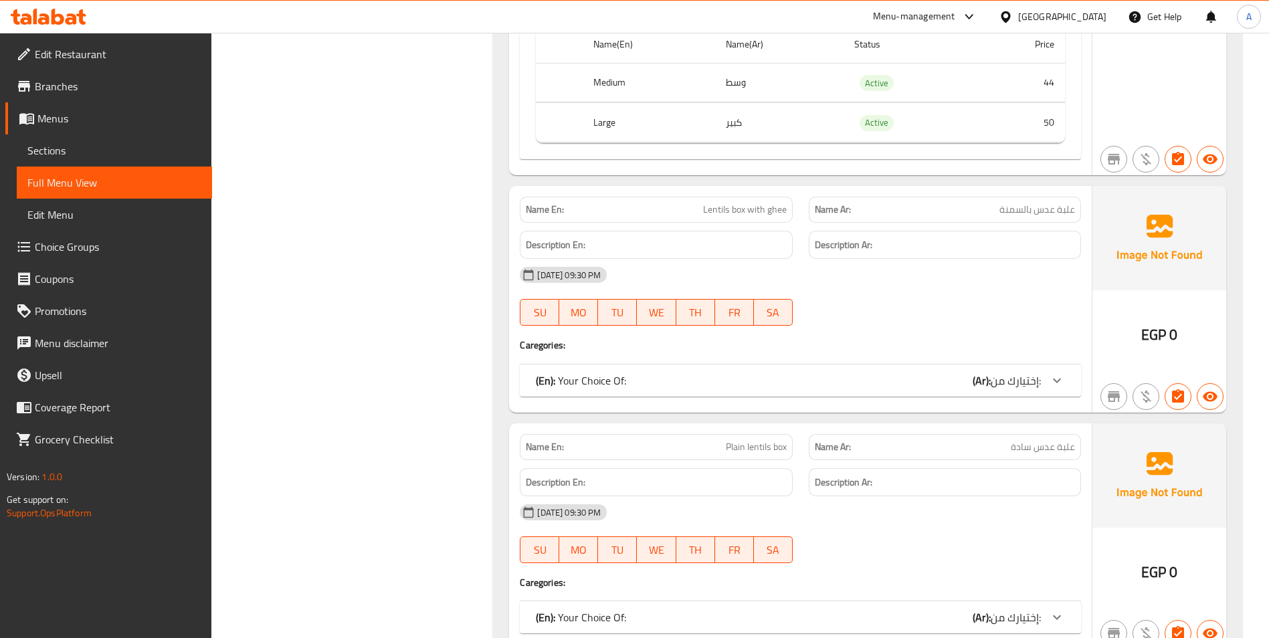
click at [1037, 390] on span "إختيارك من:" at bounding box center [1016, 381] width 50 height 20
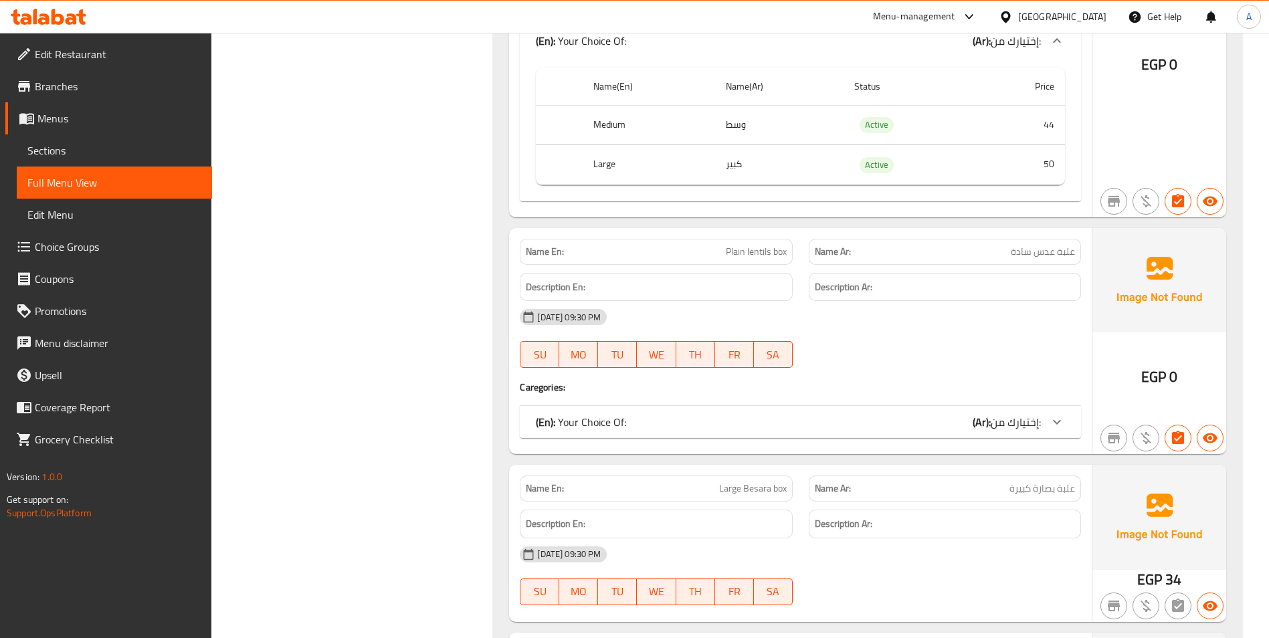
scroll to position [5334, 0]
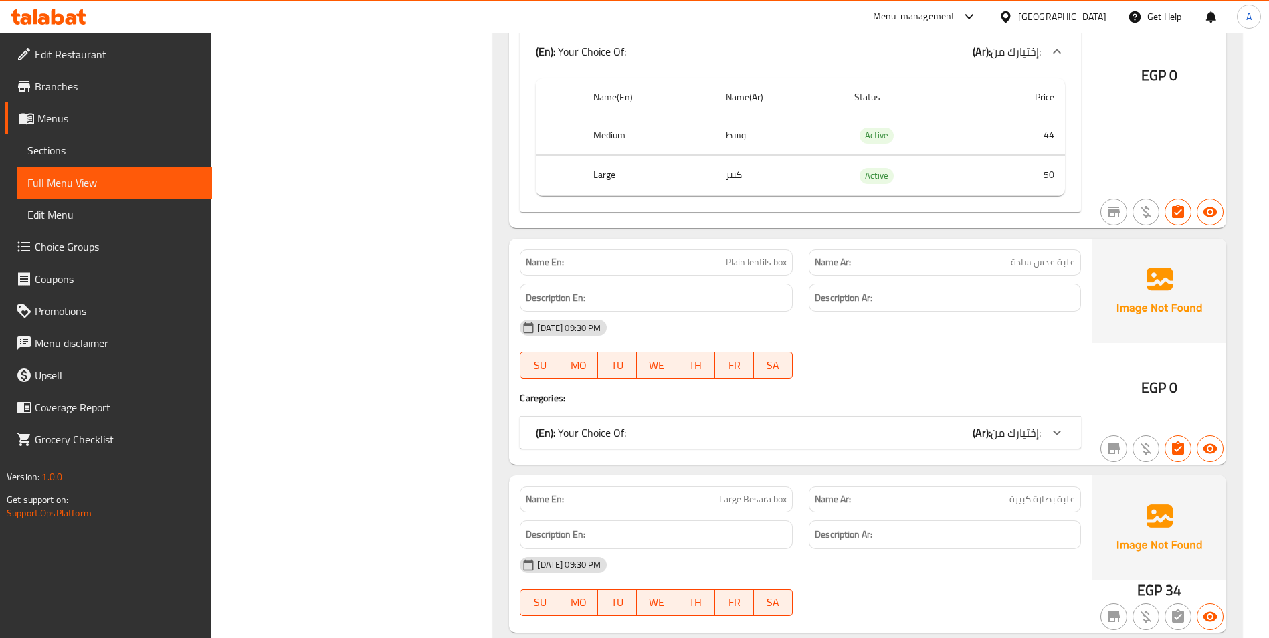
click at [1054, 435] on icon at bounding box center [1057, 433] width 16 height 16
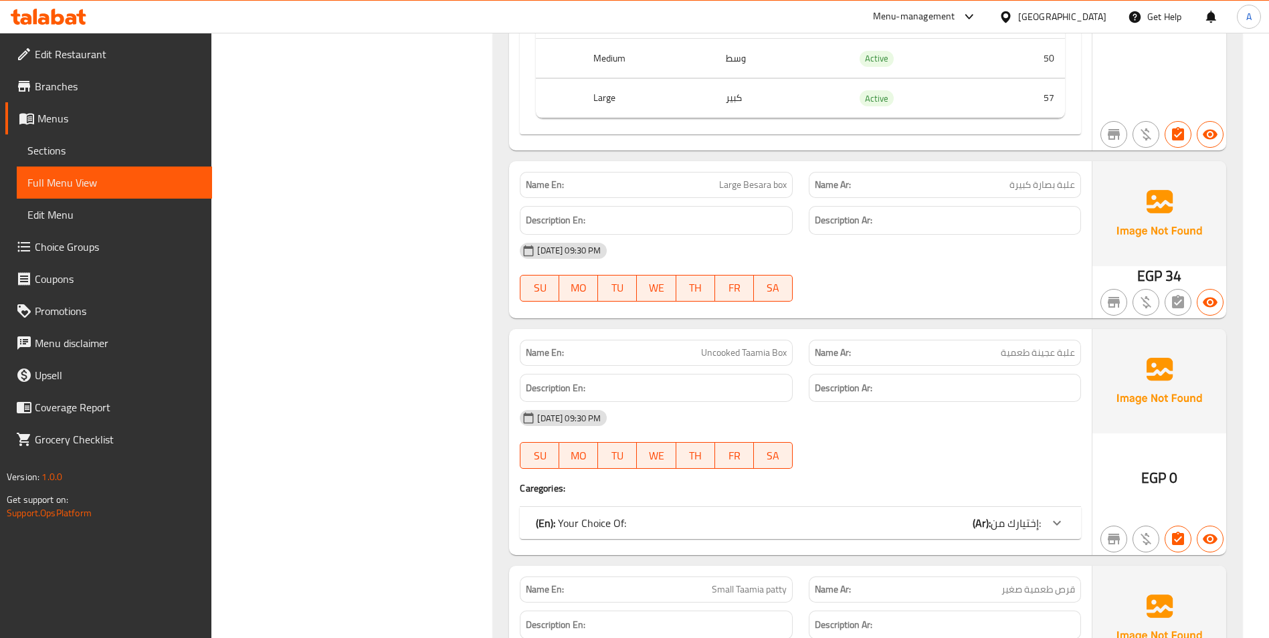
scroll to position [5802, 0]
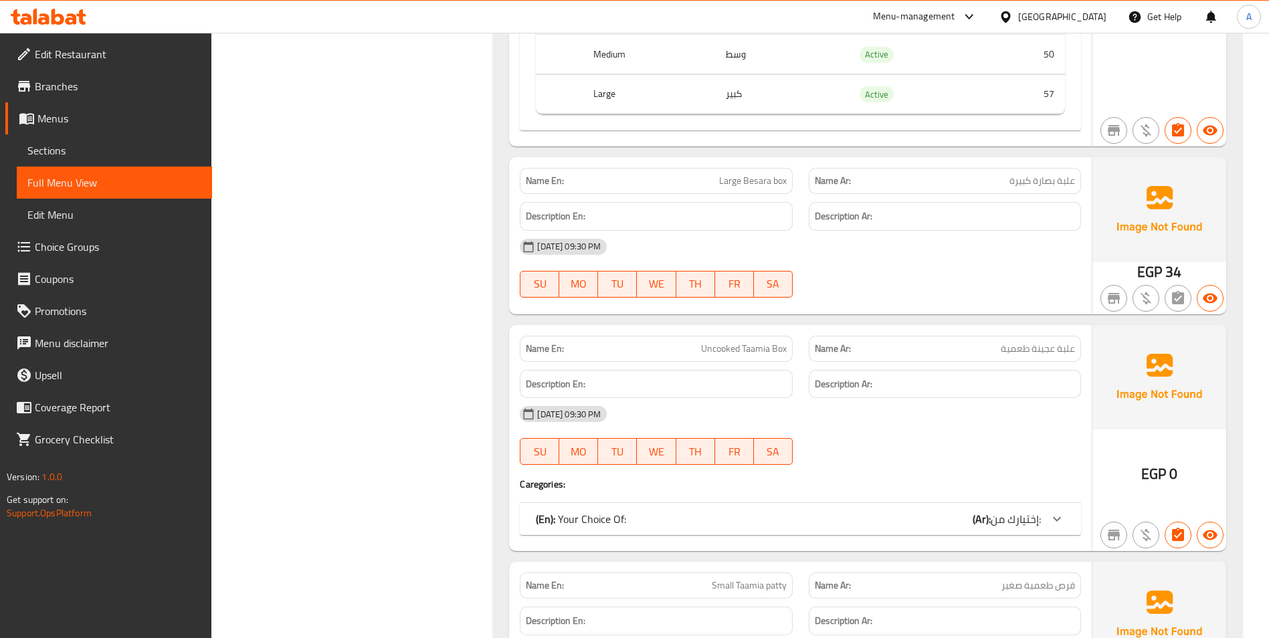
click at [1057, 513] on icon at bounding box center [1057, 519] width 16 height 16
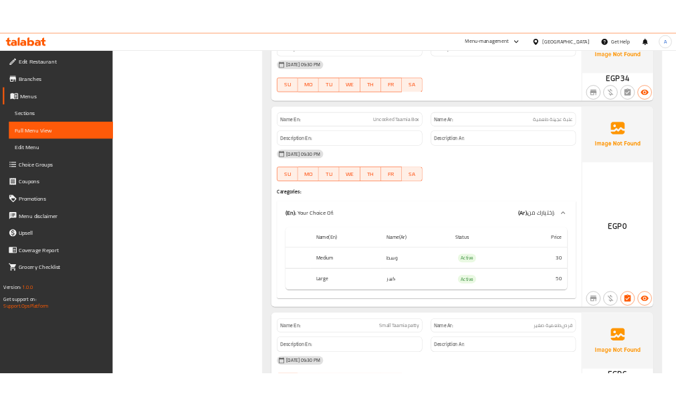
scroll to position [6271, 0]
